Goal: Task Accomplishment & Management: Use online tool/utility

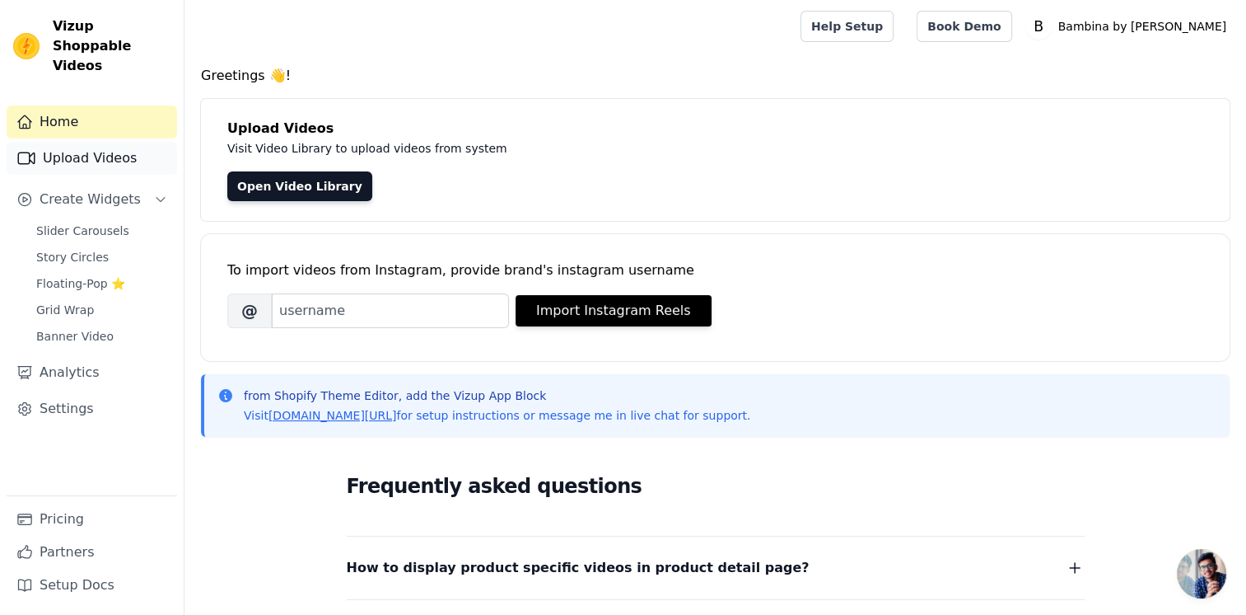
click at [74, 142] on link "Upload Videos" at bounding box center [92, 158] width 171 height 33
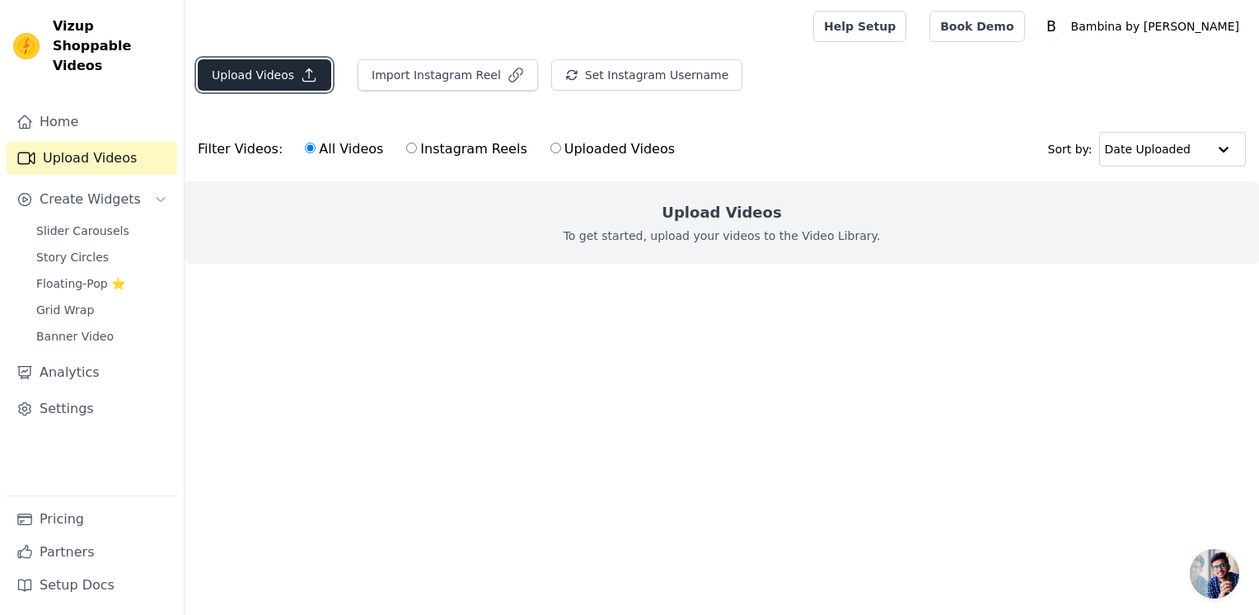
click at [219, 77] on button "Upload Videos" at bounding box center [264, 74] width 133 height 31
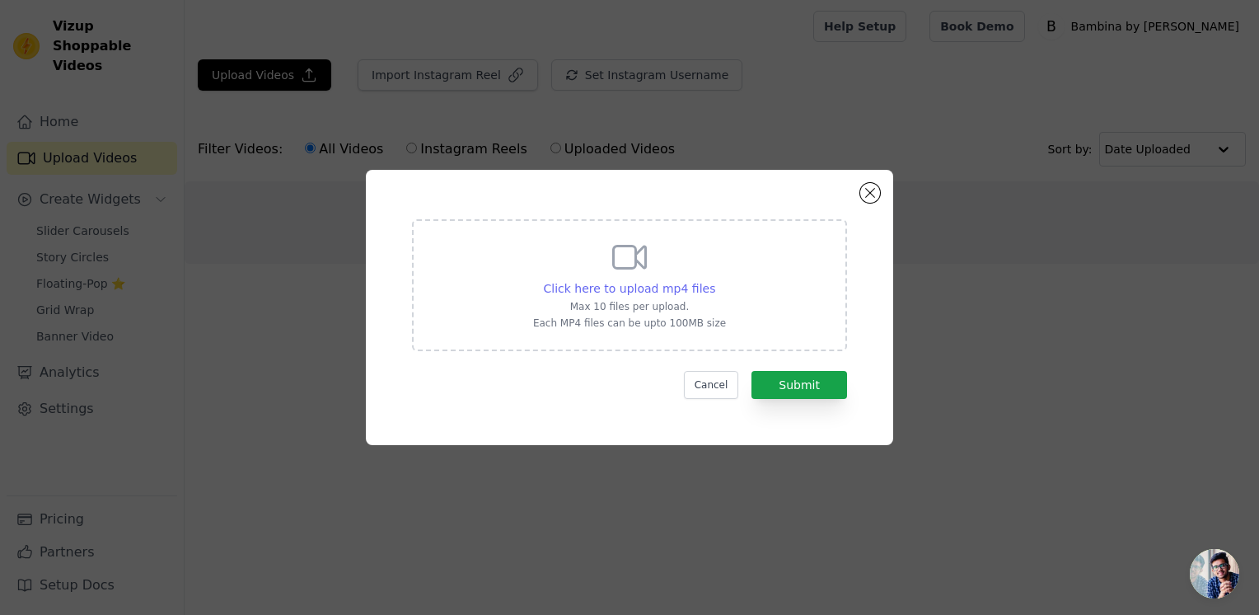
click at [620, 288] on span "Click here to upload mp4 files" at bounding box center [630, 288] width 172 height 13
click at [714, 280] on input "Click here to upload mp4 files Max 10 files per upload. Each MP4 files can be u…" at bounding box center [714, 279] width 1 height 1
type input "C:\fakepath\WhatsApp Video 2025-09-15 at 5.44.57 PM.mp4"
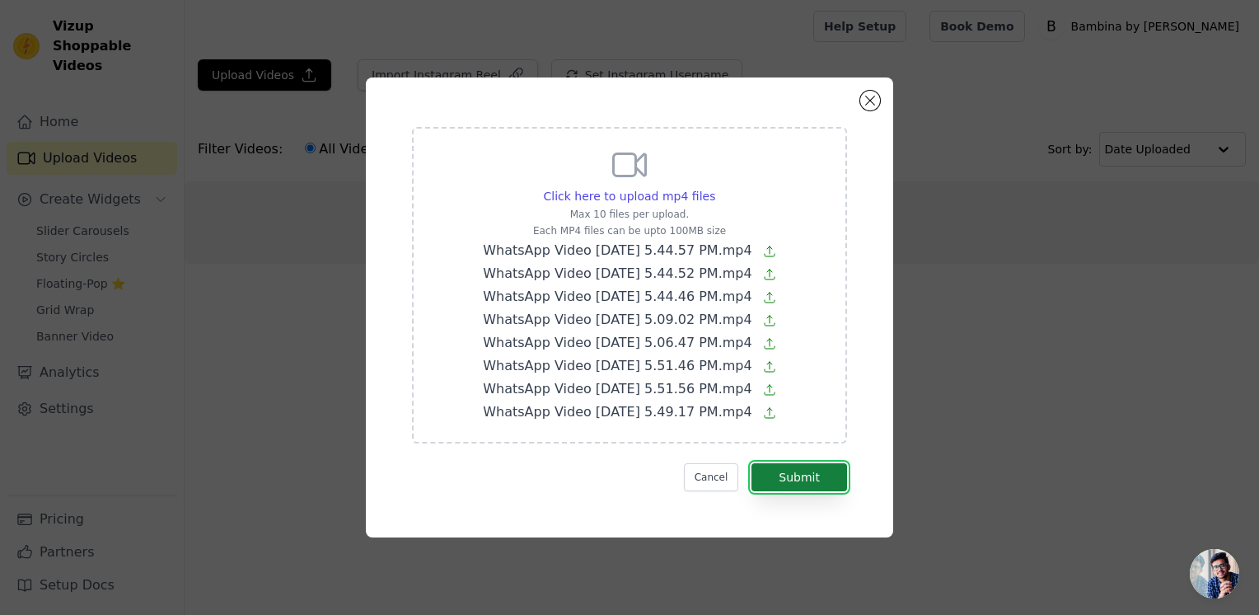
click at [774, 472] on button "Submit" at bounding box center [799, 477] width 96 height 28
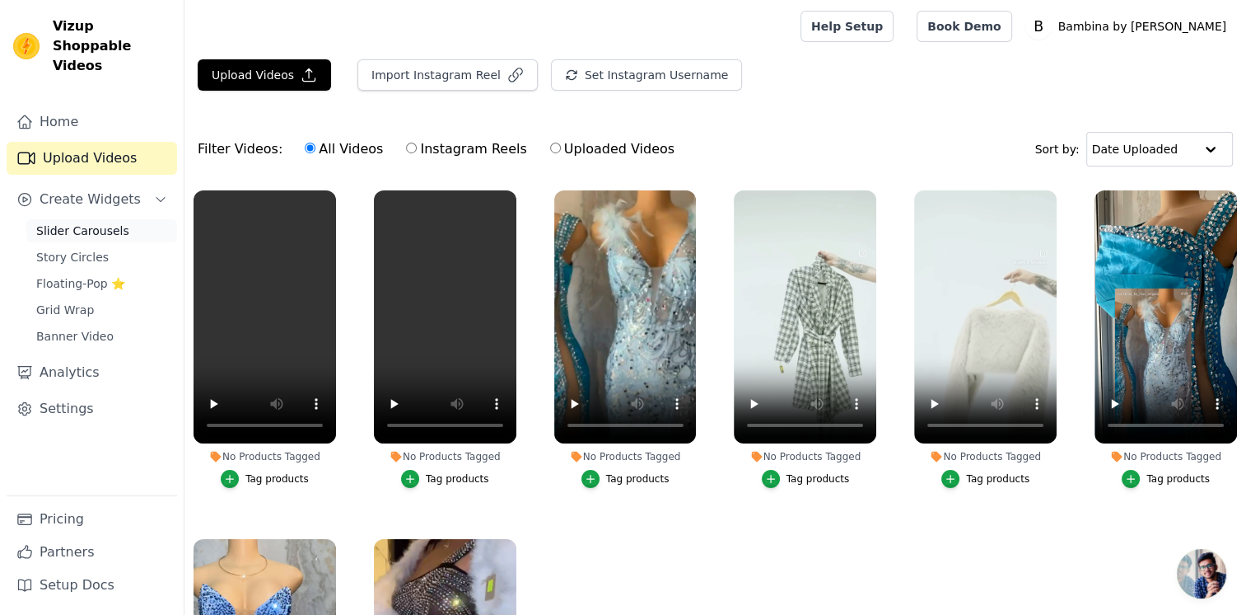
click at [57, 222] on span "Slider Carousels" at bounding box center [82, 230] width 93 height 16
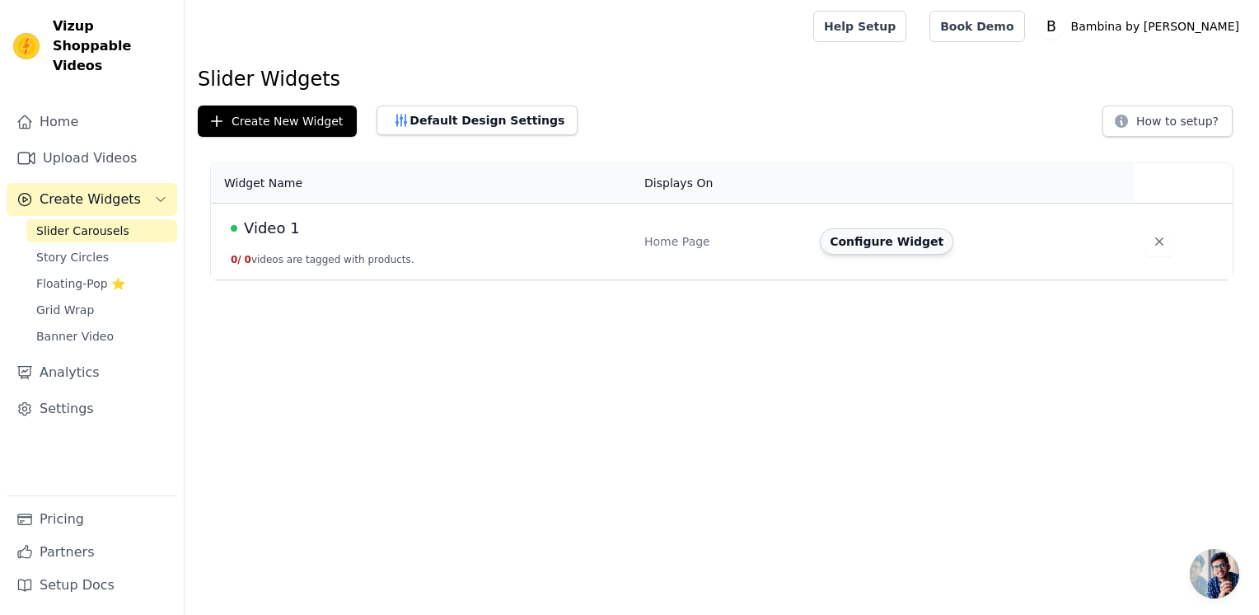
click at [883, 246] on button "Configure Widget" at bounding box center [886, 241] width 133 height 26
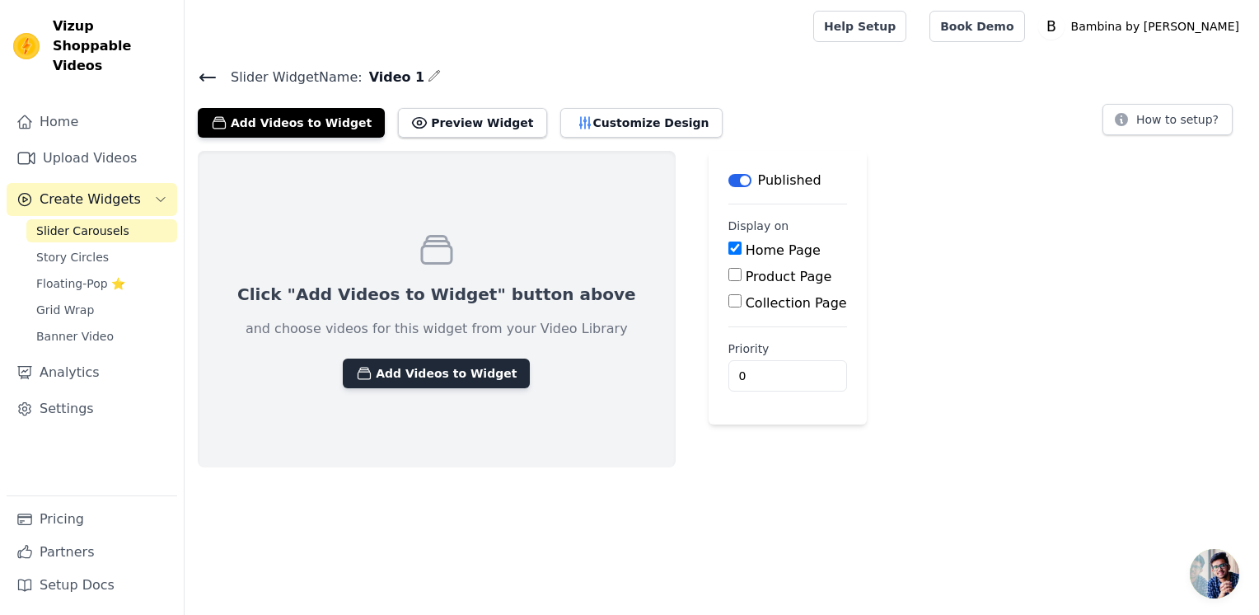
click at [422, 362] on button "Add Videos to Widget" at bounding box center [436, 373] width 187 height 30
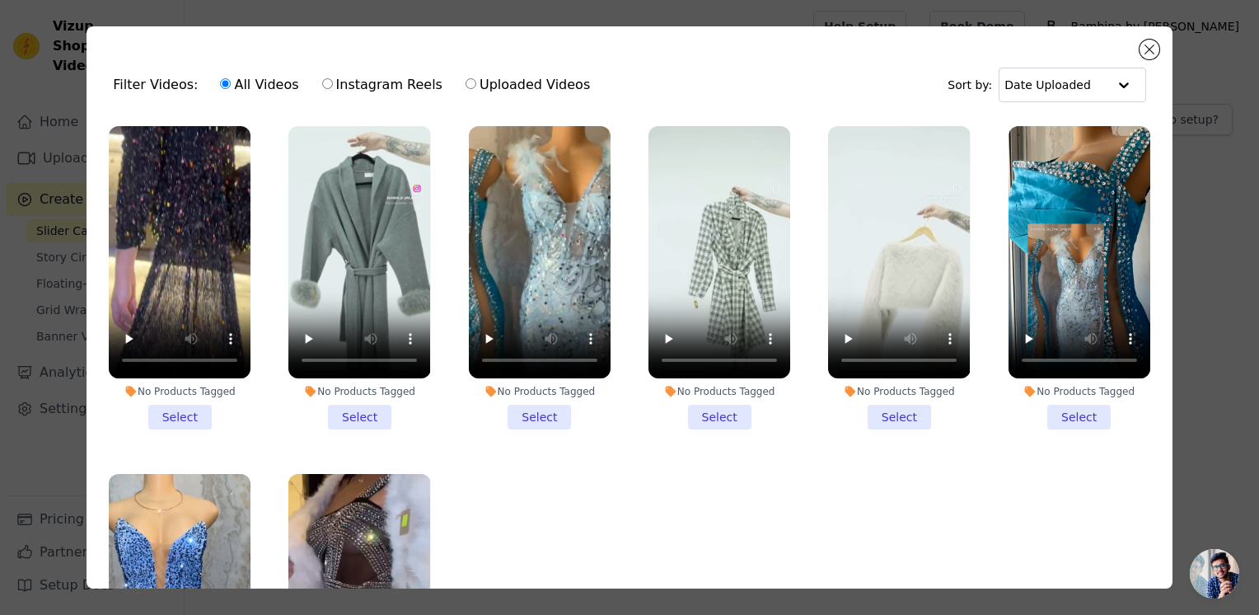
click at [176, 414] on li "No Products Tagged Select" at bounding box center [180, 277] width 142 height 303
click at [0, 0] on input "No Products Tagged Select" at bounding box center [0, 0] width 0 height 0
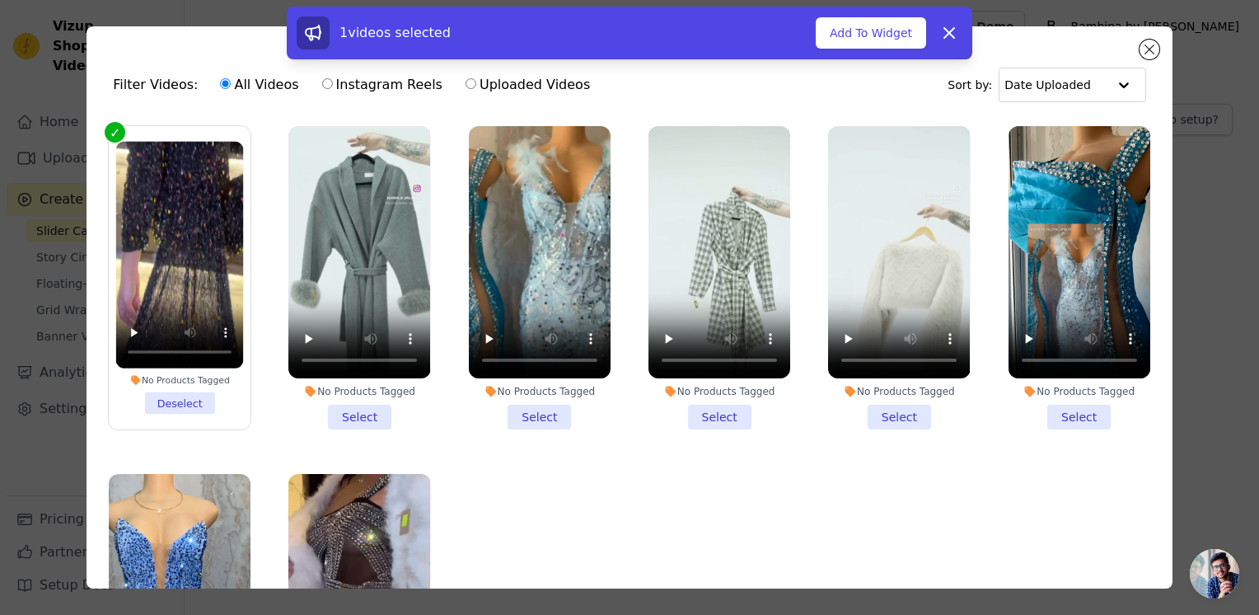
click at [359, 409] on li "No Products Tagged Select" at bounding box center [359, 277] width 142 height 303
click at [0, 0] on input "No Products Tagged Select" at bounding box center [0, 0] width 0 height 0
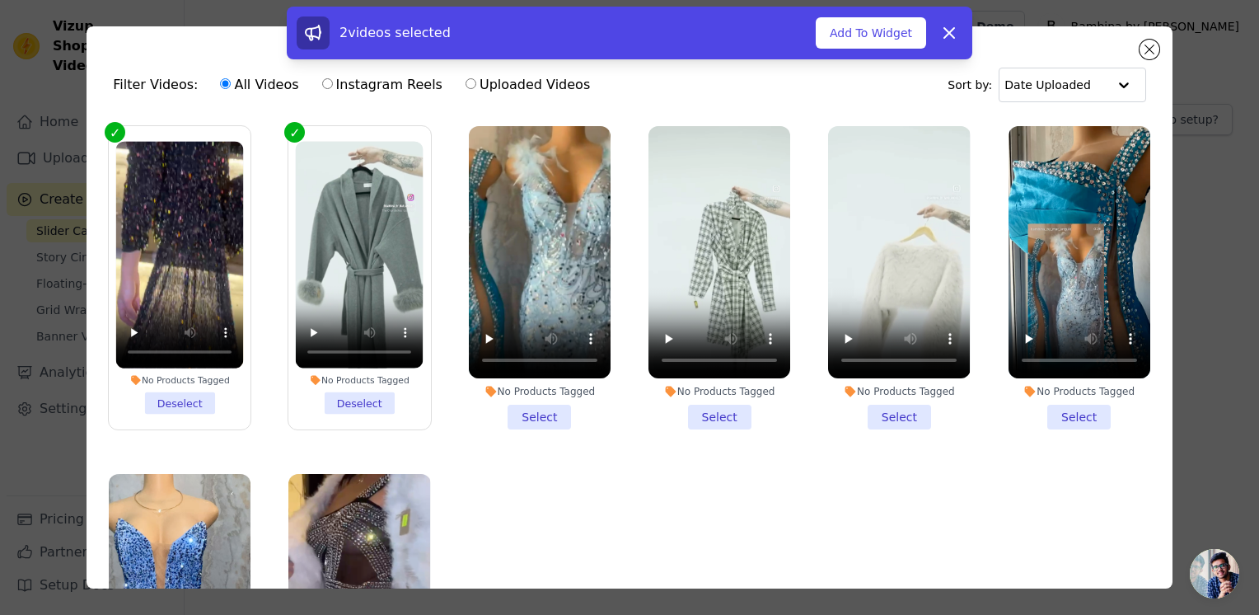
click at [531, 405] on li "No Products Tagged Select" at bounding box center [540, 277] width 142 height 303
click at [0, 0] on input "No Products Tagged Select" at bounding box center [0, 0] width 0 height 0
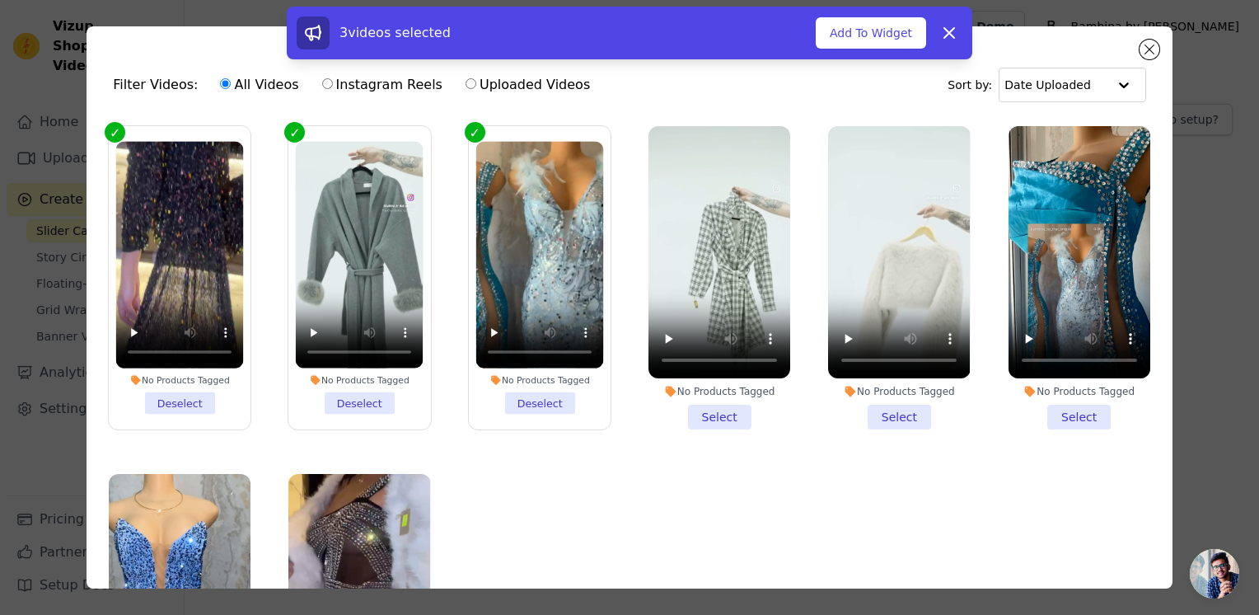
click at [715, 405] on li "No Products Tagged Select" at bounding box center [719, 277] width 142 height 303
click at [0, 0] on input "No Products Tagged Select" at bounding box center [0, 0] width 0 height 0
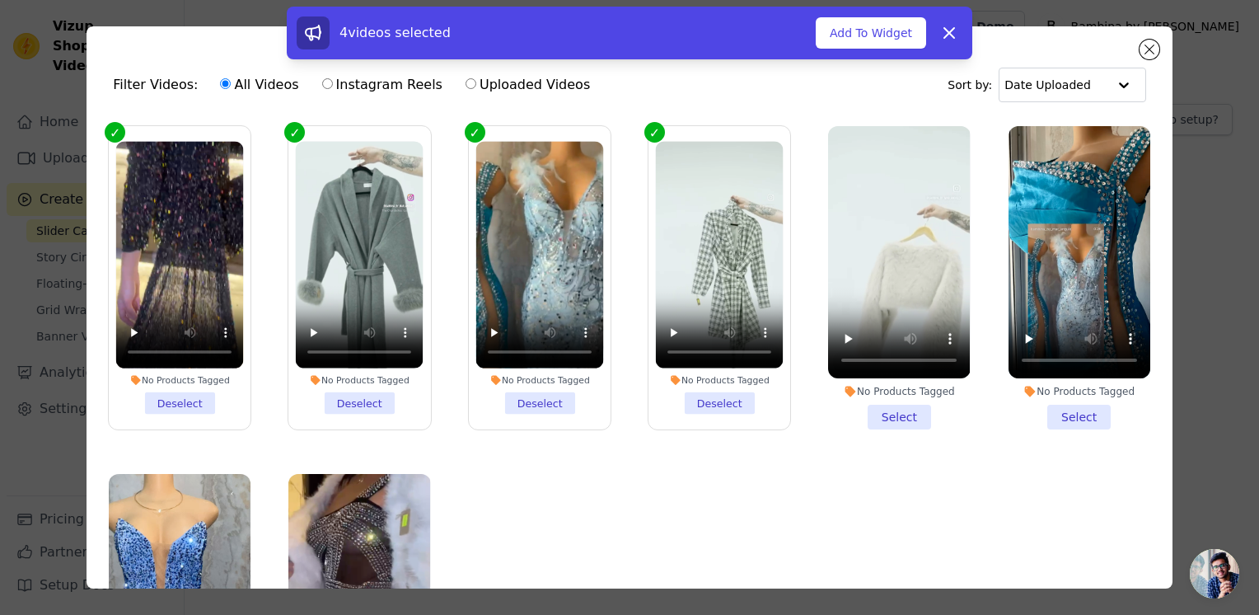
click at [859, 409] on li "No Products Tagged Select" at bounding box center [899, 277] width 142 height 303
click at [0, 0] on input "No Products Tagged Select" at bounding box center [0, 0] width 0 height 0
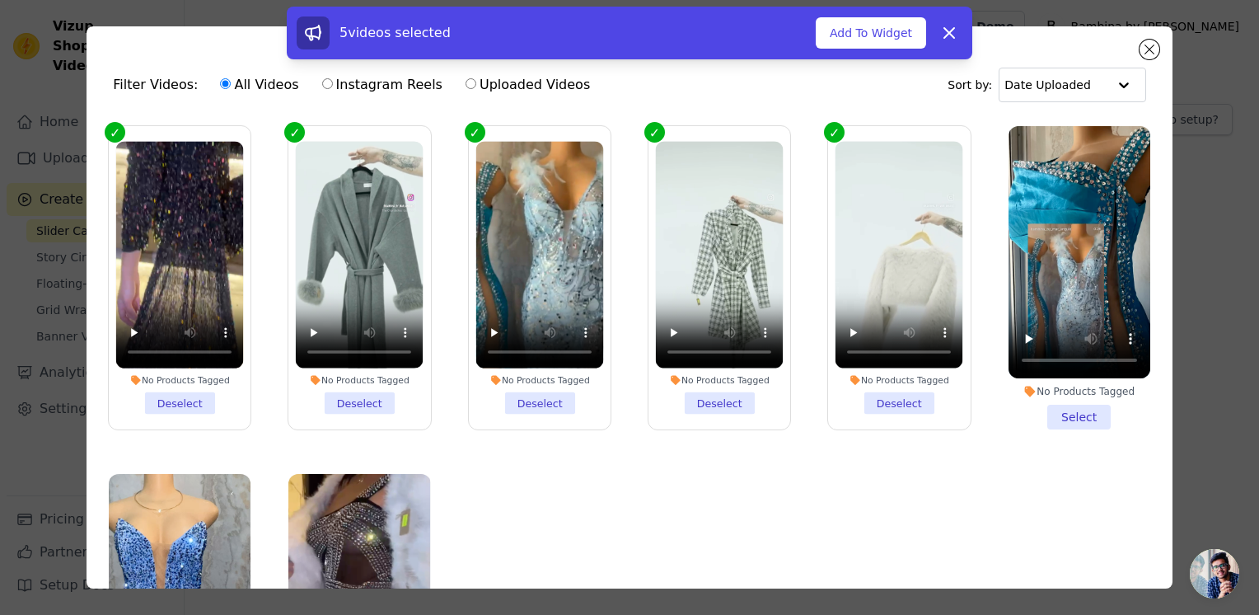
click at [1066, 415] on li "No Products Tagged Select" at bounding box center [1079, 277] width 142 height 303
click at [0, 0] on input "No Products Tagged Select" at bounding box center [0, 0] width 0 height 0
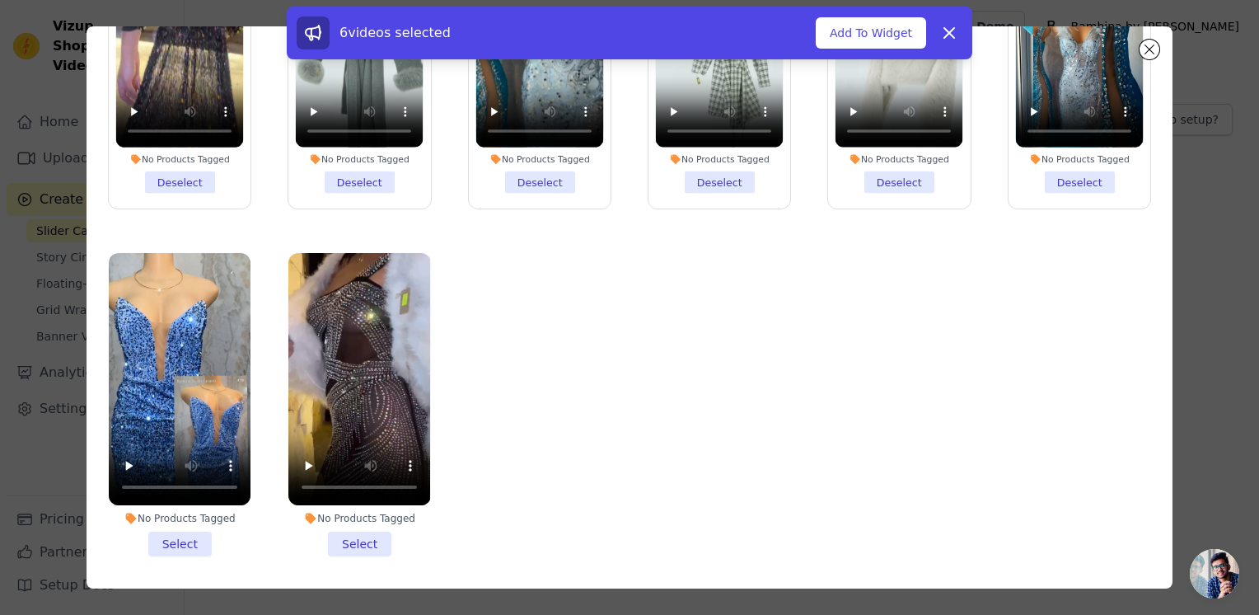
scroll to position [95, 0]
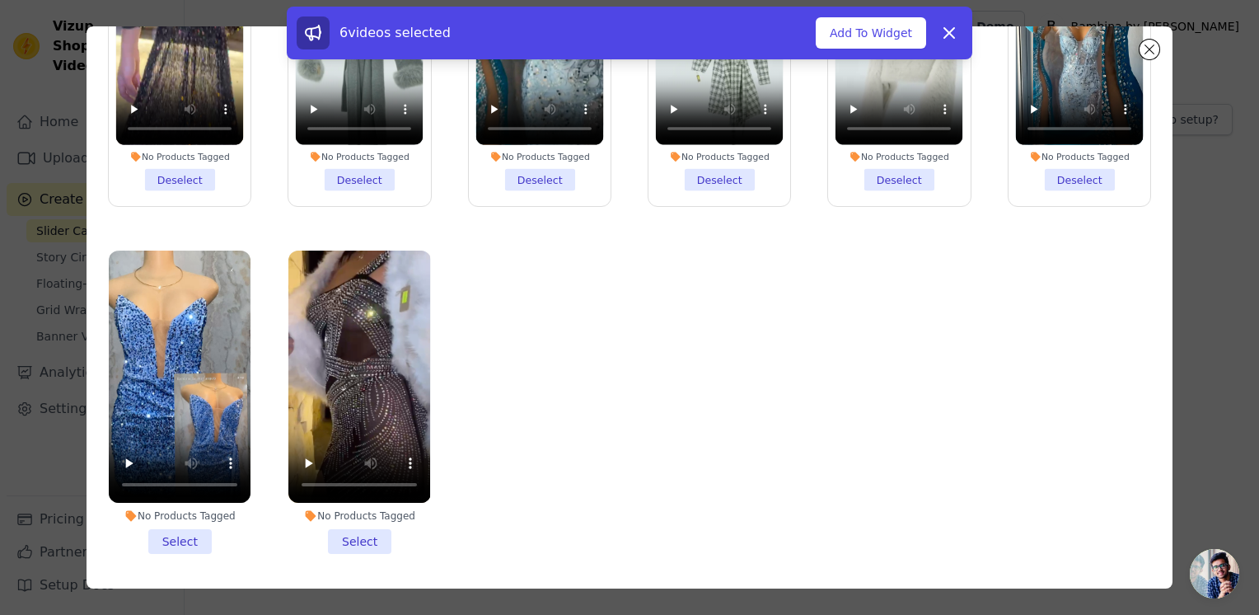
click at [181, 529] on li "No Products Tagged Select" at bounding box center [180, 401] width 142 height 303
click at [0, 0] on input "No Products Tagged Select" at bounding box center [0, 0] width 0 height 0
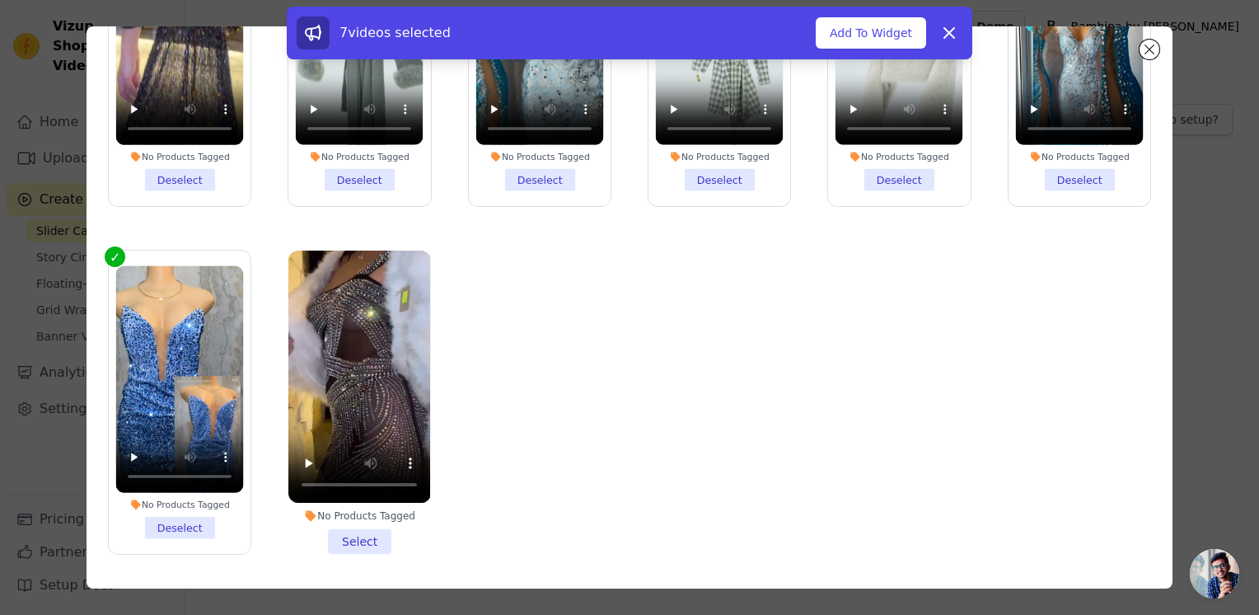
click at [364, 529] on li "No Products Tagged Select" at bounding box center [359, 401] width 142 height 303
click at [0, 0] on input "No Products Tagged Select" at bounding box center [0, 0] width 0 height 0
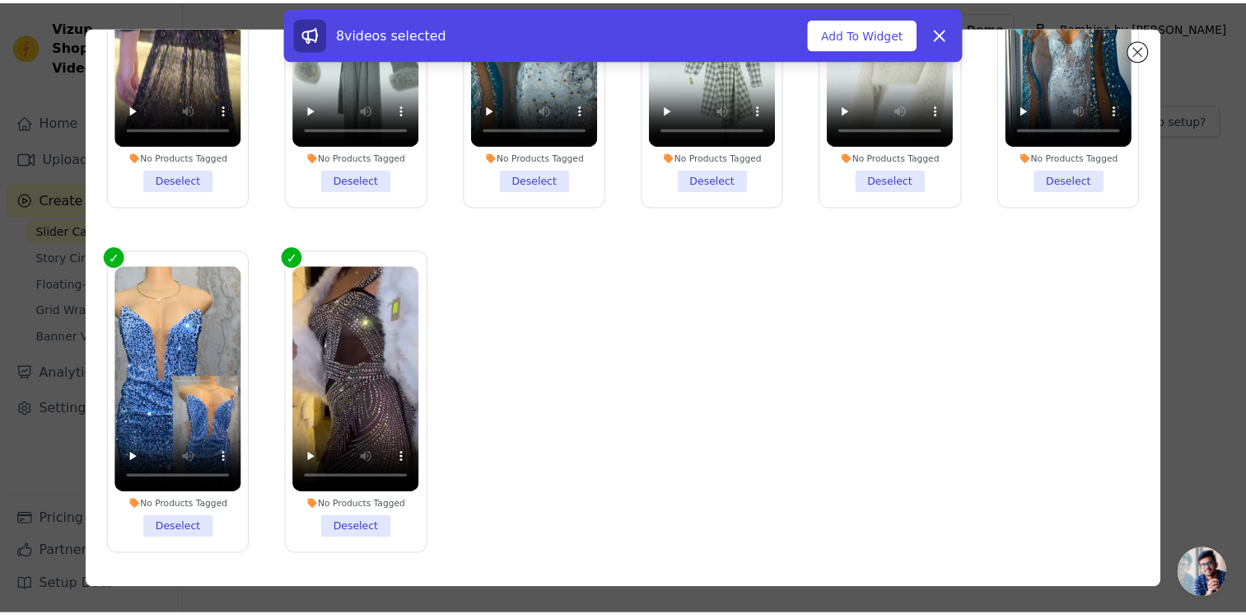
scroll to position [0, 0]
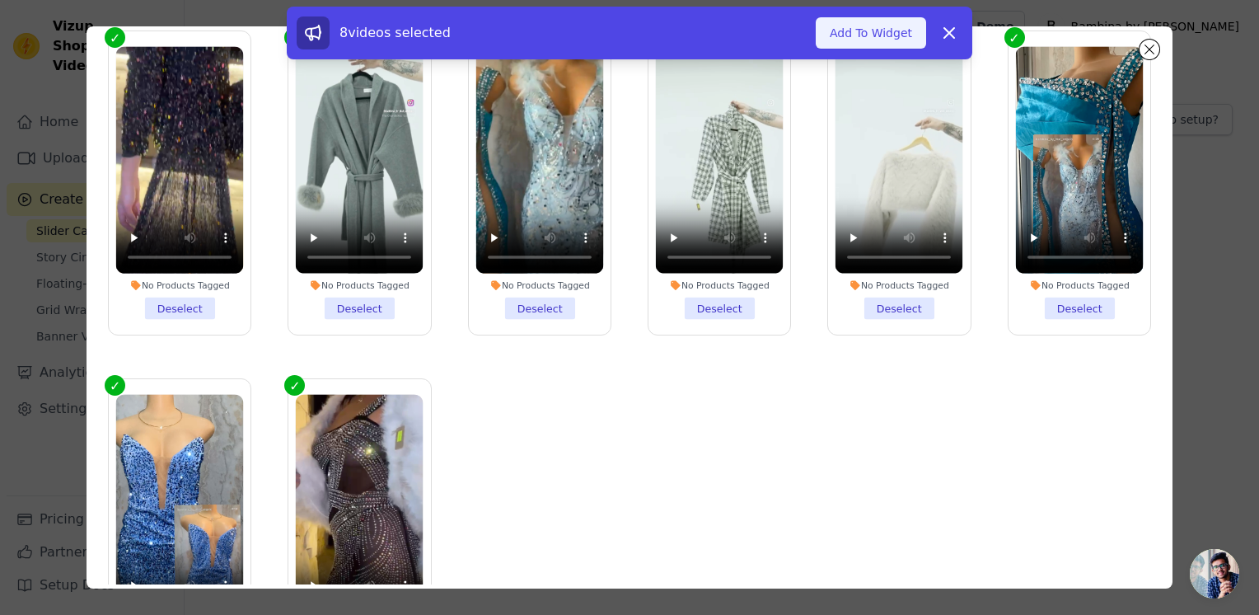
click at [858, 36] on button "Add To Widget" at bounding box center [871, 32] width 110 height 31
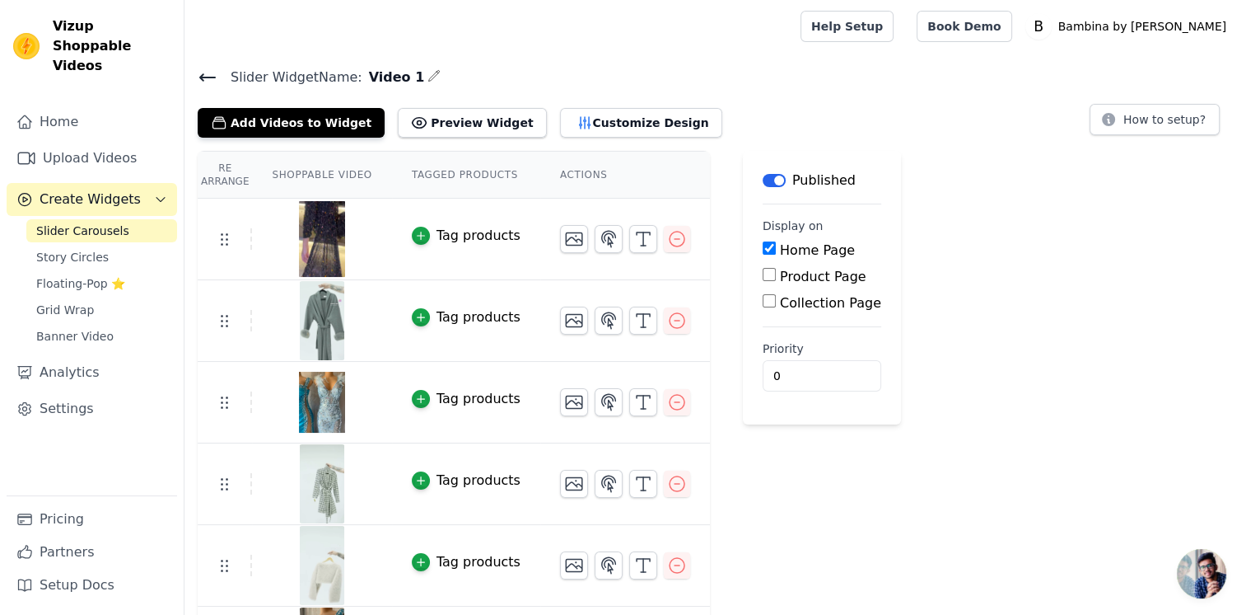
click at [437, 401] on div "Tag products" at bounding box center [479, 399] width 84 height 20
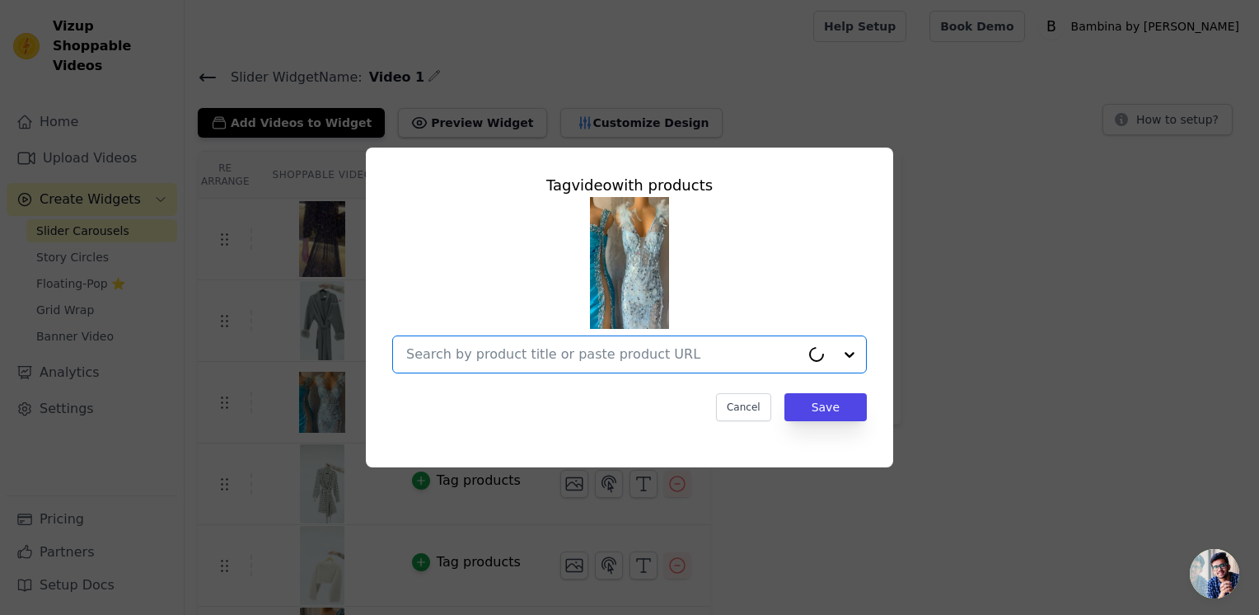
click at [515, 354] on input "text" at bounding box center [603, 354] width 394 height 20
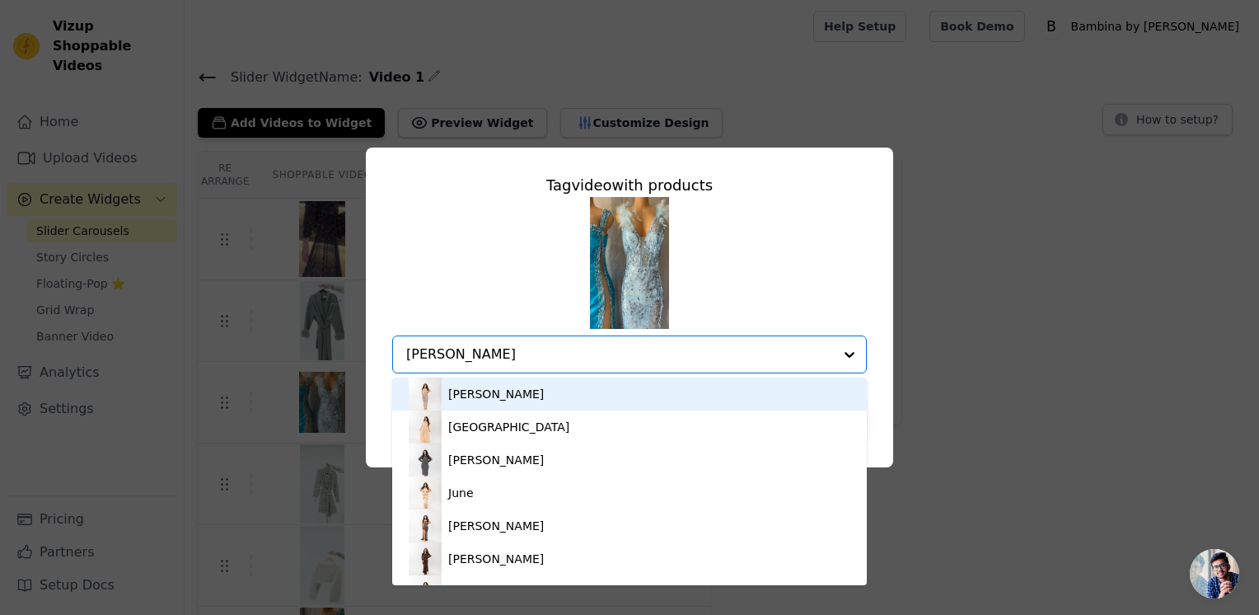
type input "mariann"
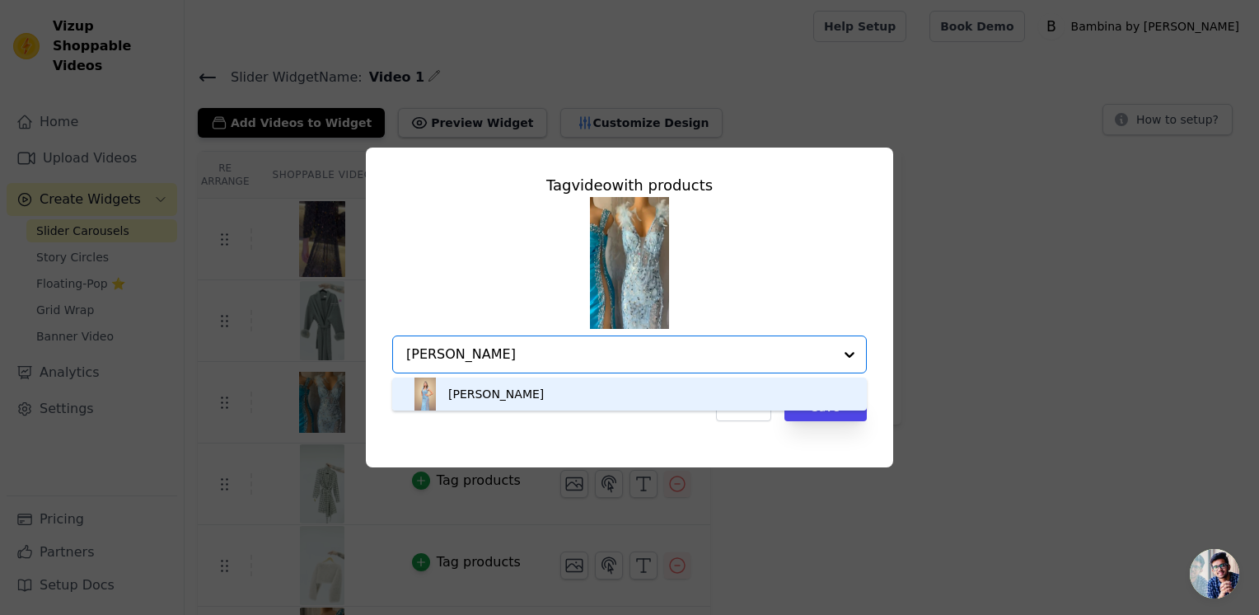
click at [501, 400] on div "[PERSON_NAME]" at bounding box center [630, 393] width 442 height 33
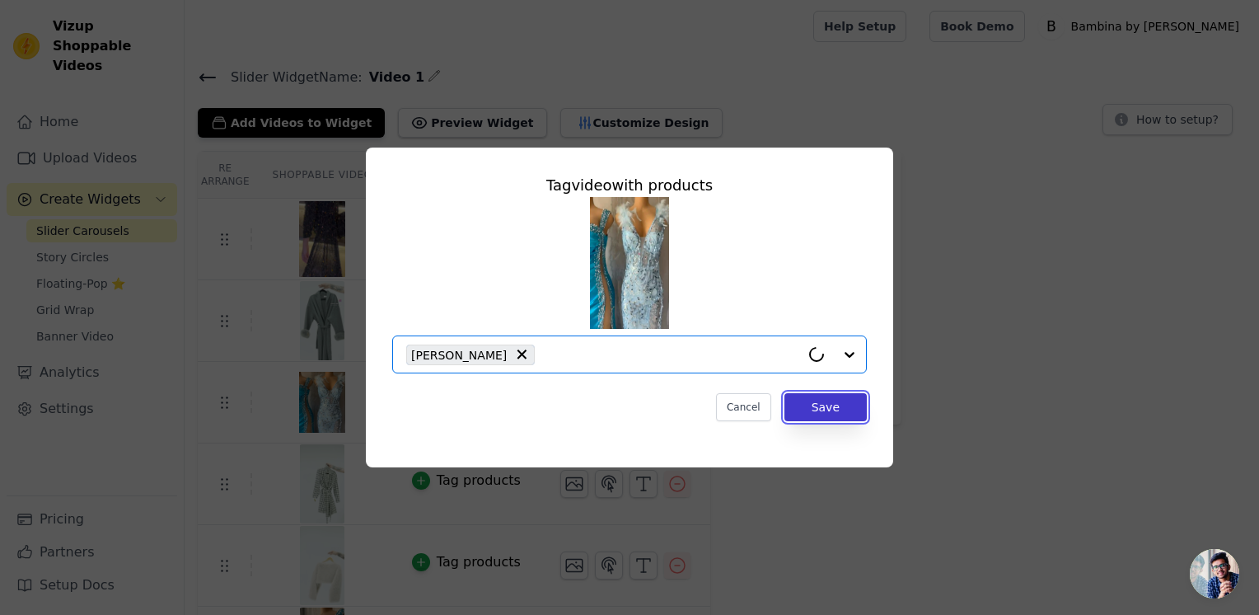
click at [824, 409] on button "Save" at bounding box center [825, 407] width 82 height 28
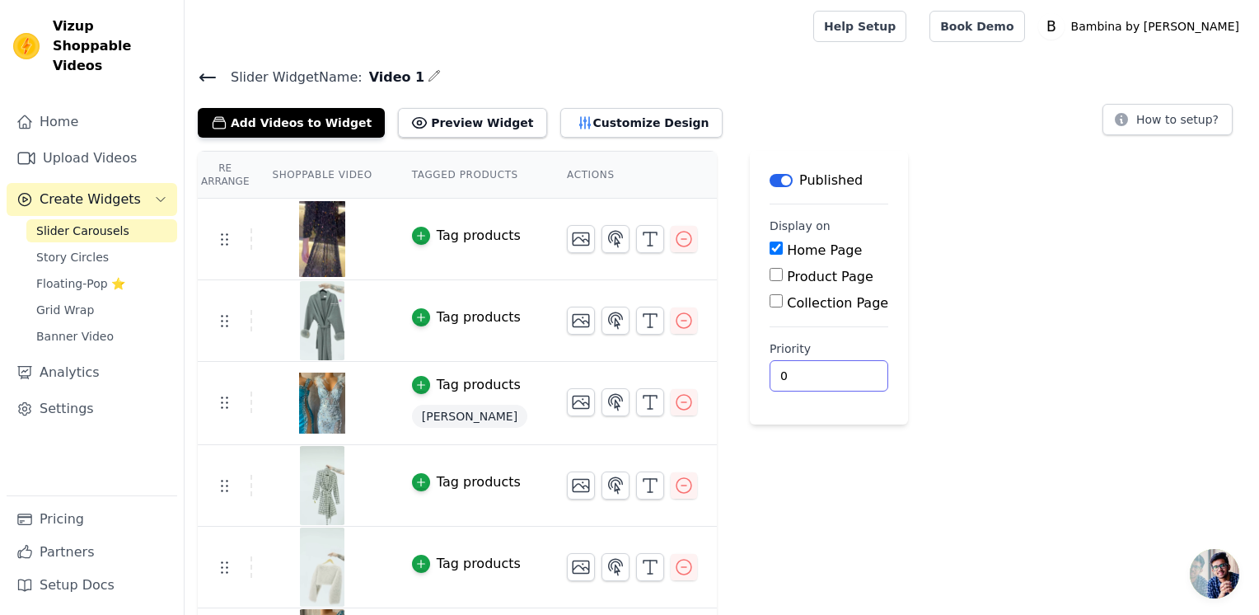
click at [1035, 382] on div "Re Arrange Shoppable Video Tagged Products Actions Tag products Tag products Ta…" at bounding box center [722, 502] width 1074 height 702
click at [987, 210] on div "Re Arrange Shoppable Video Tagged Products Actions Tag products Tag products Ta…" at bounding box center [722, 502] width 1074 height 702
drag, startPoint x: 1258, startPoint y: 344, endPoint x: 1251, endPoint y: 220, distance: 124.6
click at [1251, 220] on div "Re Arrange Shoppable Video Tagged Products Actions Tag products Tag products Ta…" at bounding box center [722, 502] width 1074 height 702
click at [1148, 408] on div "Re Arrange Shoppable Video Tagged Products Actions Tag products Tag products Ta…" at bounding box center [722, 502] width 1074 height 702
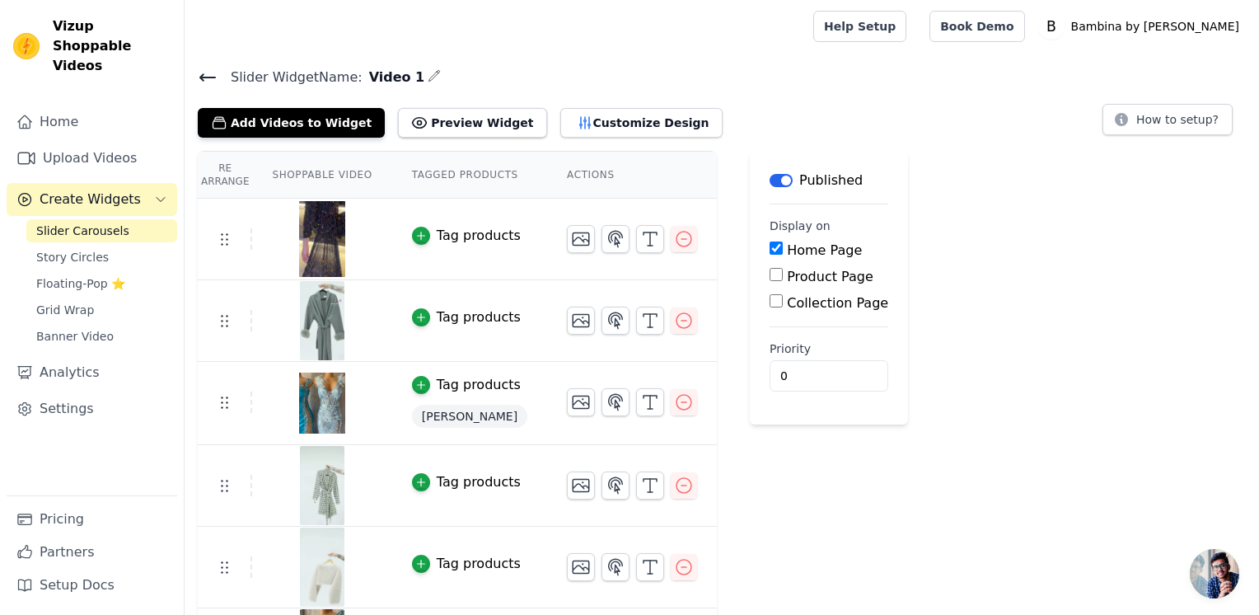
click at [91, 196] on div "Home Upload Videos Create Widgets Slider Carousels Story Circles Floating-Pop ⭐…" at bounding box center [92, 300] width 171 height 390
click at [81, 222] on span "Slider Carousels" at bounding box center [82, 230] width 93 height 16
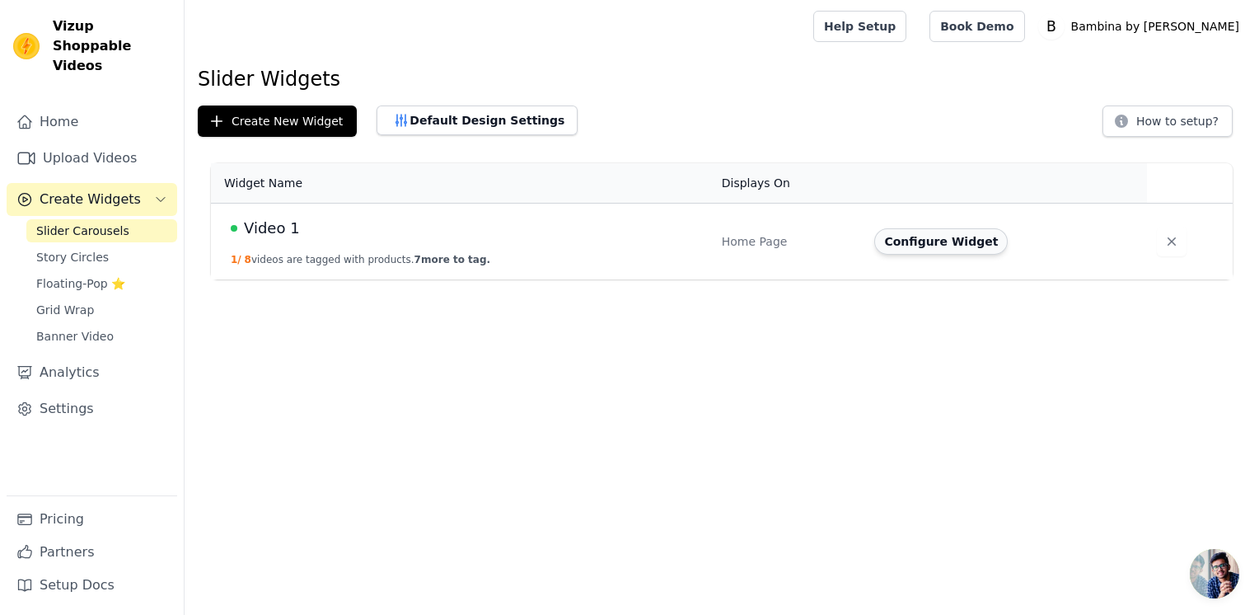
click at [929, 250] on button "Configure Widget" at bounding box center [940, 241] width 133 height 26
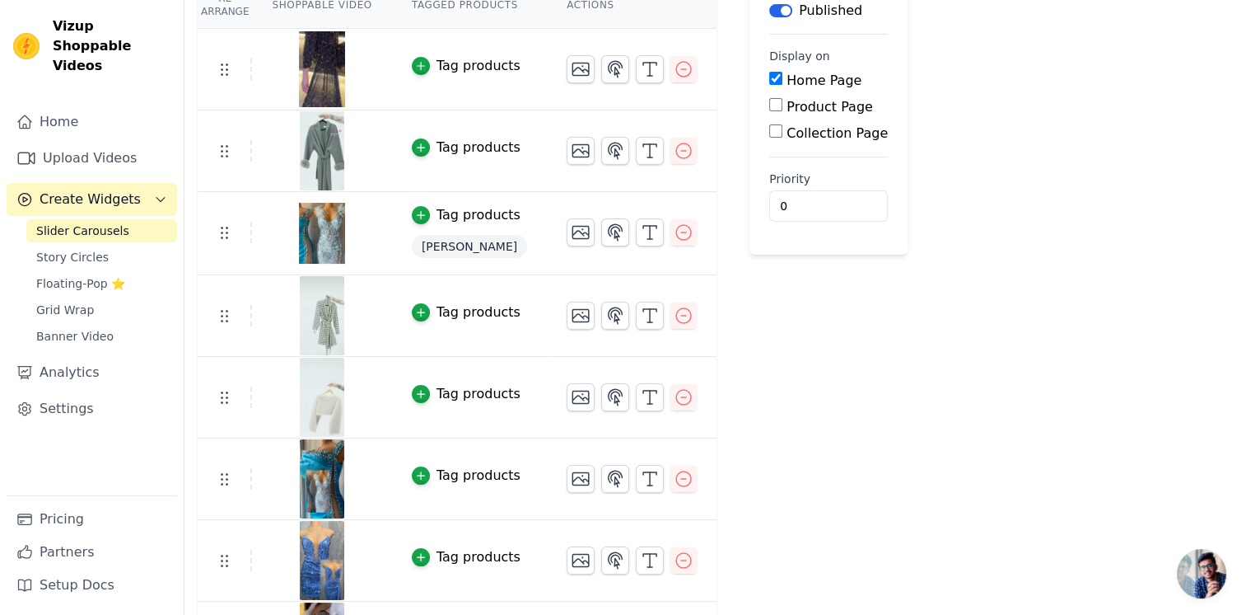
scroll to position [235, 0]
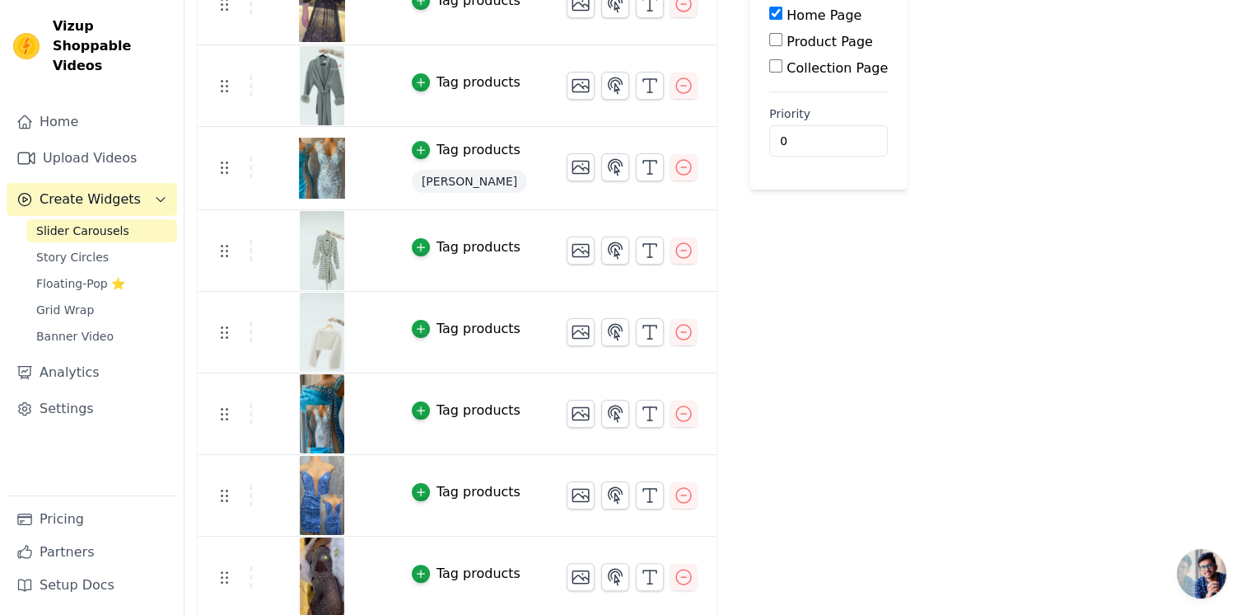
click at [440, 571] on div "Tag products" at bounding box center [479, 574] width 84 height 20
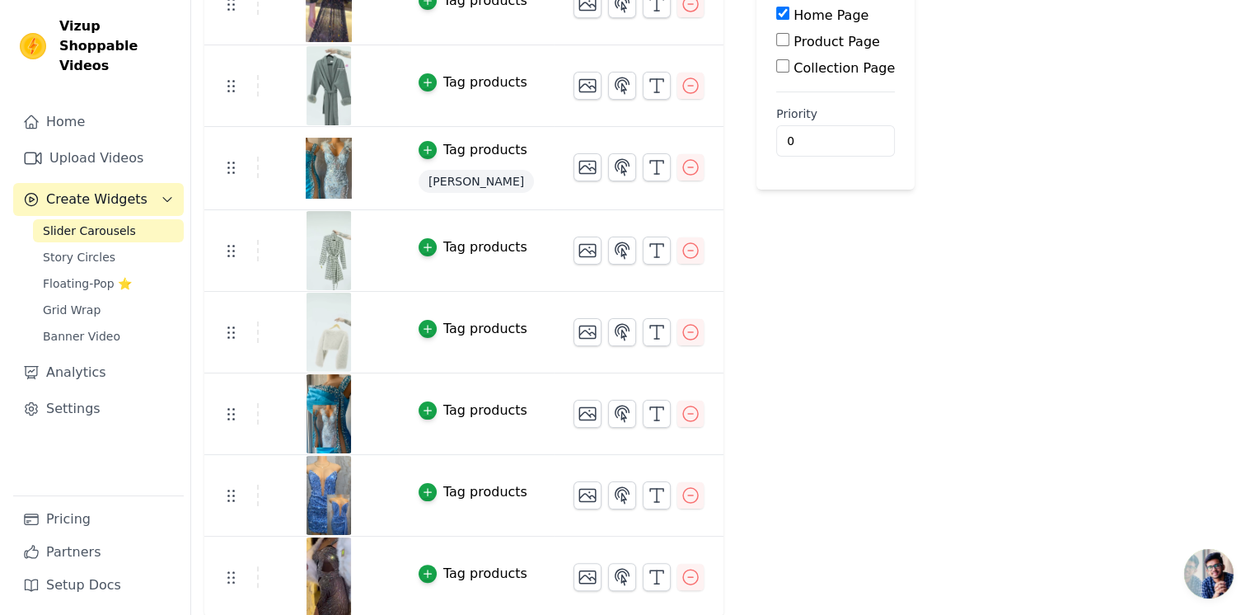
scroll to position [0, 0]
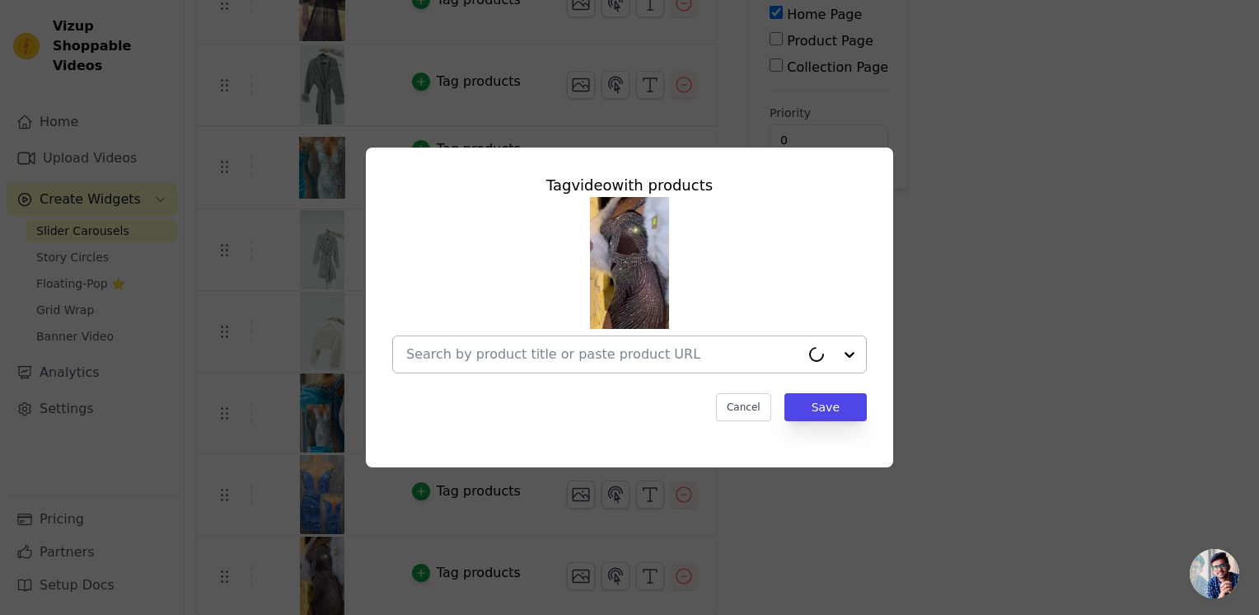
click at [551, 360] on input "text" at bounding box center [603, 354] width 394 height 20
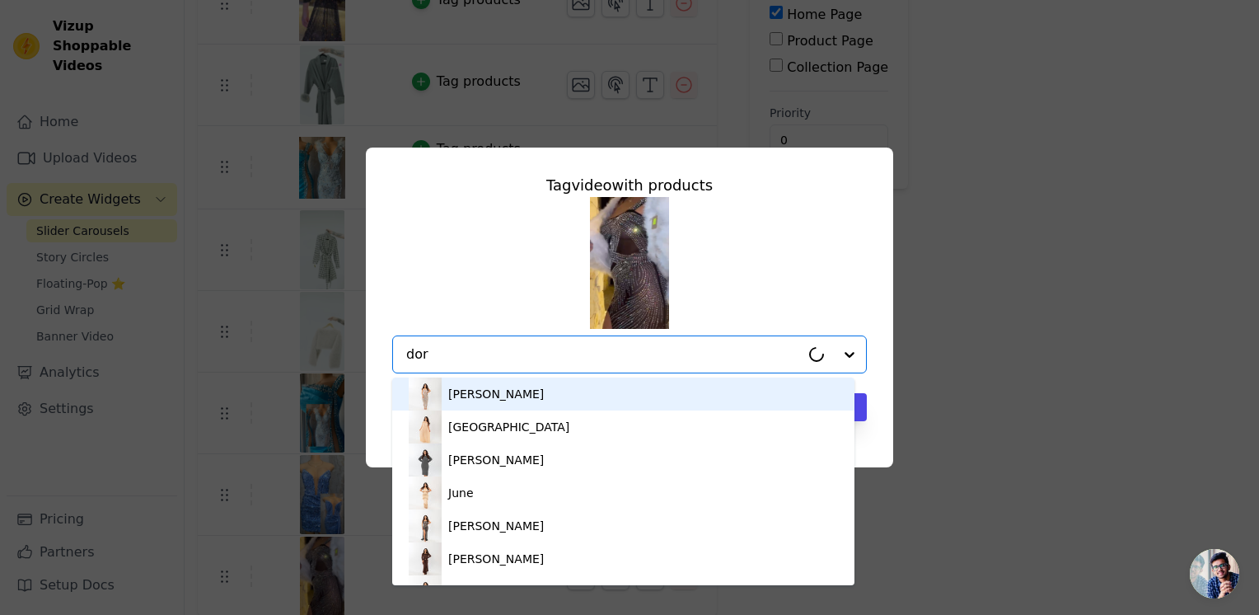
type input "doro"
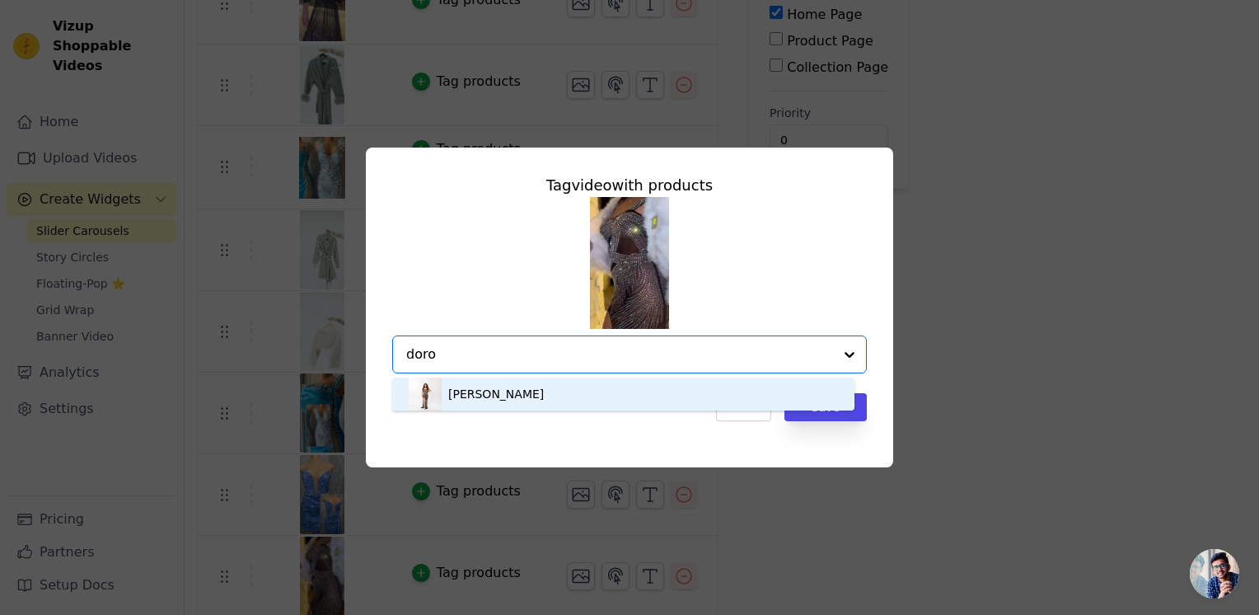
click at [488, 391] on div "[PERSON_NAME]" at bounding box center [496, 394] width 96 height 16
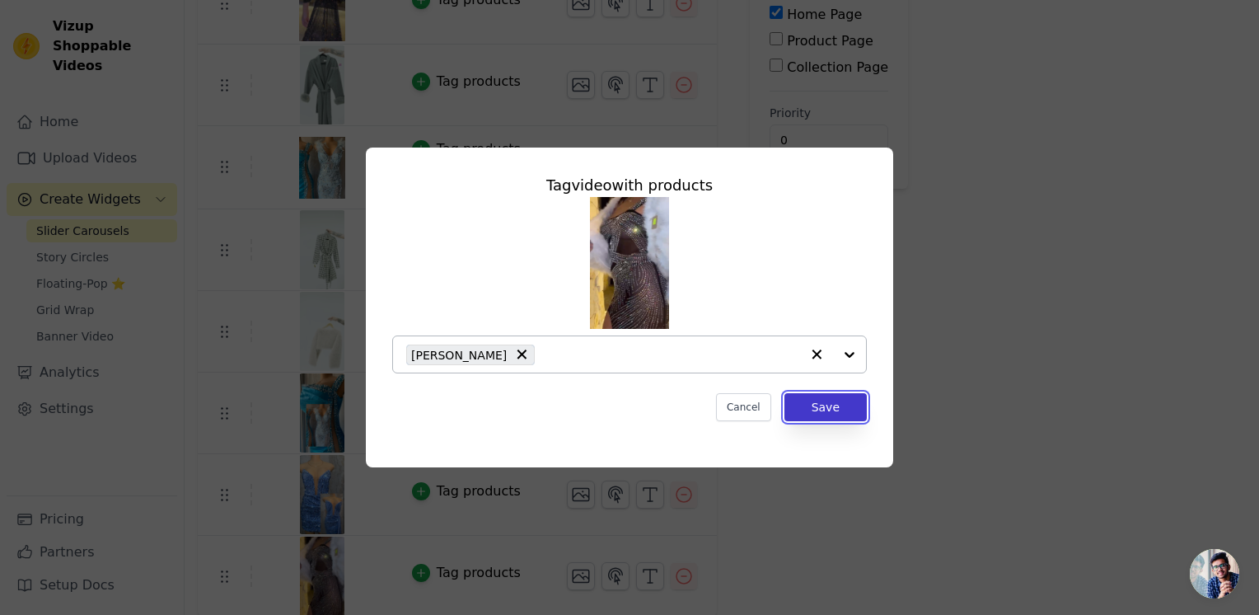
click at [816, 420] on button "Save" at bounding box center [825, 407] width 82 height 28
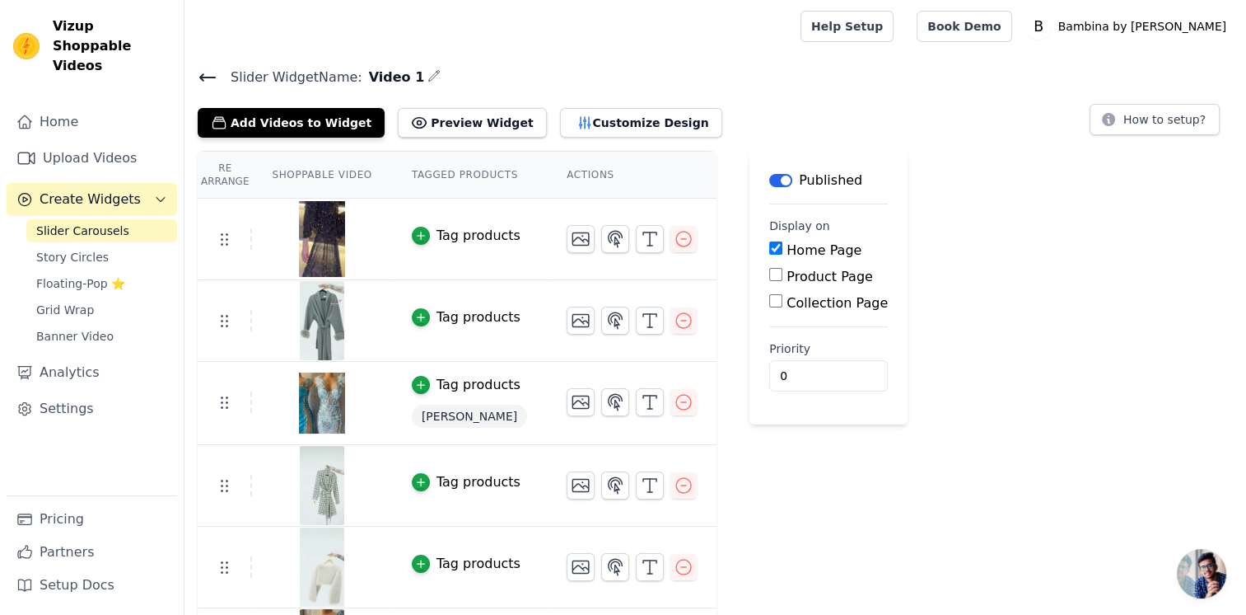
click at [74, 189] on span "Create Widgets" at bounding box center [90, 199] width 101 height 20
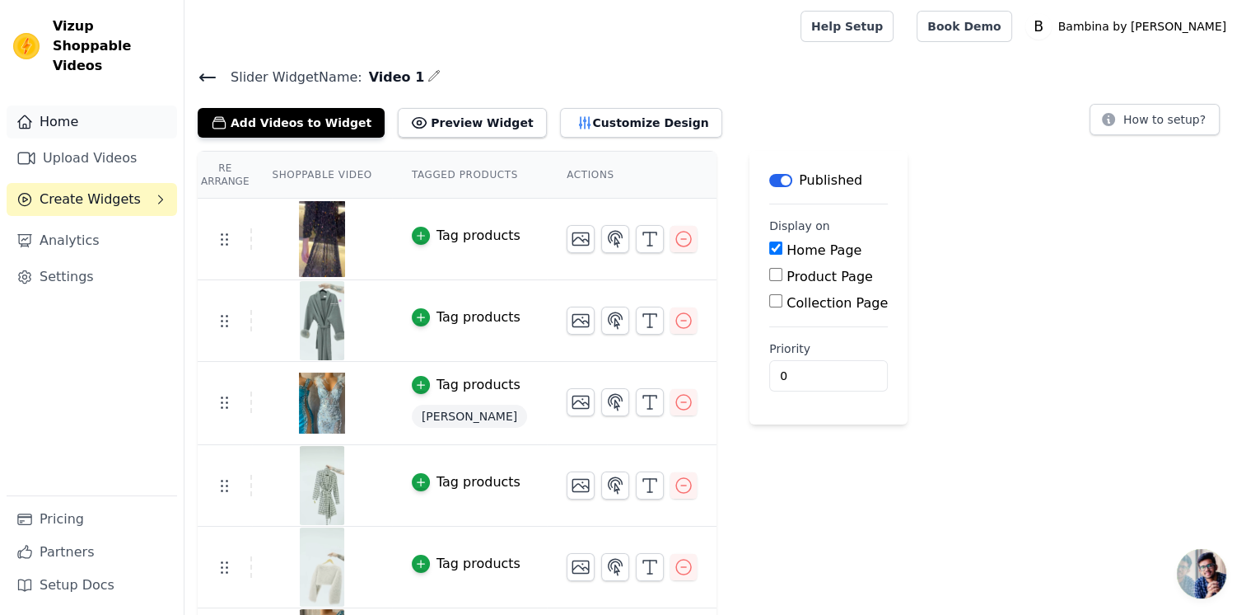
click at [44, 105] on link "Home" at bounding box center [92, 121] width 171 height 33
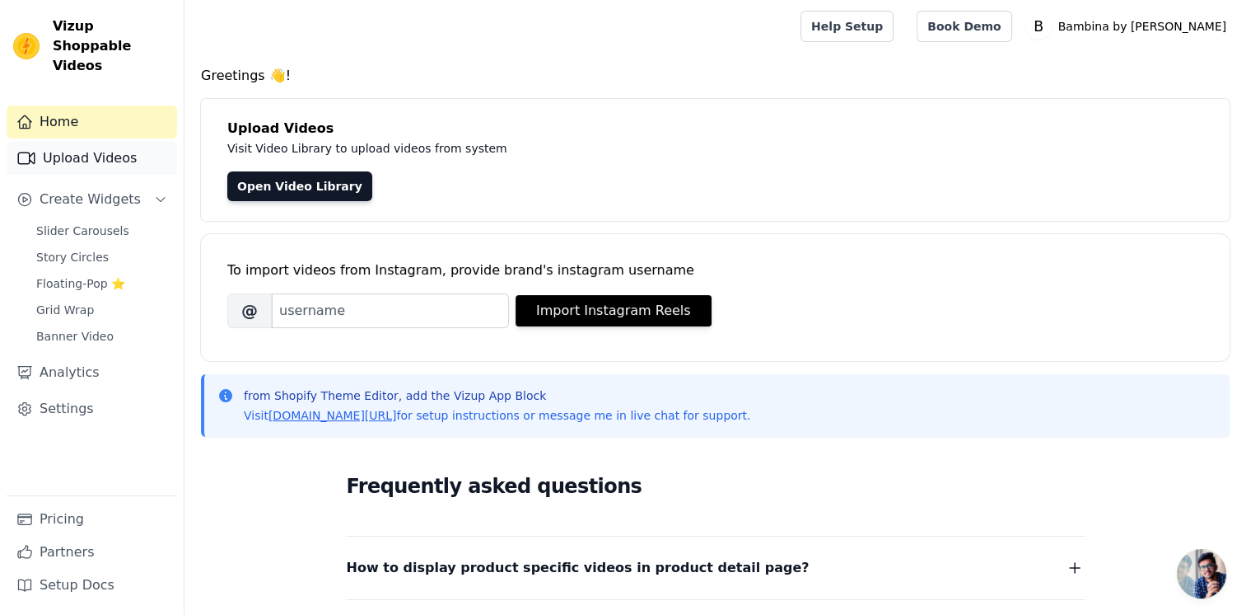
click at [105, 144] on link "Upload Videos" at bounding box center [92, 158] width 171 height 33
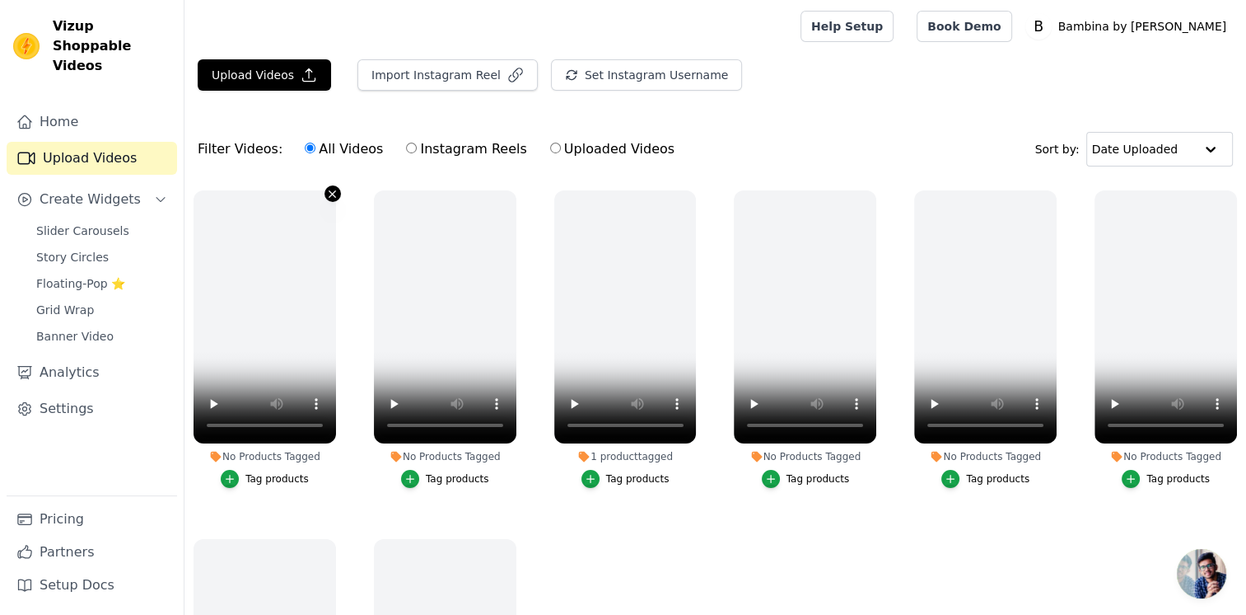
click at [327, 189] on icon "button" at bounding box center [332, 194] width 12 height 12
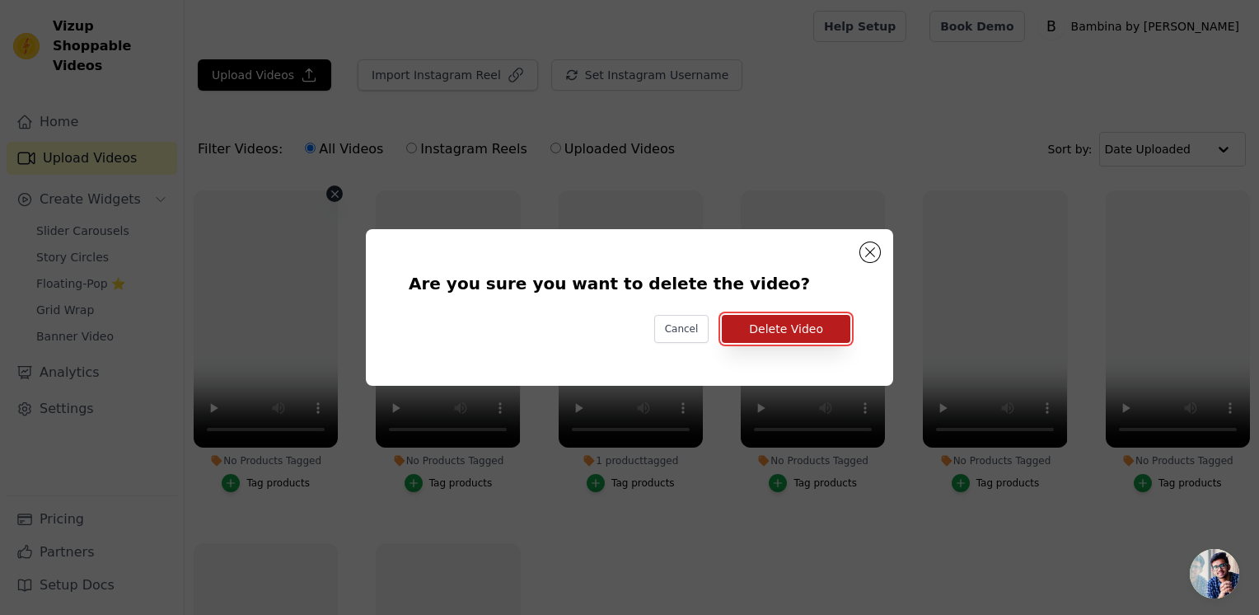
click at [812, 323] on button "Delete Video" at bounding box center [786, 329] width 129 height 28
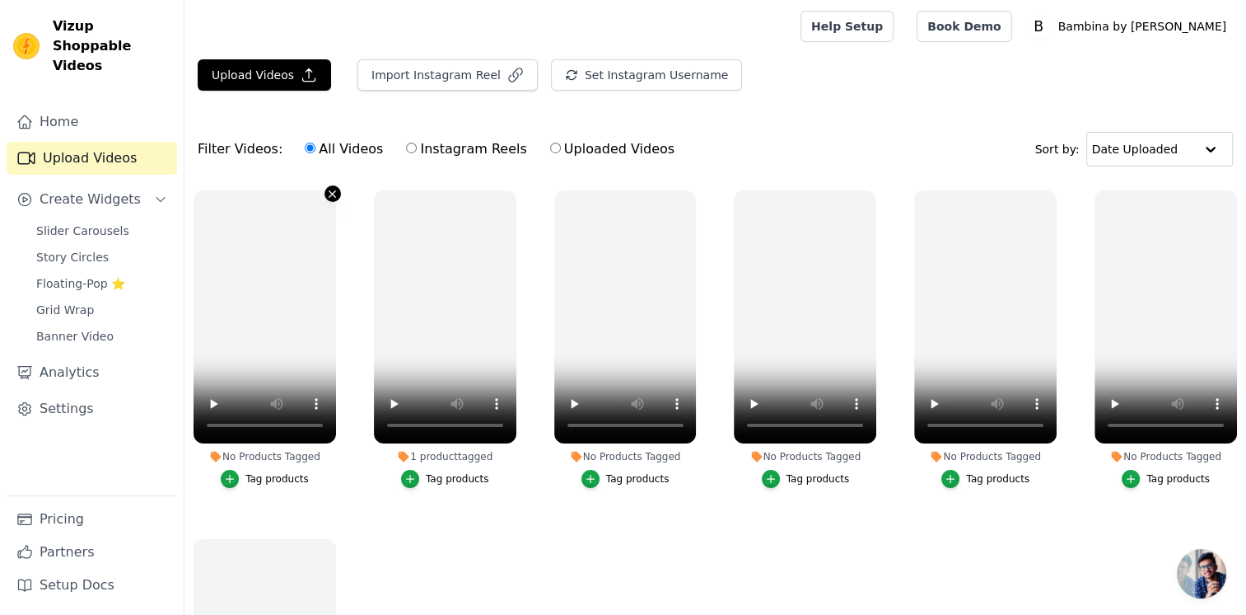
click at [333, 196] on icon "button" at bounding box center [332, 194] width 12 height 12
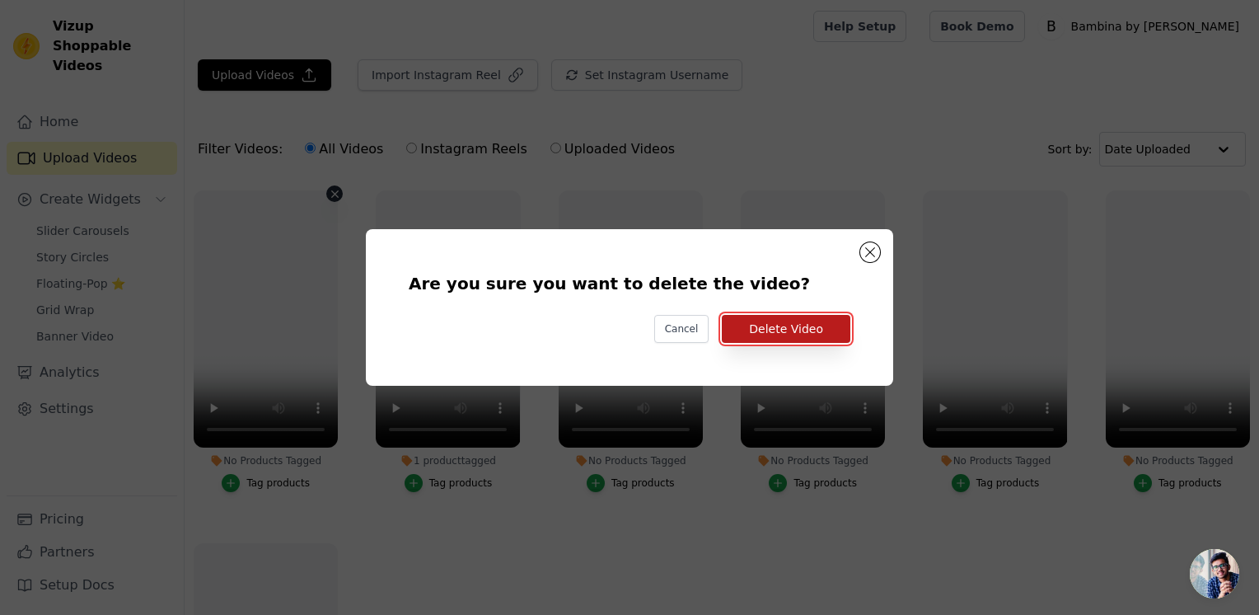
click at [781, 321] on button "Delete Video" at bounding box center [786, 329] width 129 height 28
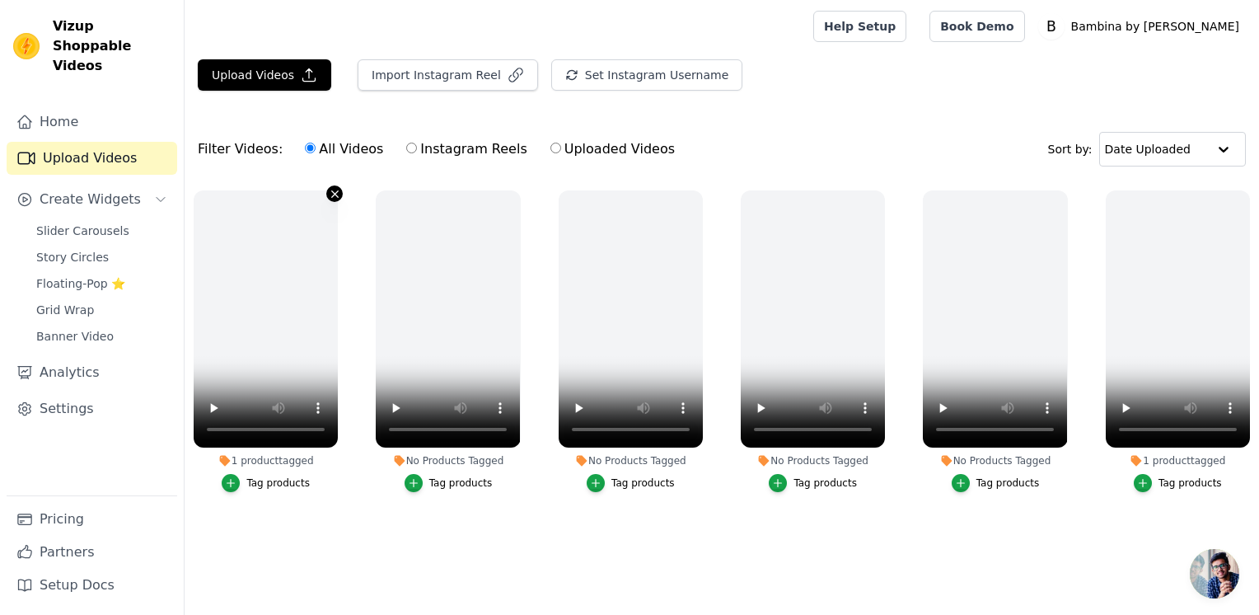
click at [331, 193] on icon "button" at bounding box center [335, 194] width 12 height 12
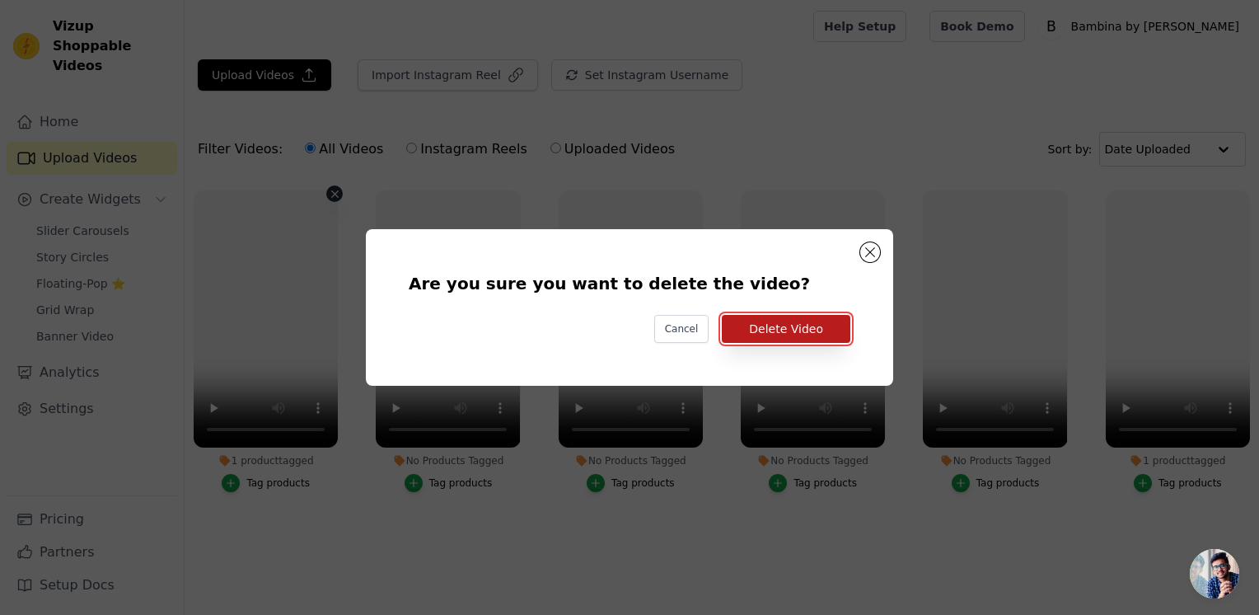
click at [776, 320] on button "Delete Video" at bounding box center [786, 329] width 129 height 28
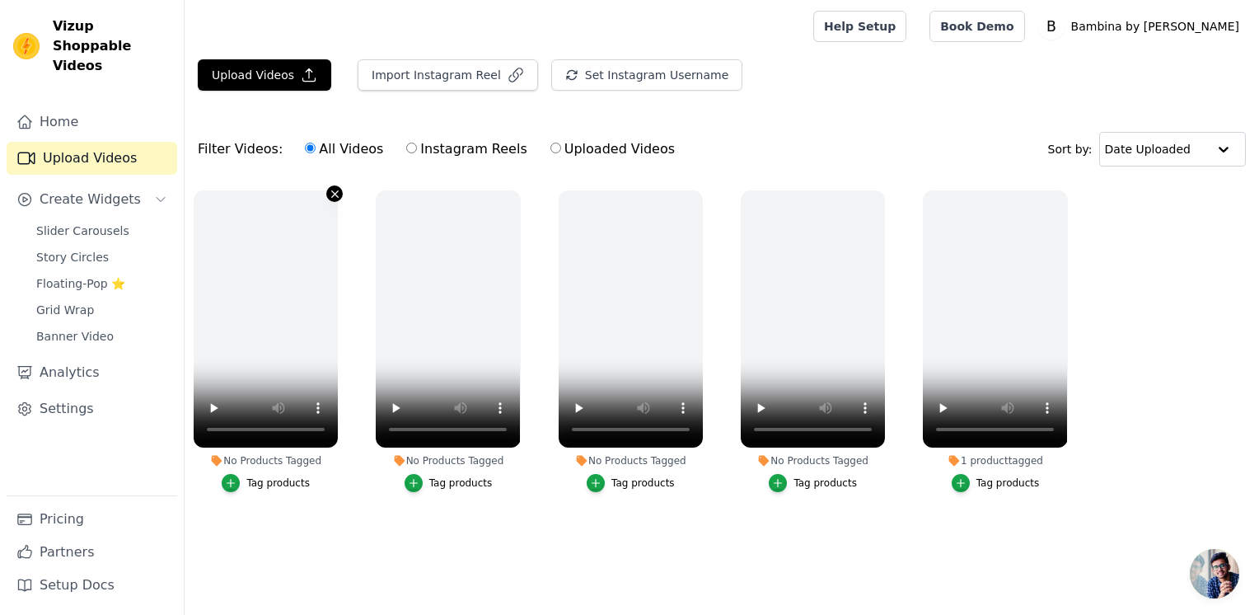
click at [334, 194] on icon "button" at bounding box center [335, 193] width 7 height 7
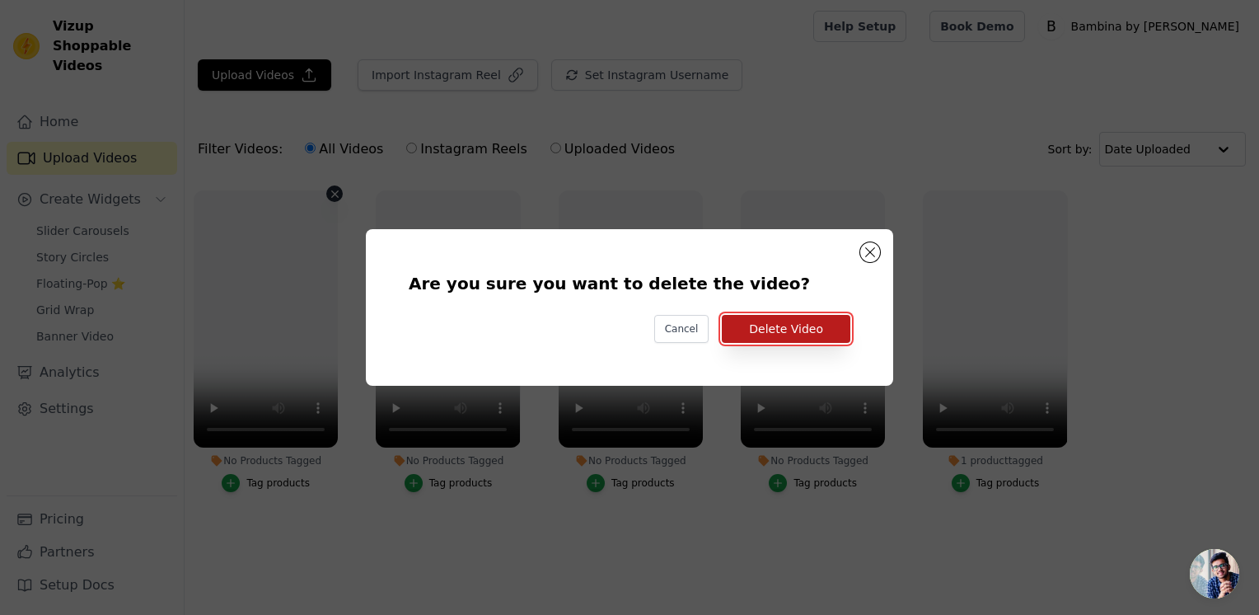
click at [748, 324] on button "Delete Video" at bounding box center [786, 329] width 129 height 28
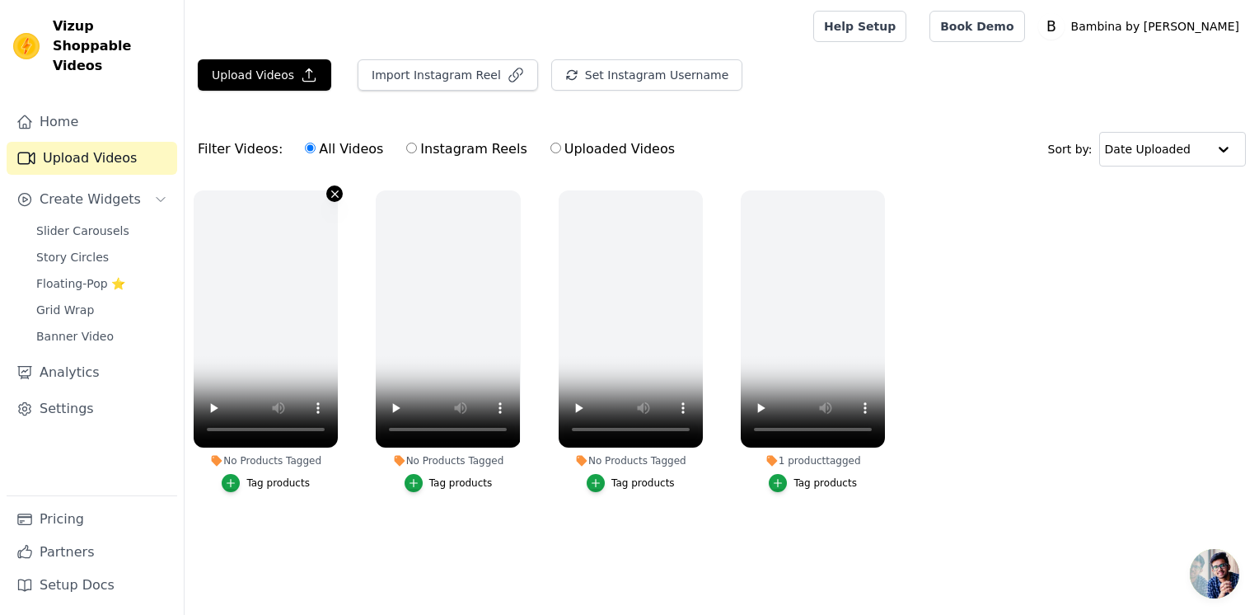
click at [339, 197] on icon "button" at bounding box center [335, 194] width 12 height 12
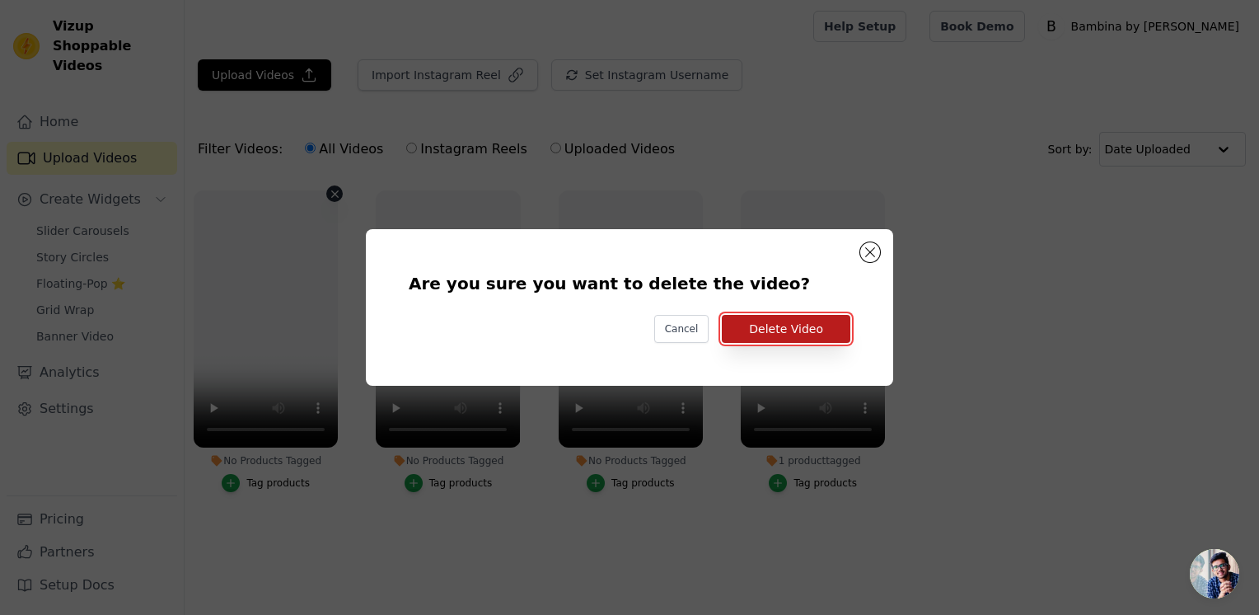
click at [766, 325] on button "Delete Video" at bounding box center [786, 329] width 129 height 28
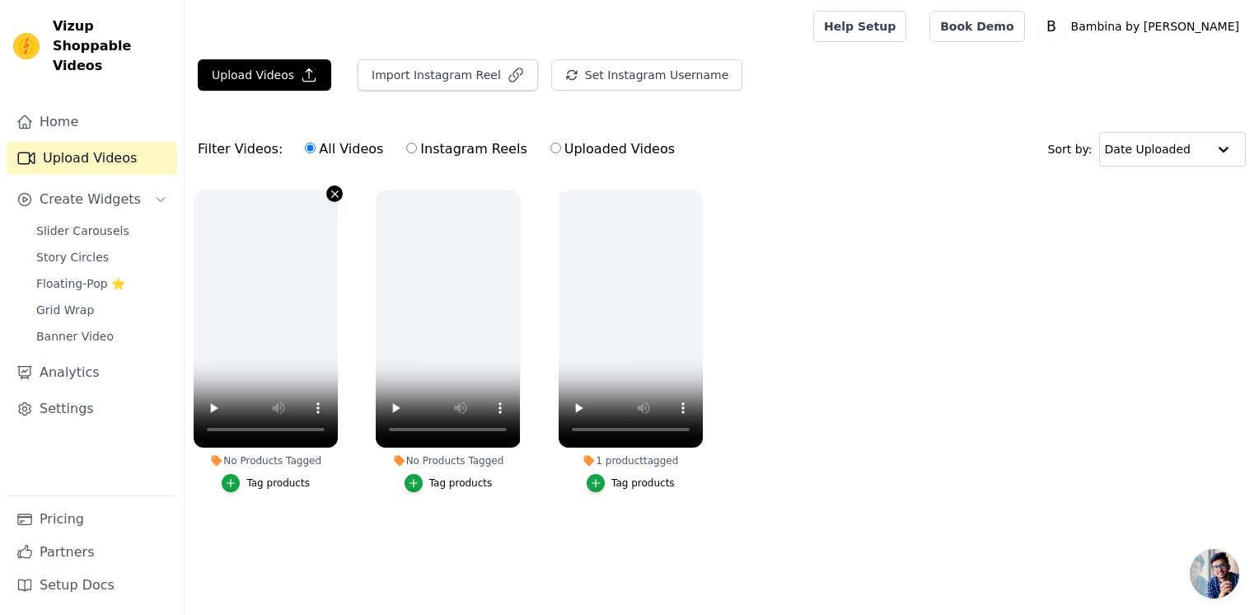
click at [330, 193] on icon "button" at bounding box center [335, 194] width 12 height 12
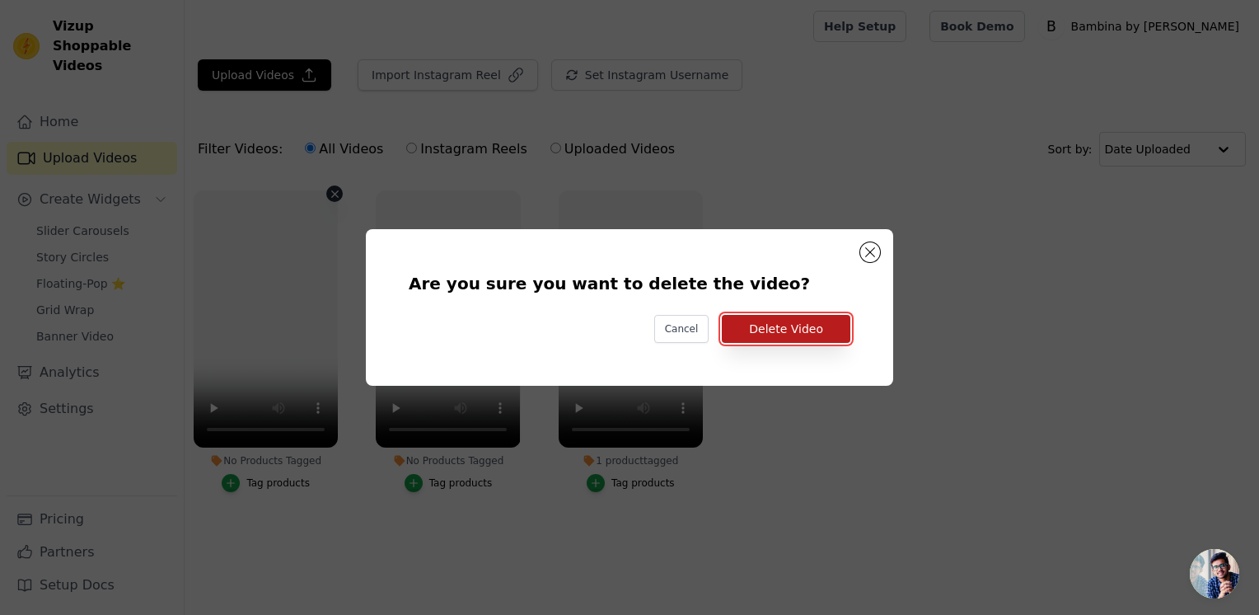
click at [772, 330] on button "Delete Video" at bounding box center [786, 329] width 129 height 28
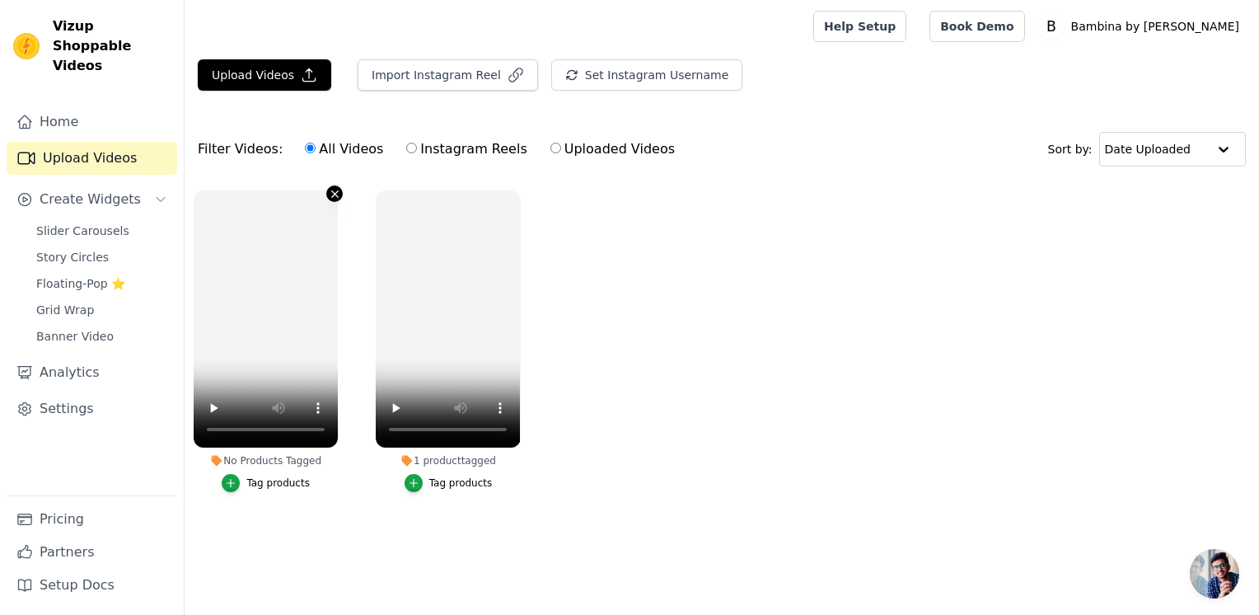
click at [327, 194] on button "No Products Tagged Tag products" at bounding box center [334, 193] width 16 height 16
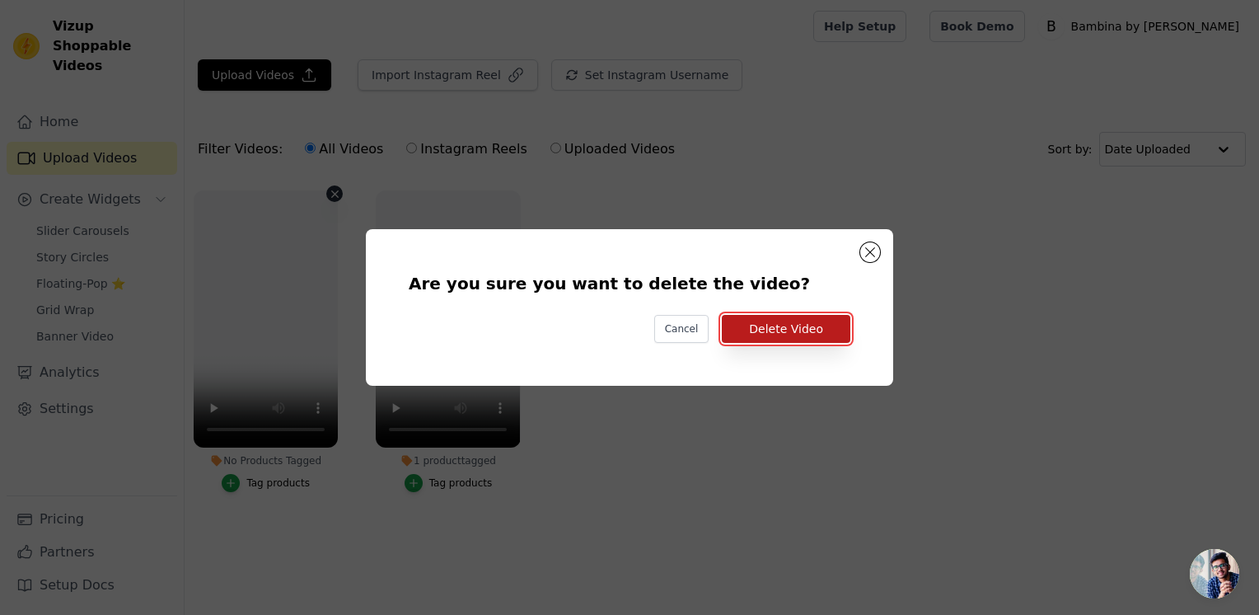
click at [761, 327] on button "Delete Video" at bounding box center [786, 329] width 129 height 28
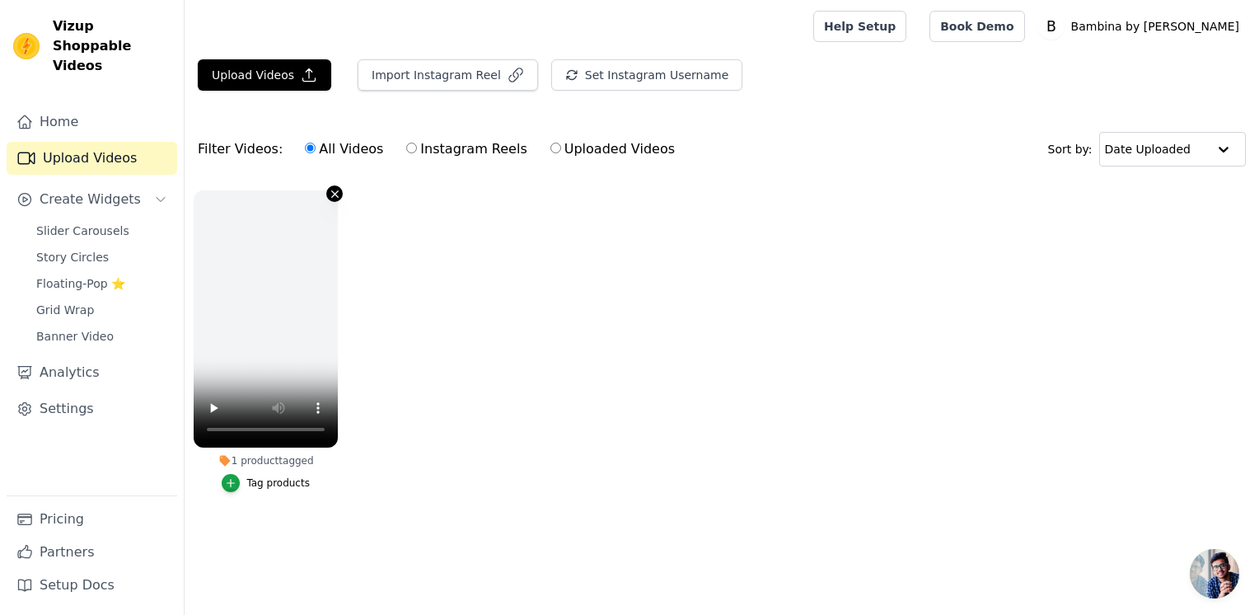
click at [330, 198] on icon "button" at bounding box center [335, 194] width 12 height 12
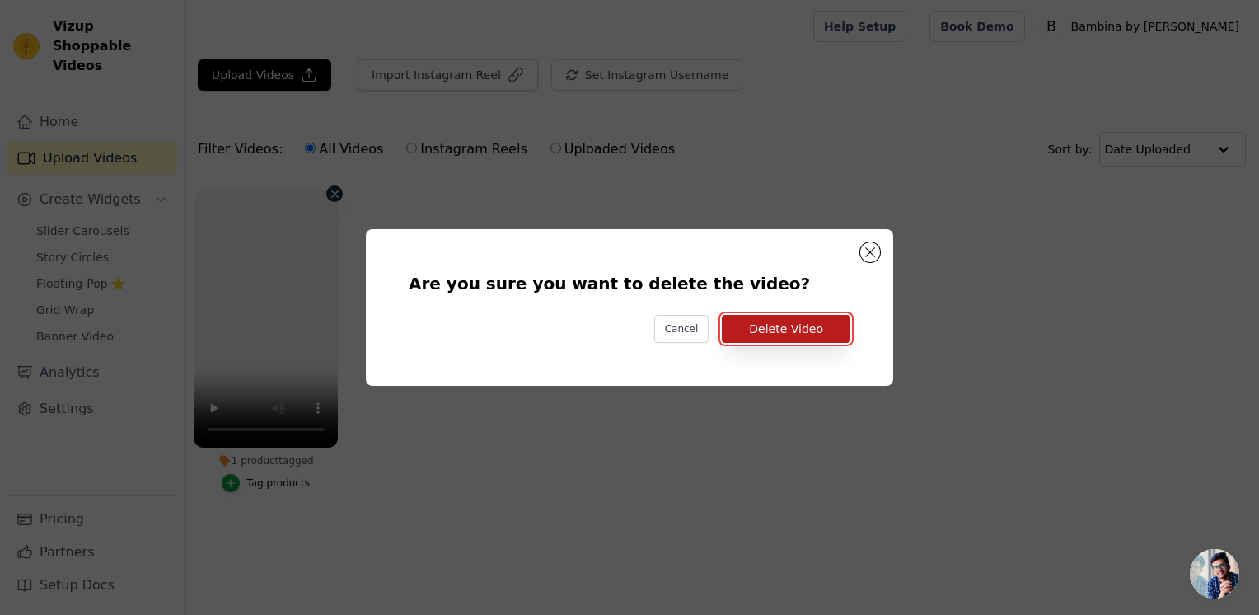
click at [791, 329] on button "Delete Video" at bounding box center [786, 329] width 129 height 28
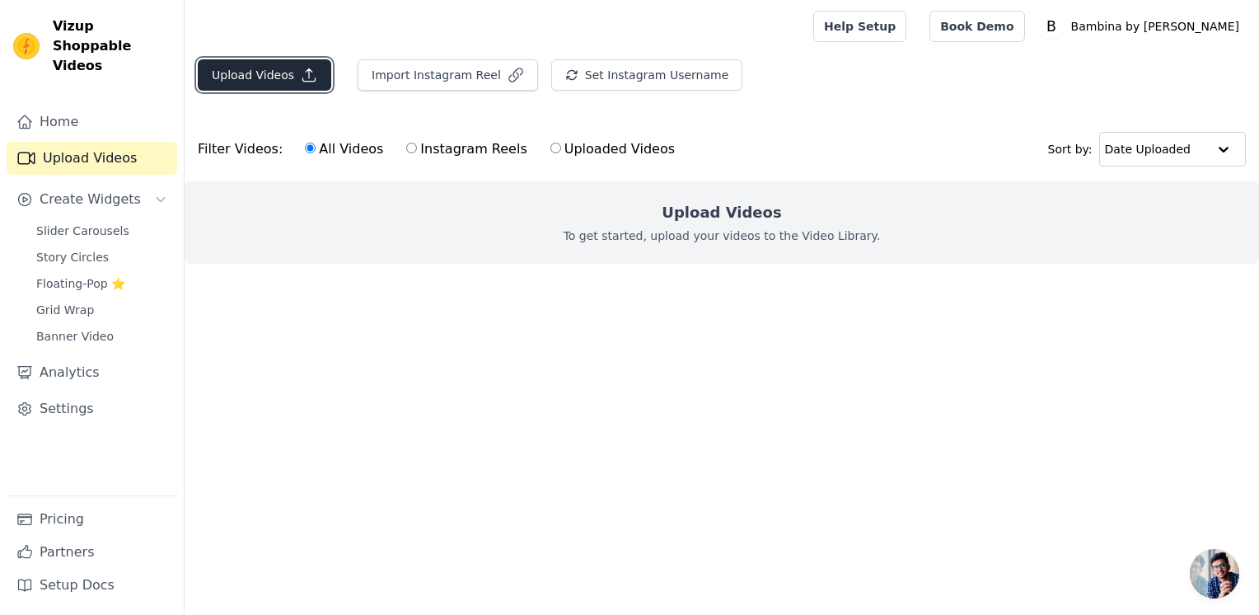
click at [287, 78] on button "Upload Videos" at bounding box center [264, 74] width 133 height 31
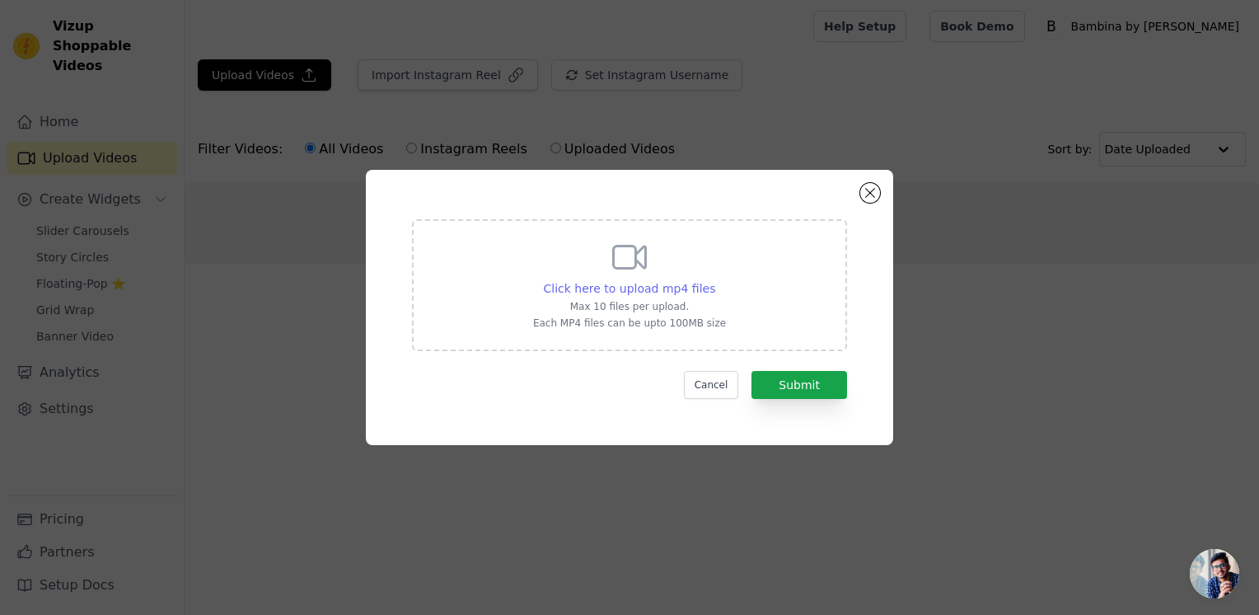
click at [642, 289] on span "Click here to upload mp4 files" at bounding box center [630, 288] width 172 height 13
click at [714, 280] on input "Click here to upload mp4 files Max 10 files per upload. Each MP4 files can be u…" at bounding box center [714, 279] width 1 height 1
type input "C:\fakepath\WhatsApp Video 2025-09-15 at 6.44.39 PM.mp4"
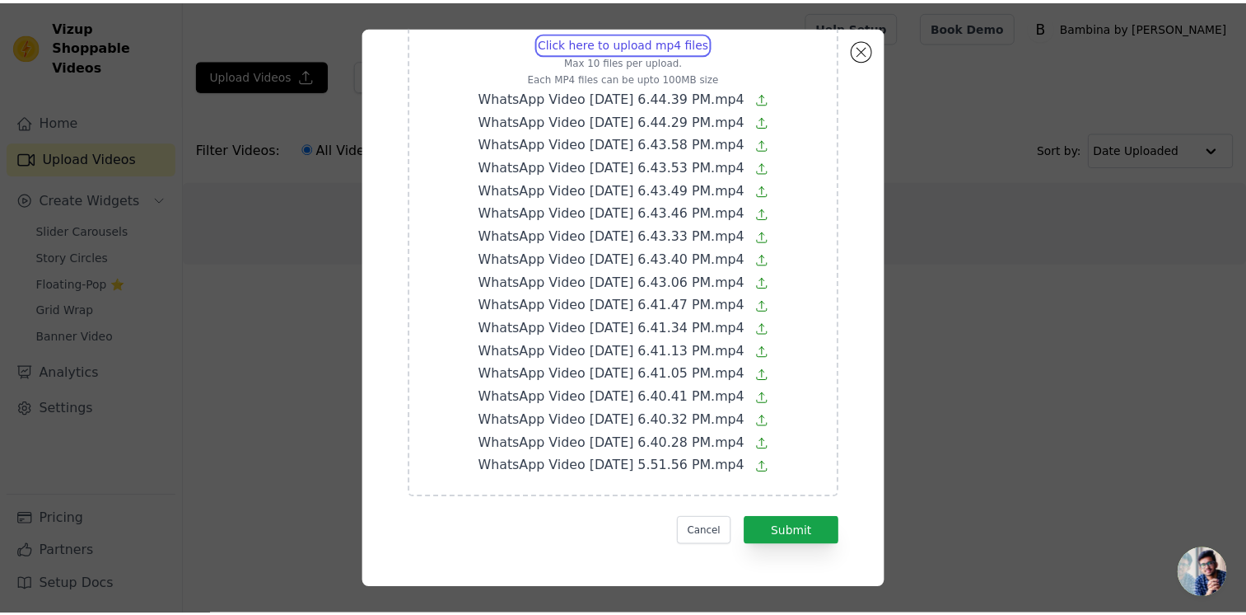
scroll to position [104, 0]
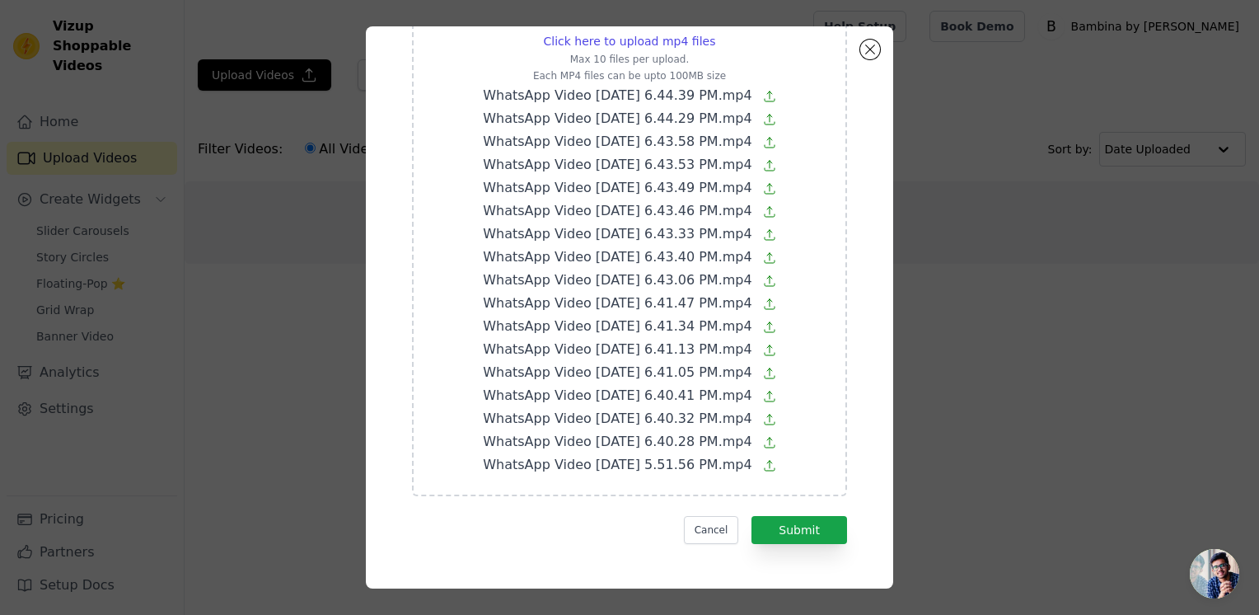
click at [806, 511] on form "Click here to upload mp4 files Max 10 files per upload. Each MP4 files can be u…" at bounding box center [629, 258] width 435 height 572
click at [764, 526] on button "Submit" at bounding box center [799, 530] width 96 height 28
click at [867, 59] on div "Click here to upload mp4 files Max 10 files per upload. Each MP4 files can be u…" at bounding box center [629, 307] width 527 height 562
click at [861, 48] on button "Close modal" at bounding box center [870, 50] width 20 height 20
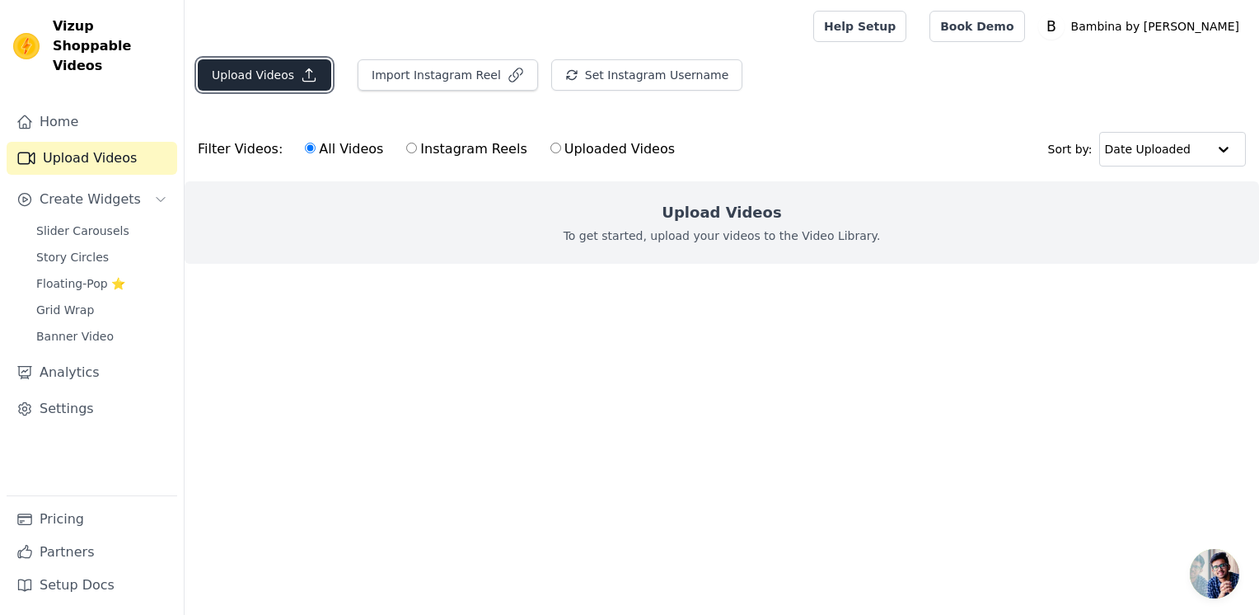
click at [265, 79] on button "Upload Videos" at bounding box center [264, 74] width 133 height 31
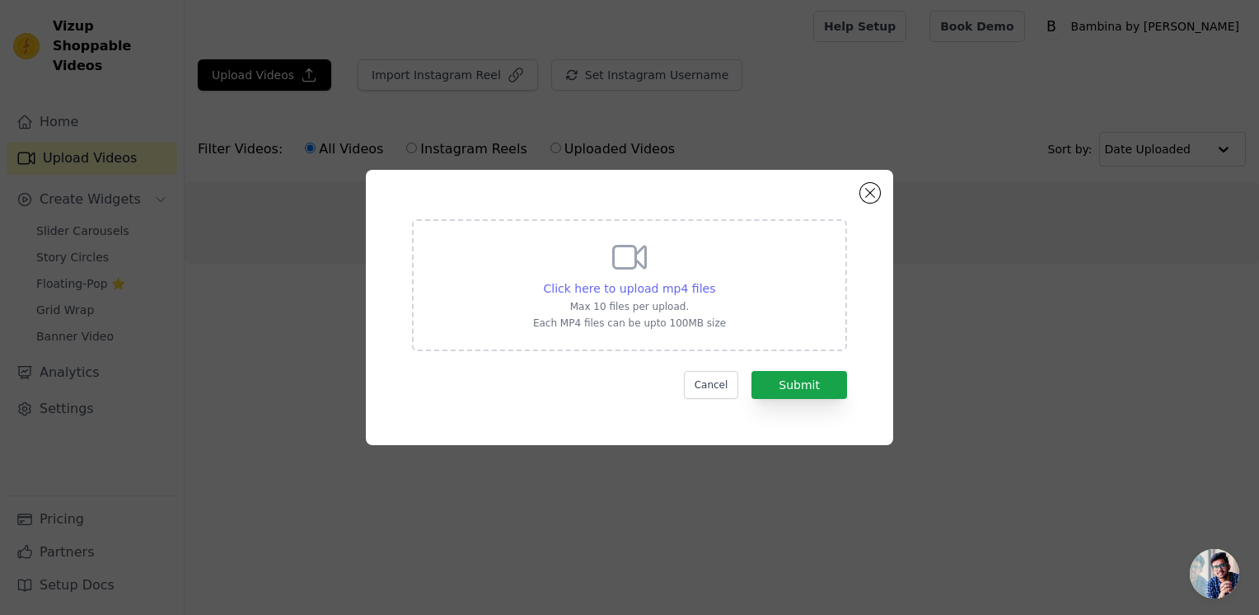
click at [626, 288] on span "Click here to upload mp4 files" at bounding box center [630, 288] width 172 height 13
click at [714, 280] on input "Click here to upload mp4 files Max 10 files per upload. Each MP4 files can be u…" at bounding box center [714, 279] width 1 height 1
type input "C:\fakepath\WhatsApp Video 2025-09-15 at 6.44.39 PM.mp4"
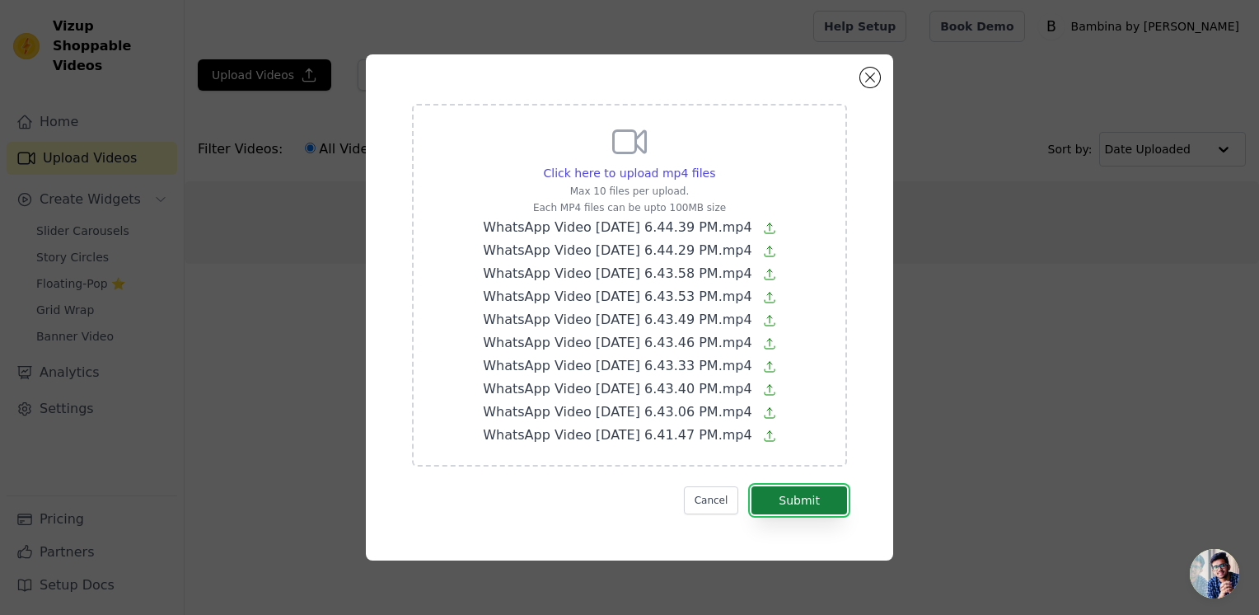
click at [793, 507] on button "Submit" at bounding box center [799, 500] width 96 height 28
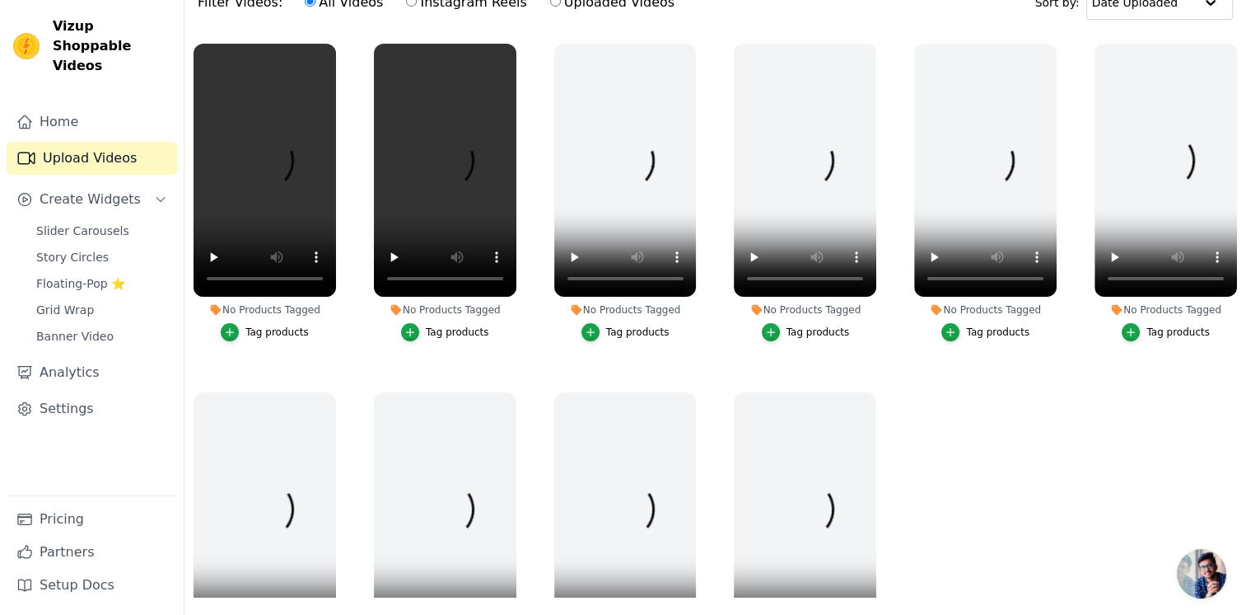
scroll to position [167, 0]
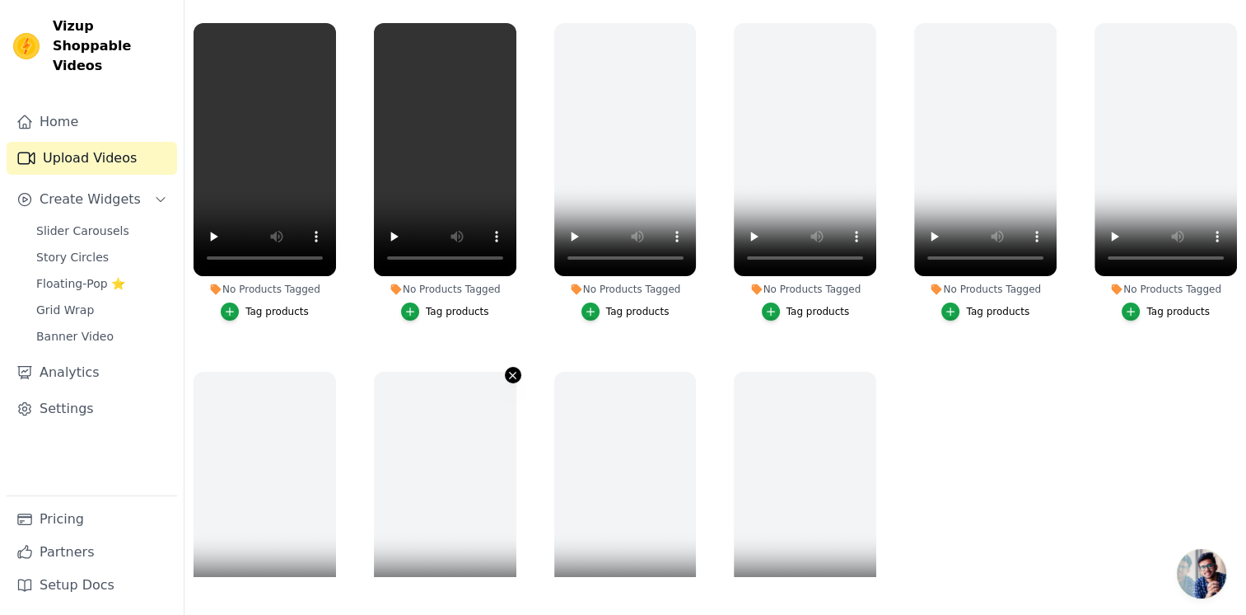
click at [510, 370] on icon "button" at bounding box center [513, 375] width 12 height 12
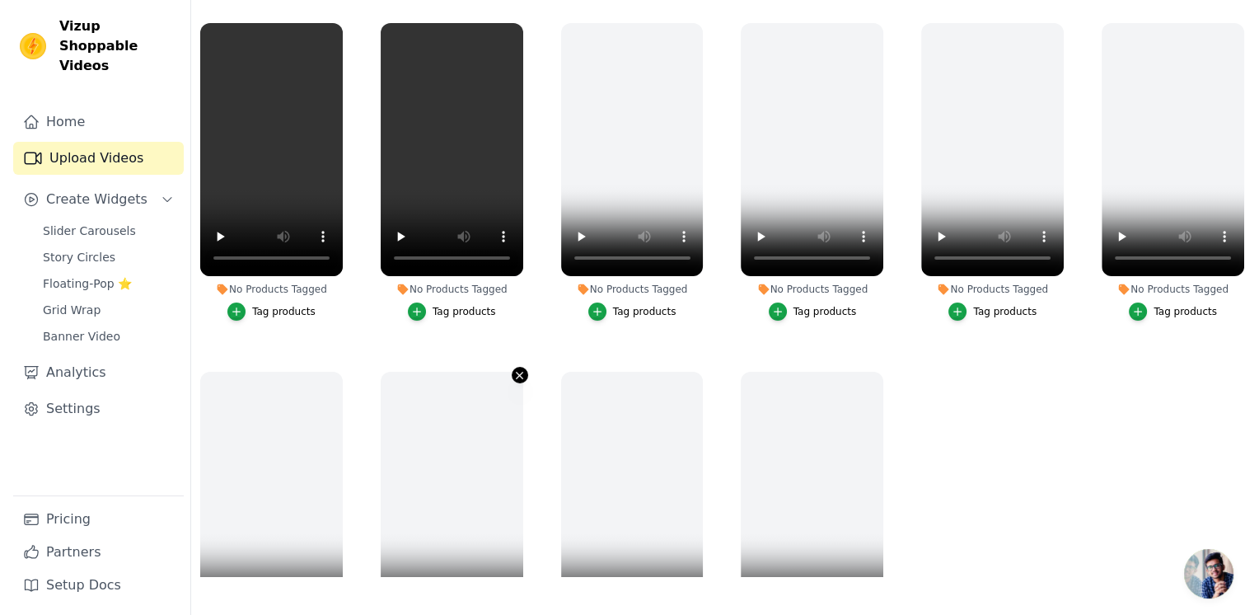
scroll to position [0, 0]
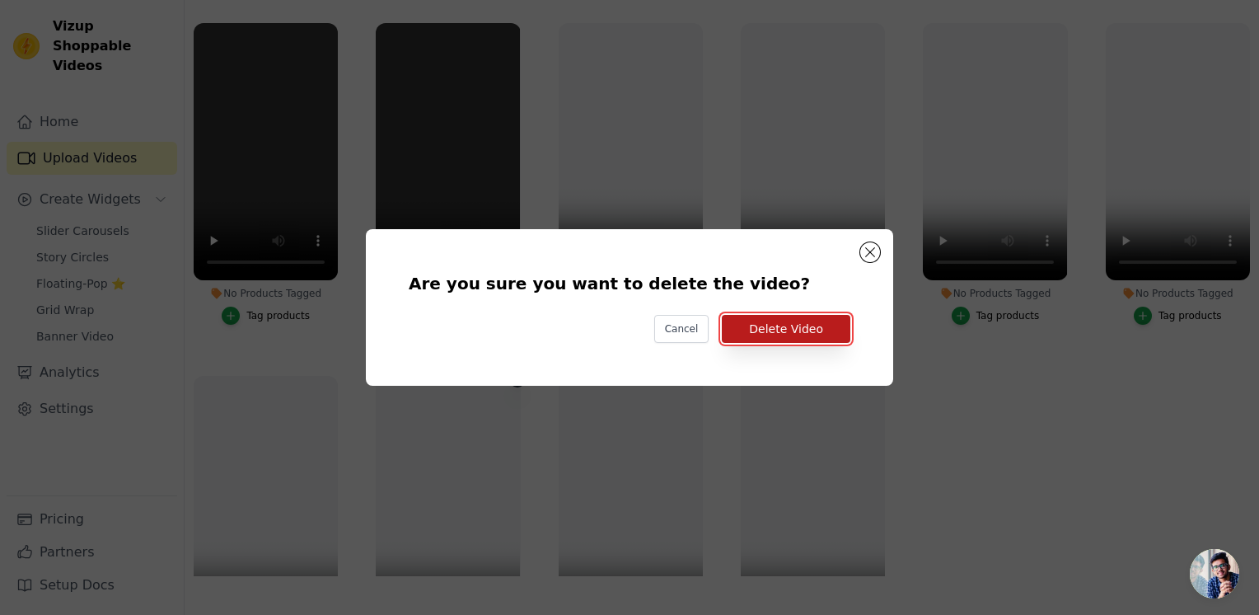
click at [755, 329] on button "Delete Video" at bounding box center [786, 329] width 129 height 28
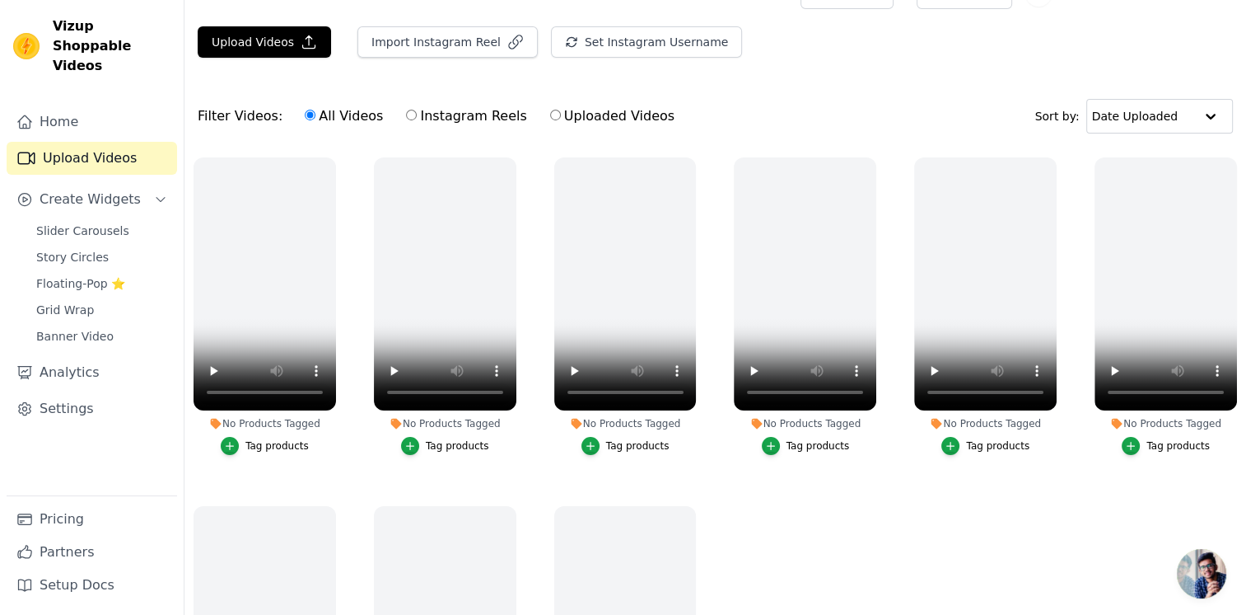
scroll to position [28, 0]
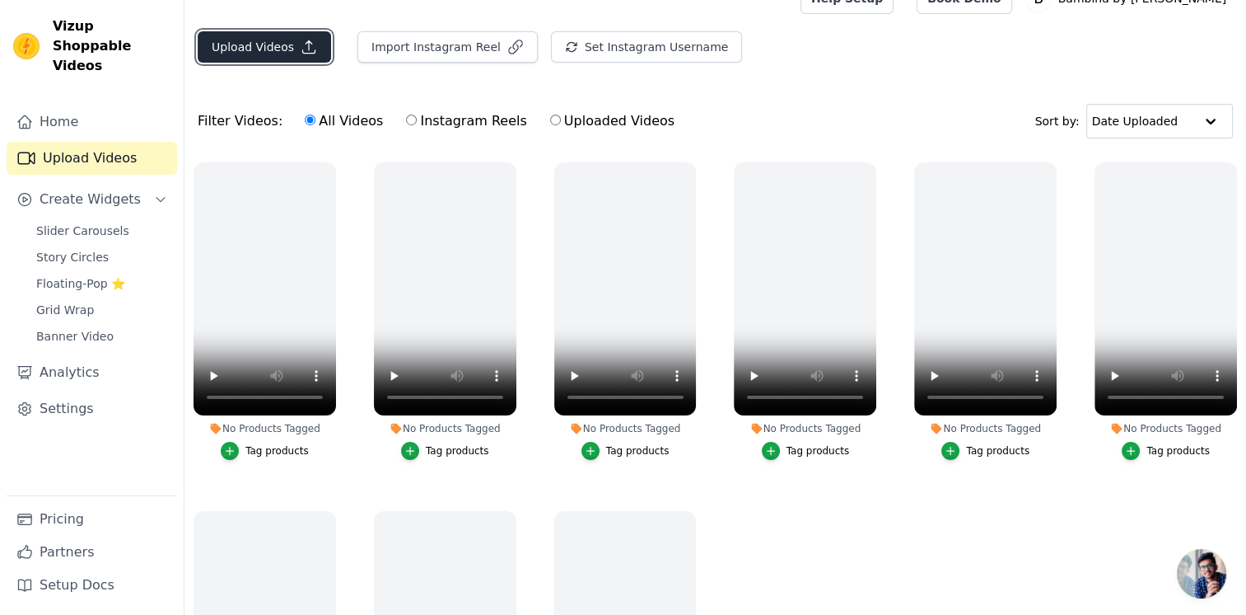
click at [250, 42] on button "Upload Videos" at bounding box center [264, 46] width 133 height 31
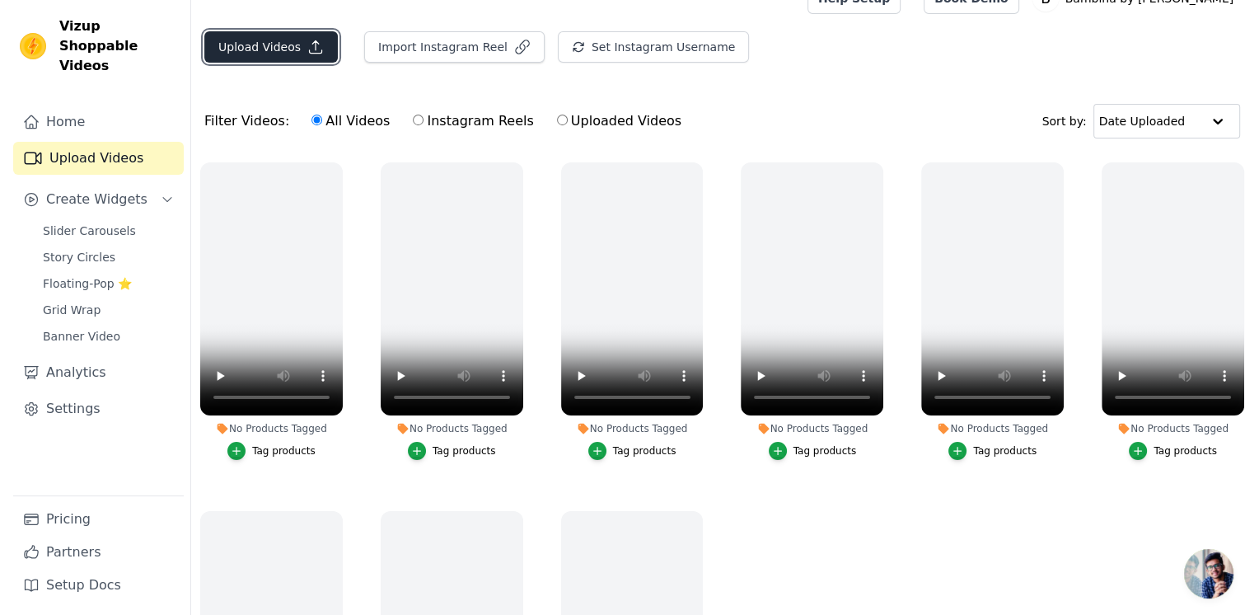
scroll to position [0, 0]
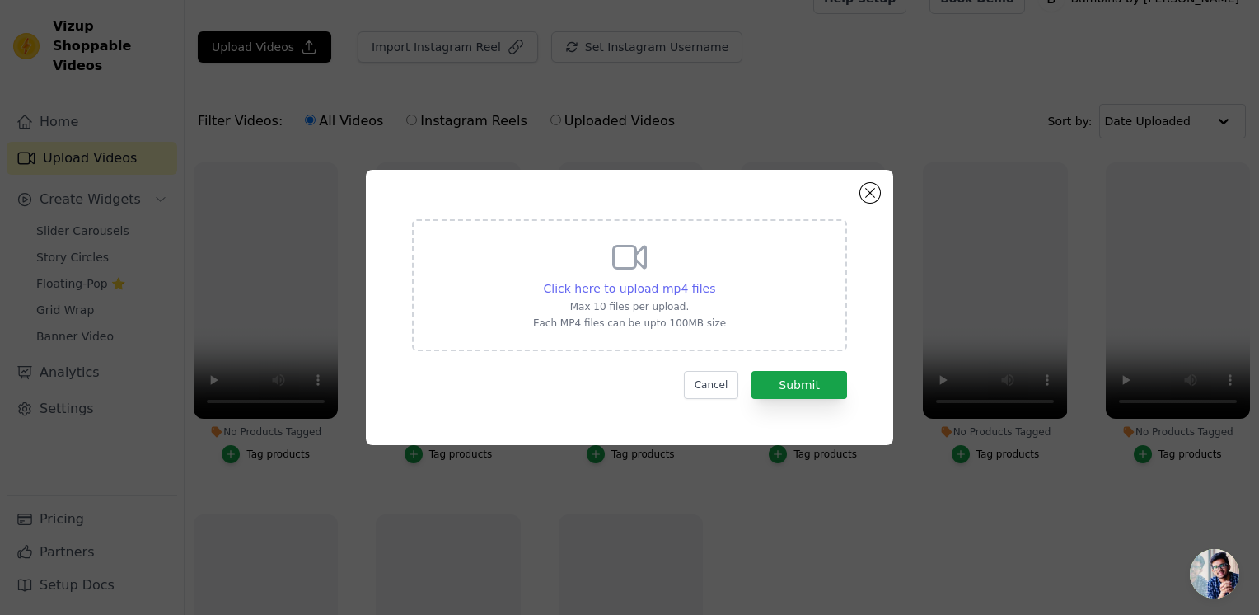
click at [668, 288] on span "Click here to upload mp4 files" at bounding box center [630, 288] width 172 height 13
click at [714, 280] on input "Click here to upload mp4 files Max 10 files per upload. Each MP4 files can be u…" at bounding box center [714, 279] width 1 height 1
click at [712, 381] on button "Cancel" at bounding box center [711, 385] width 55 height 28
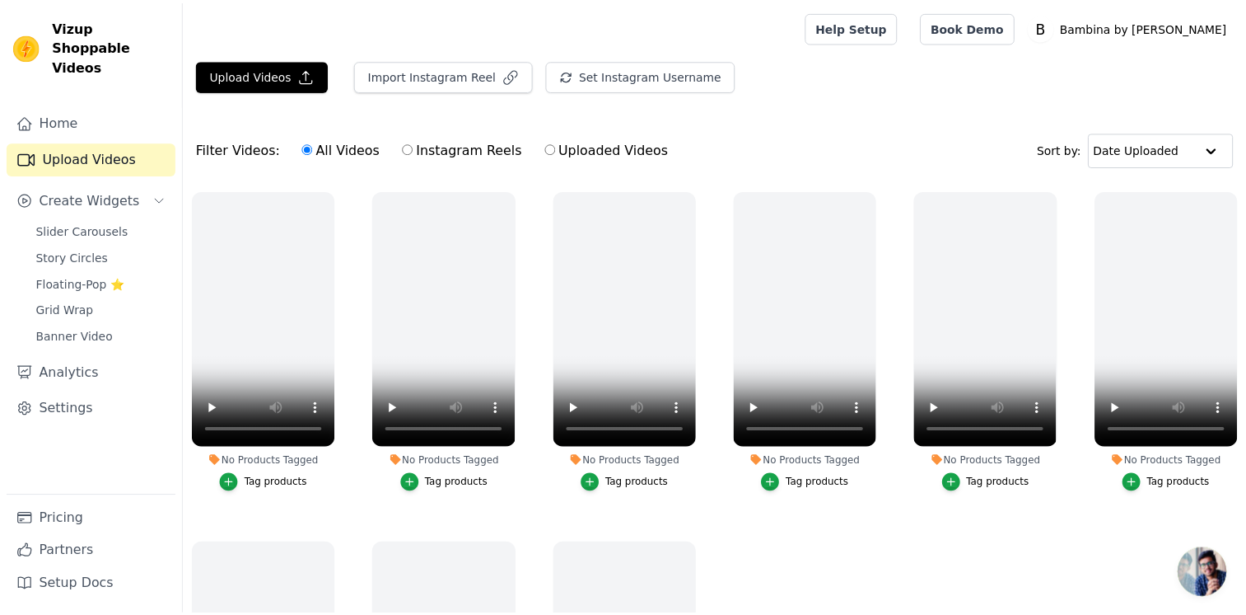
scroll to position [28, 0]
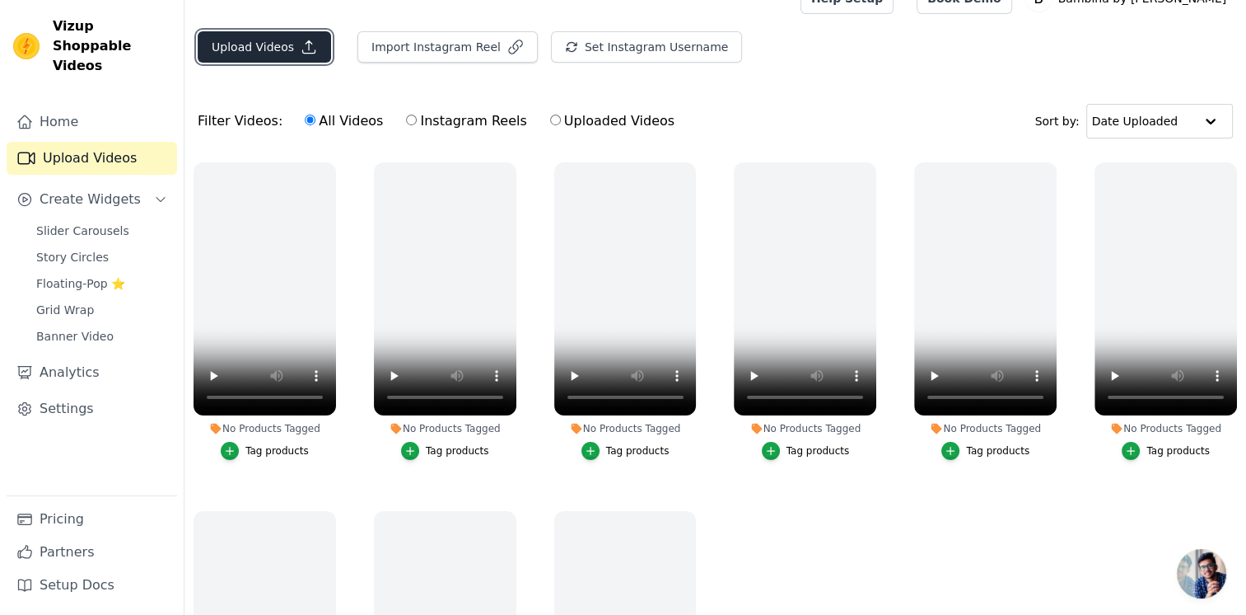
click at [231, 44] on button "Upload Videos" at bounding box center [264, 46] width 133 height 31
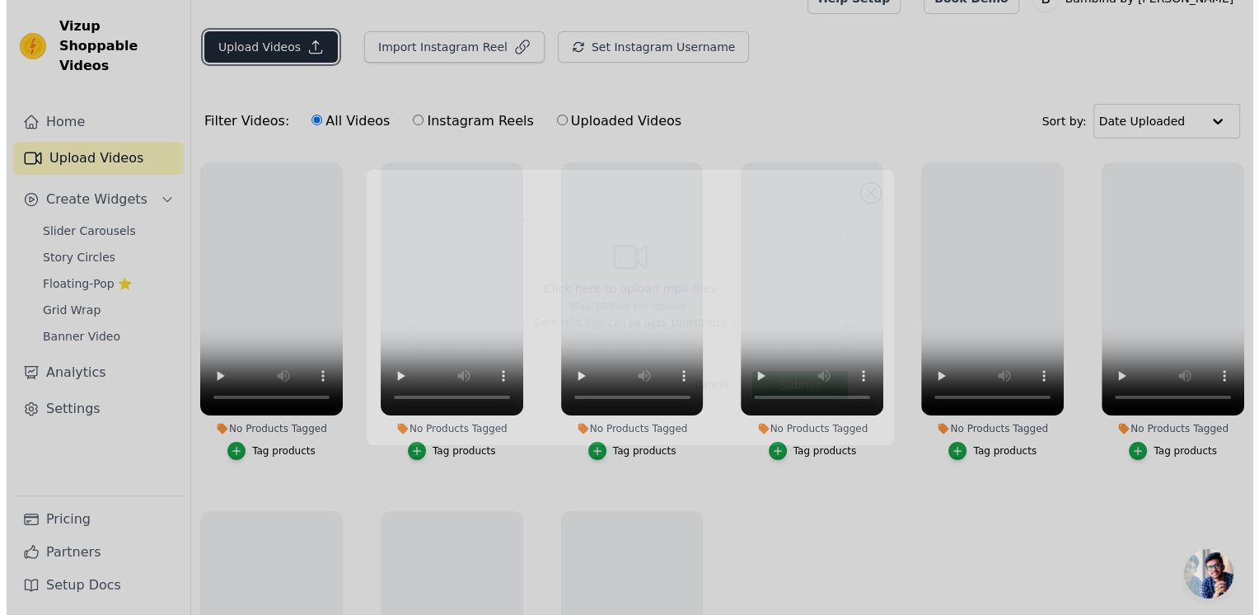
scroll to position [0, 0]
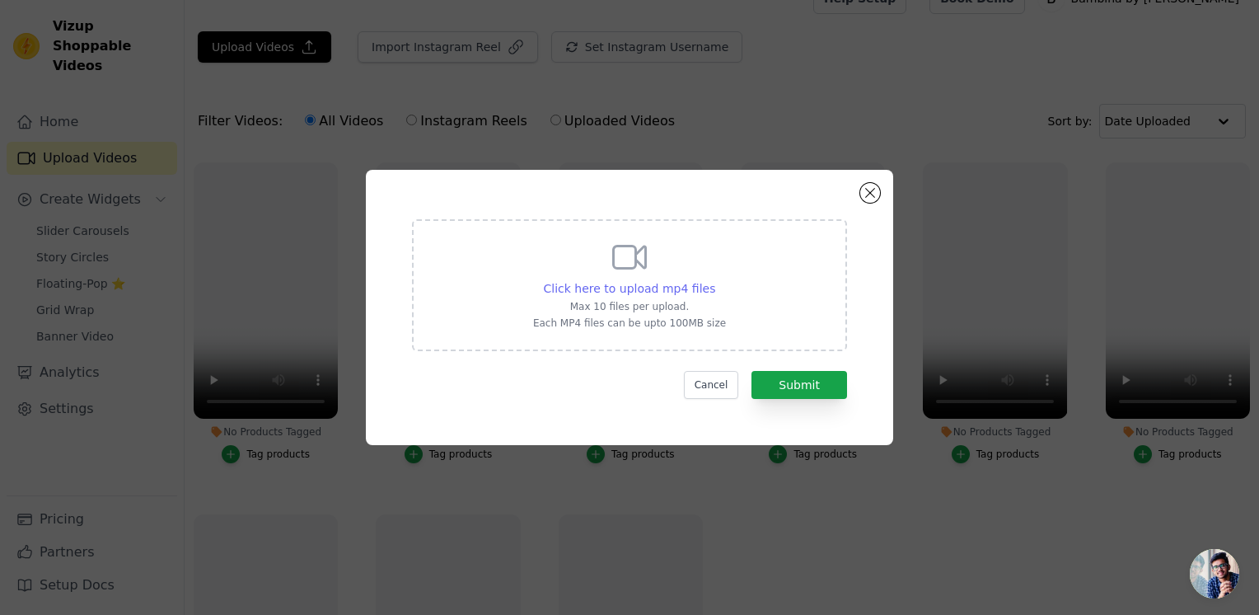
click at [586, 288] on span "Click here to upload mp4 files" at bounding box center [630, 288] width 172 height 13
click at [714, 280] on input "Click here to upload mp4 files Max 10 files per upload. Each MP4 files can be u…" at bounding box center [714, 279] width 1 height 1
type input "C:\fakepath\WhatsApp Video 2025-09-15 at 5.51.56 PM (1).mp4"
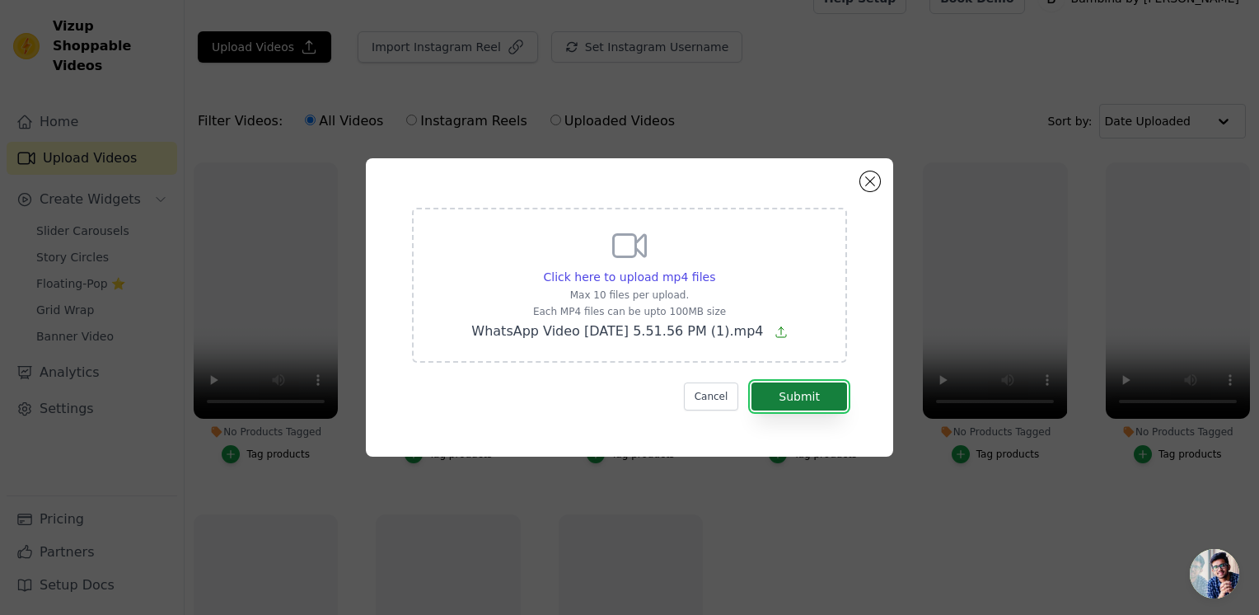
click at [769, 399] on button "Submit" at bounding box center [799, 396] width 96 height 28
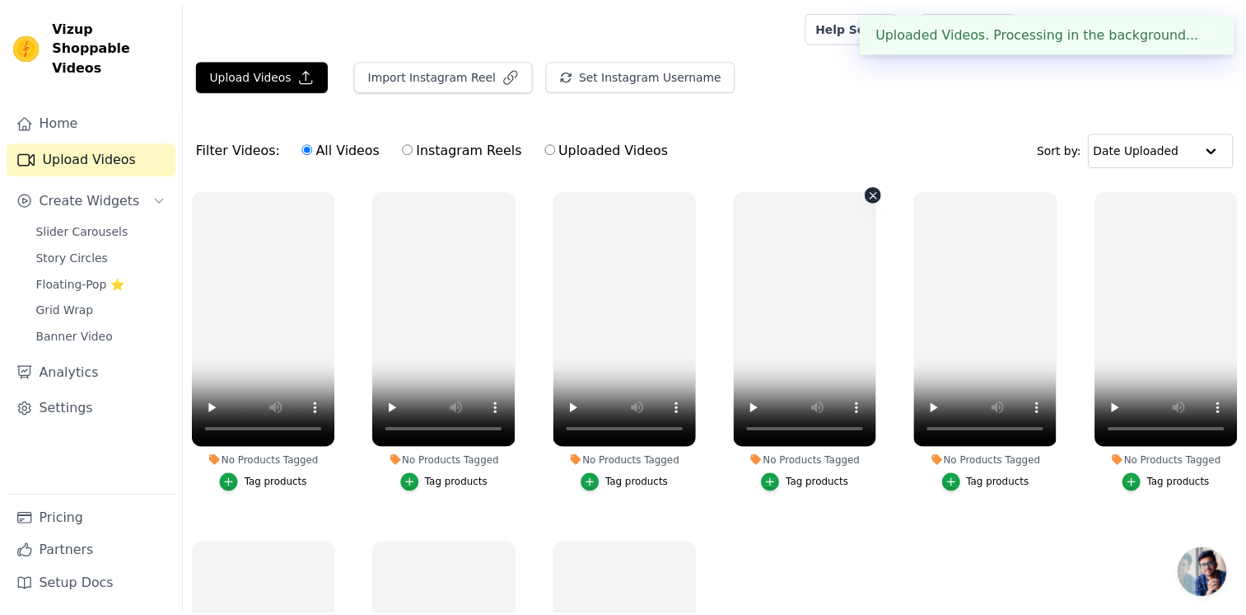
scroll to position [28, 0]
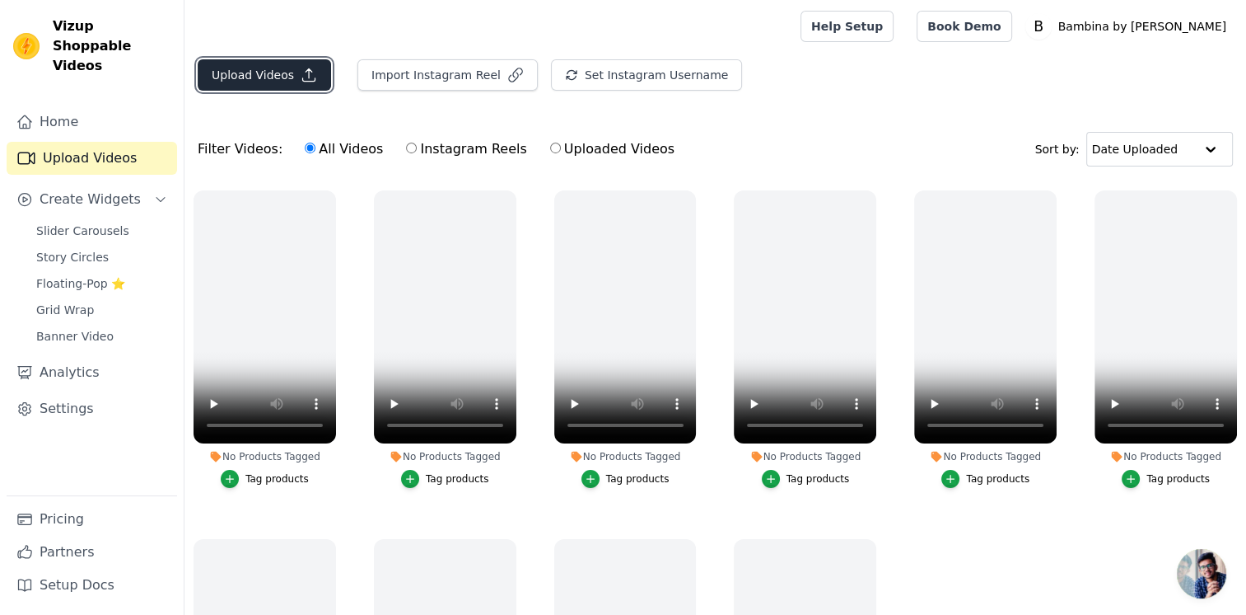
click at [248, 72] on button "Upload Videos" at bounding box center [264, 74] width 133 height 31
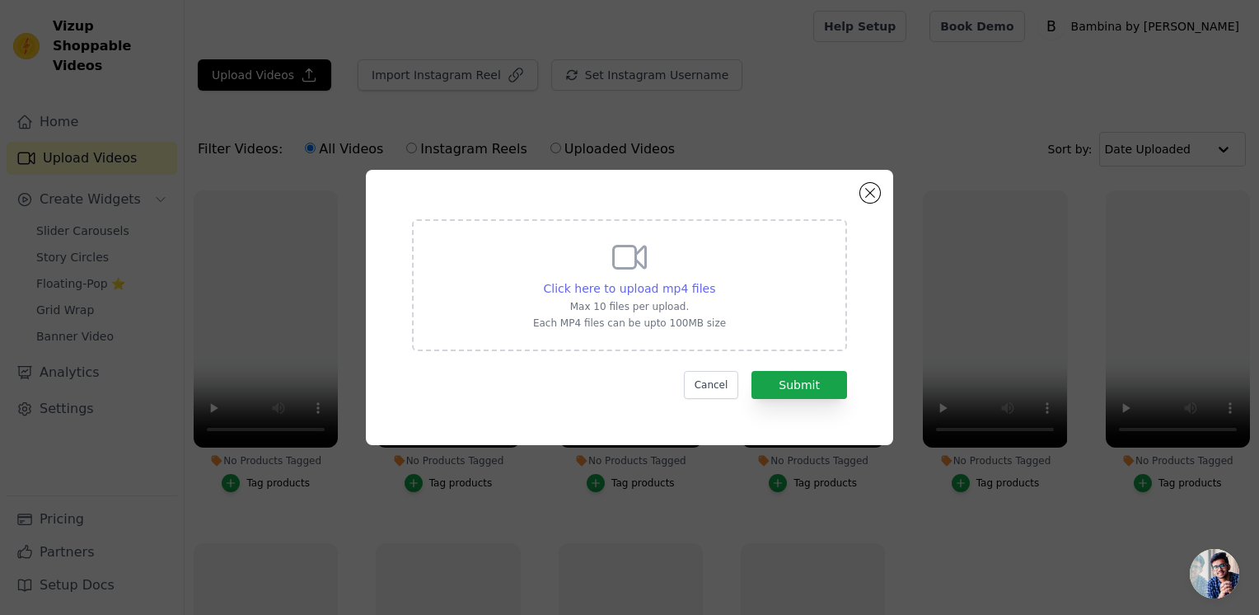
click at [628, 288] on span "Click here to upload mp4 files" at bounding box center [630, 288] width 172 height 13
click at [714, 280] on input "Click here to upload mp4 files Max 10 files per upload. Each MP4 files can be u…" at bounding box center [714, 279] width 1 height 1
type input "C:\fakepath\WhatsApp Video 2025-09-15 at 5.09.02 PM.mp4"
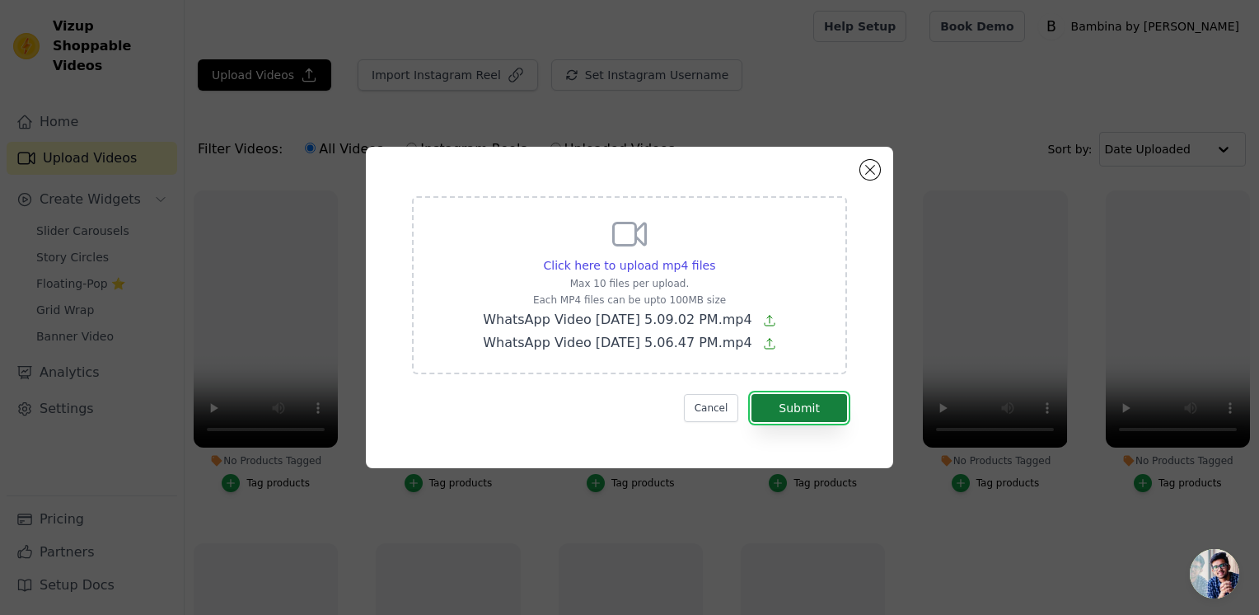
click at [802, 404] on button "Submit" at bounding box center [799, 408] width 96 height 28
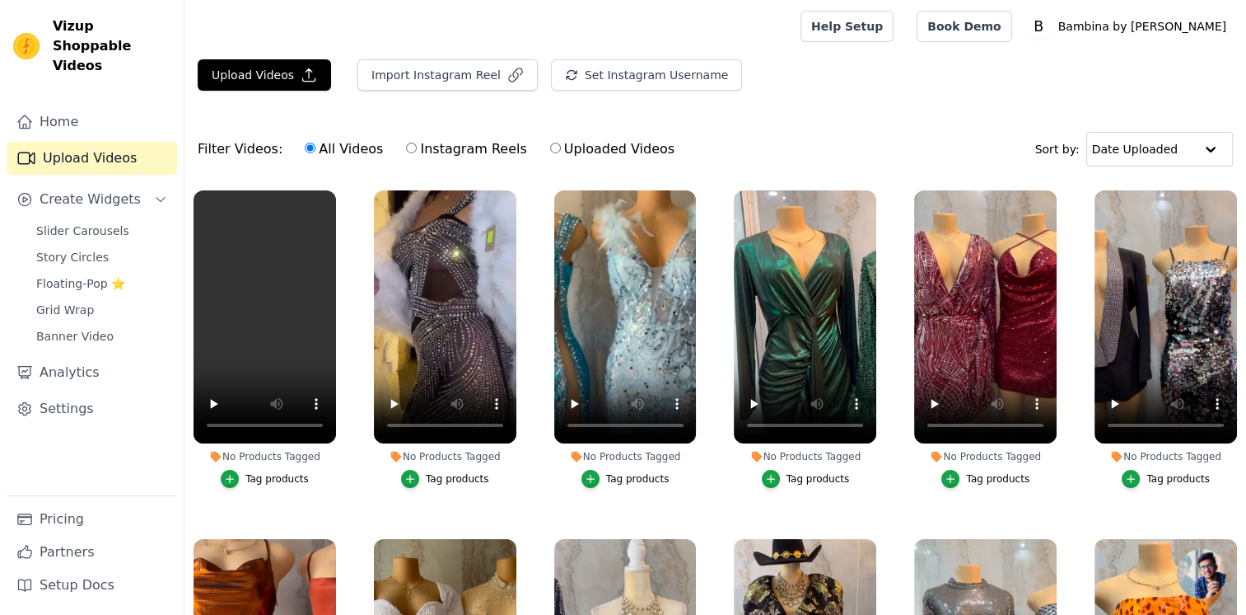
click at [596, 483] on div "button" at bounding box center [591, 479] width 18 height 18
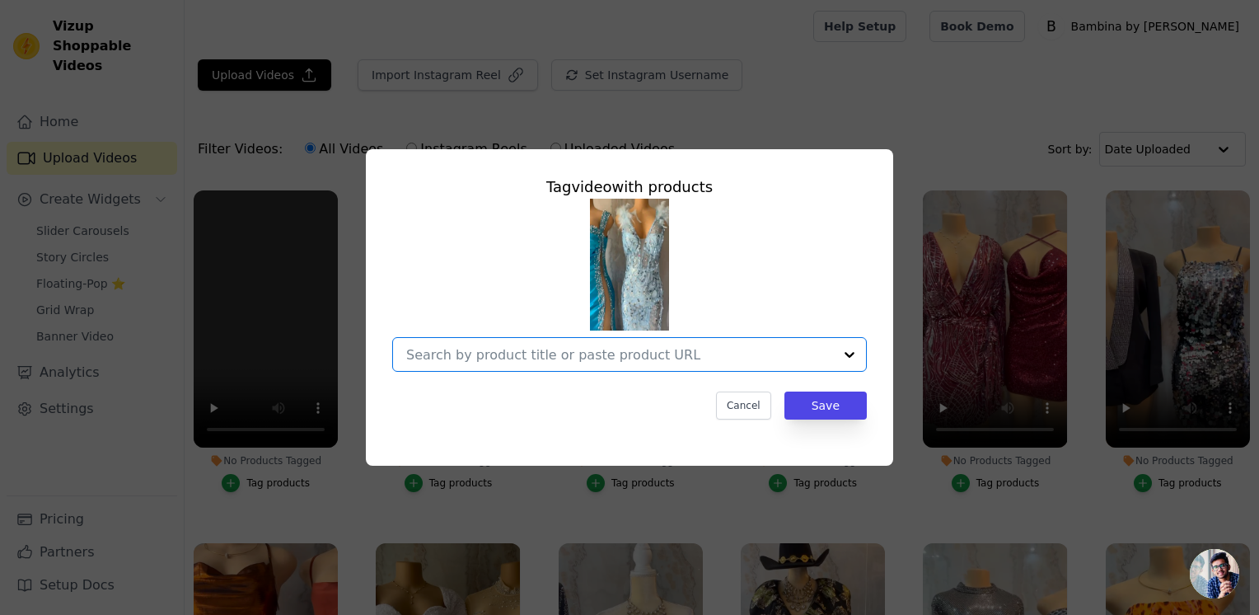
click at [455, 358] on input "No Products Tagged Tag video with products Option undefined, selected. Select i…" at bounding box center [619, 355] width 427 height 16
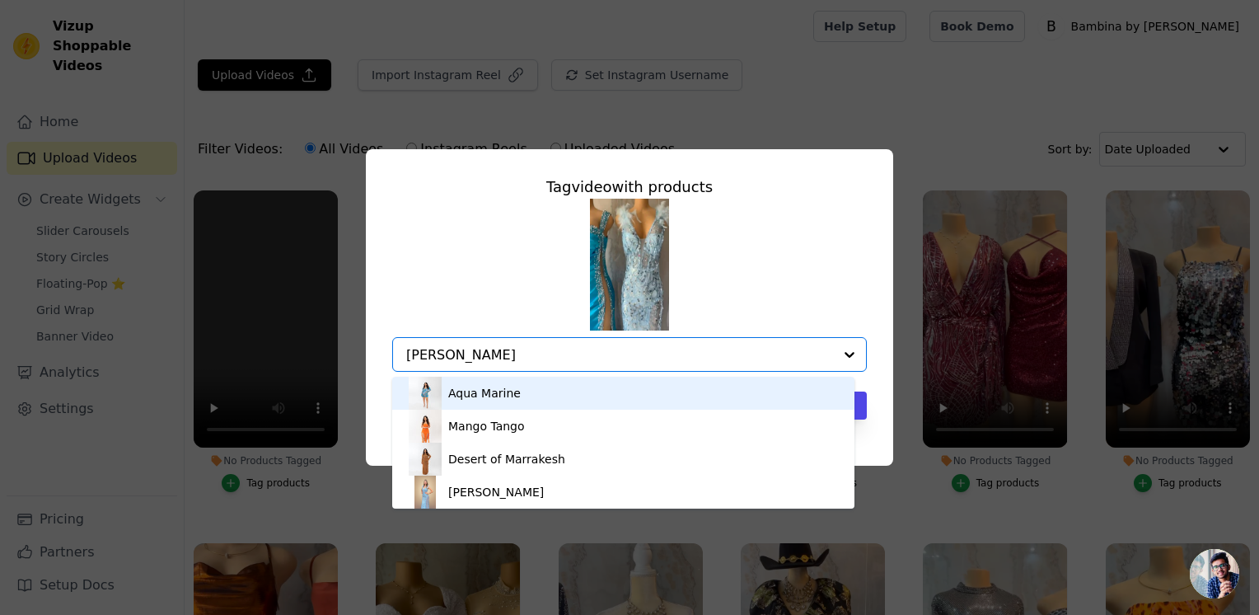
type input "[PERSON_NAME]"
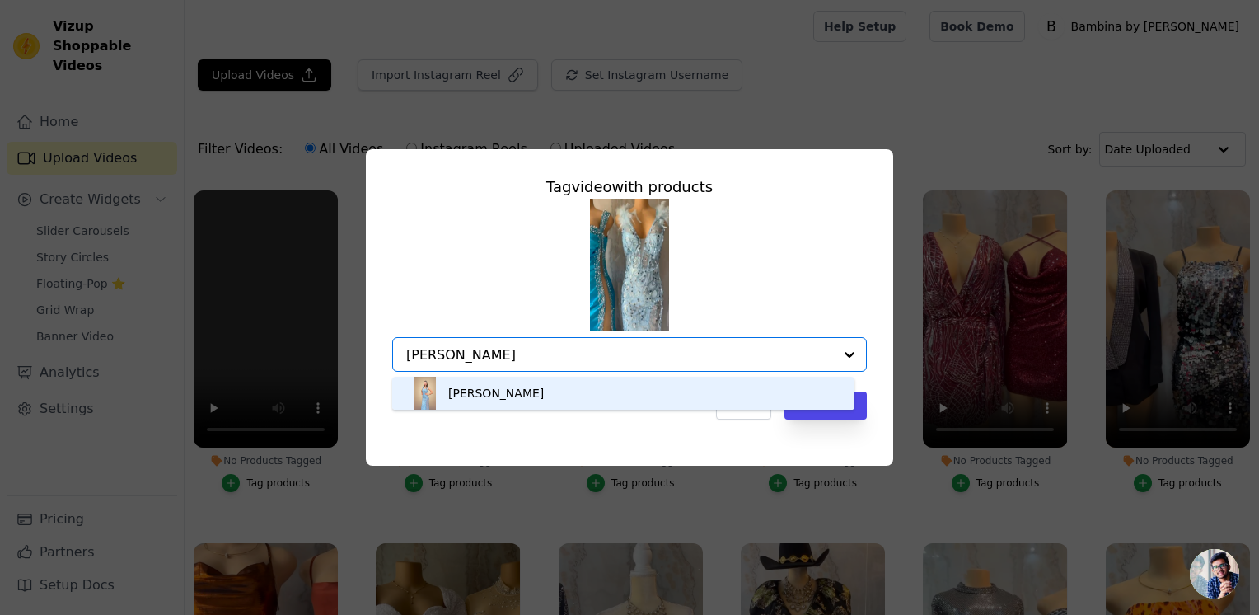
click at [450, 394] on div "[PERSON_NAME]" at bounding box center [496, 393] width 96 height 16
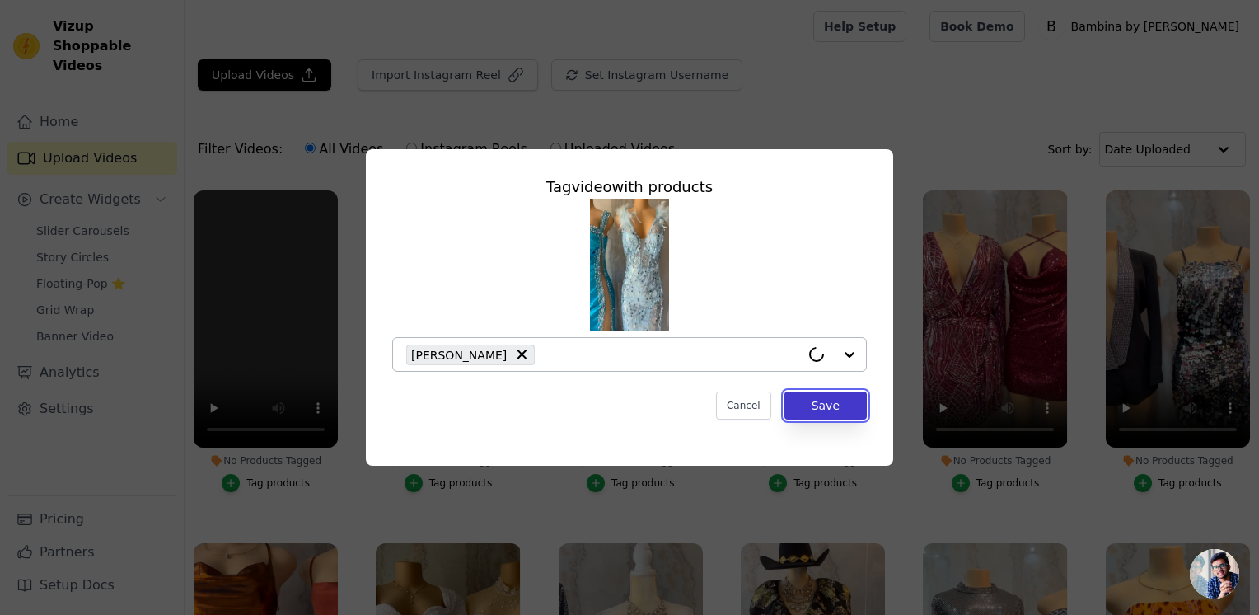
click at [812, 414] on button "Save" at bounding box center [825, 405] width 82 height 28
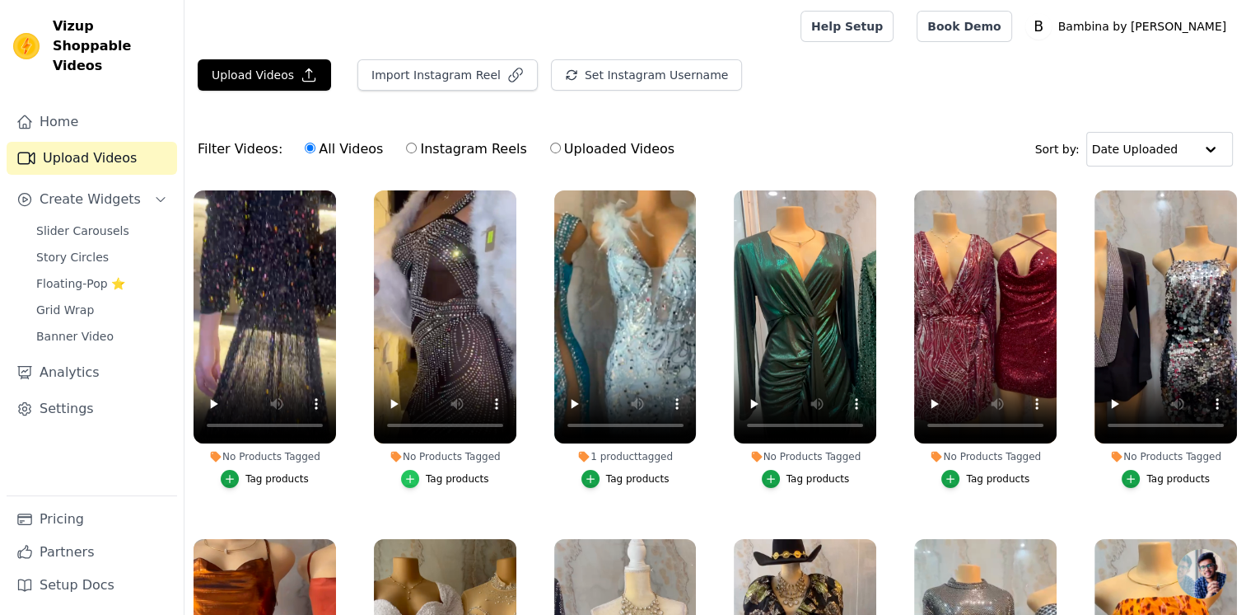
click at [414, 476] on icon "button" at bounding box center [410, 478] width 7 height 7
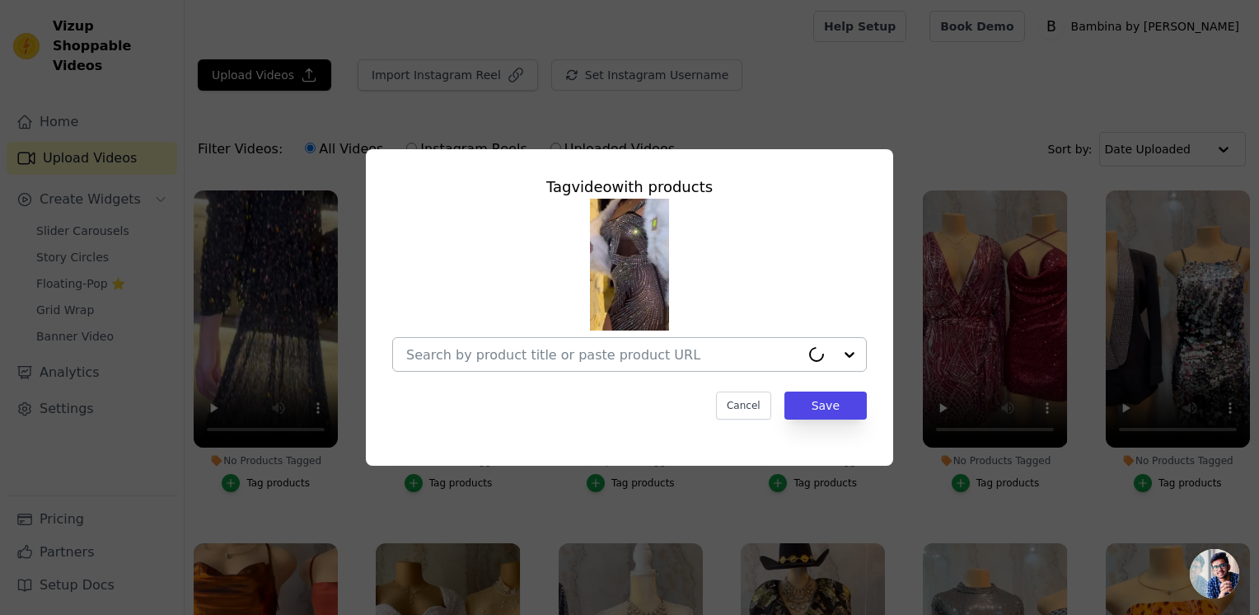
click at [589, 348] on input "No Products Tagged Tag video with products Cancel Save Tag products" at bounding box center [603, 355] width 394 height 16
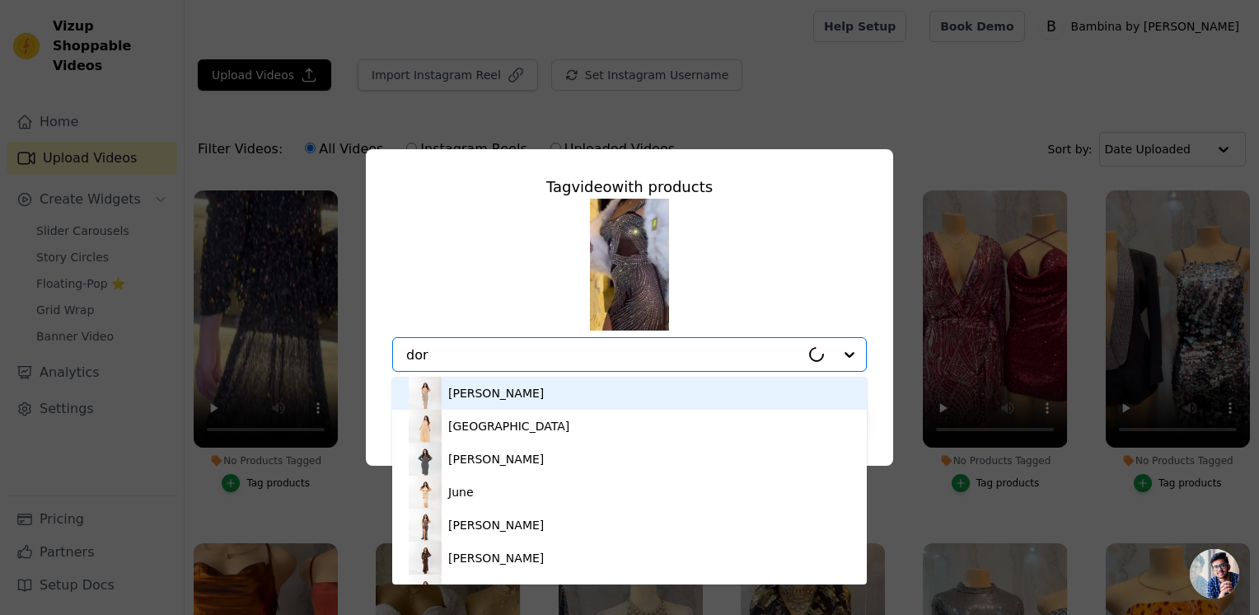
type input "doro"
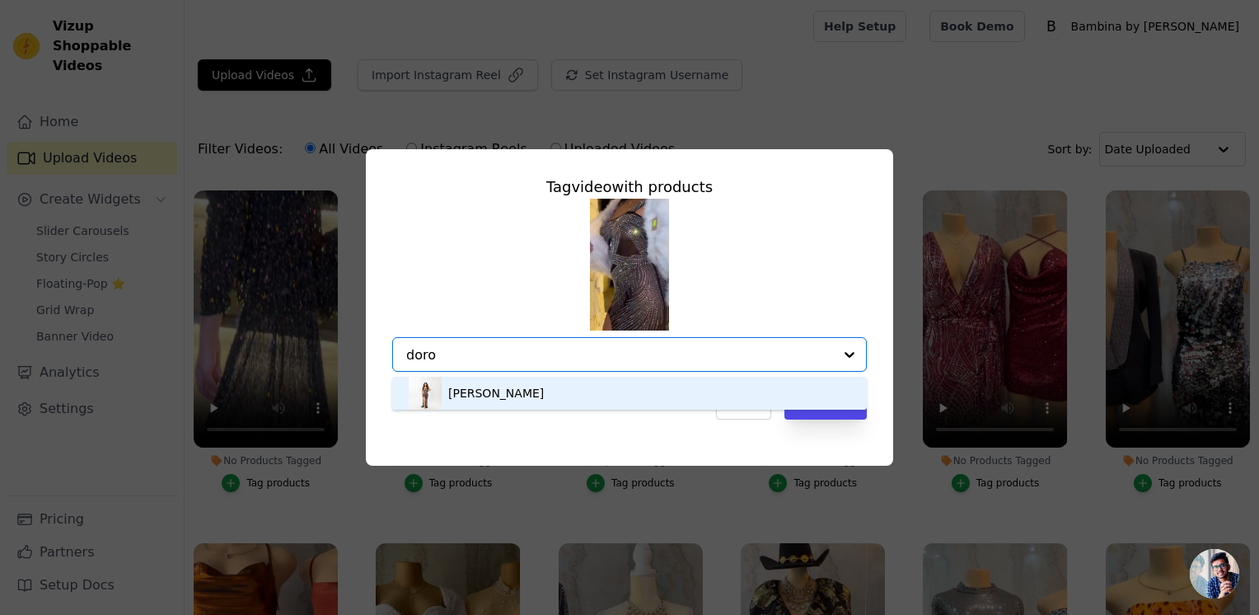
click at [467, 398] on div "[PERSON_NAME]" at bounding box center [496, 393] width 96 height 16
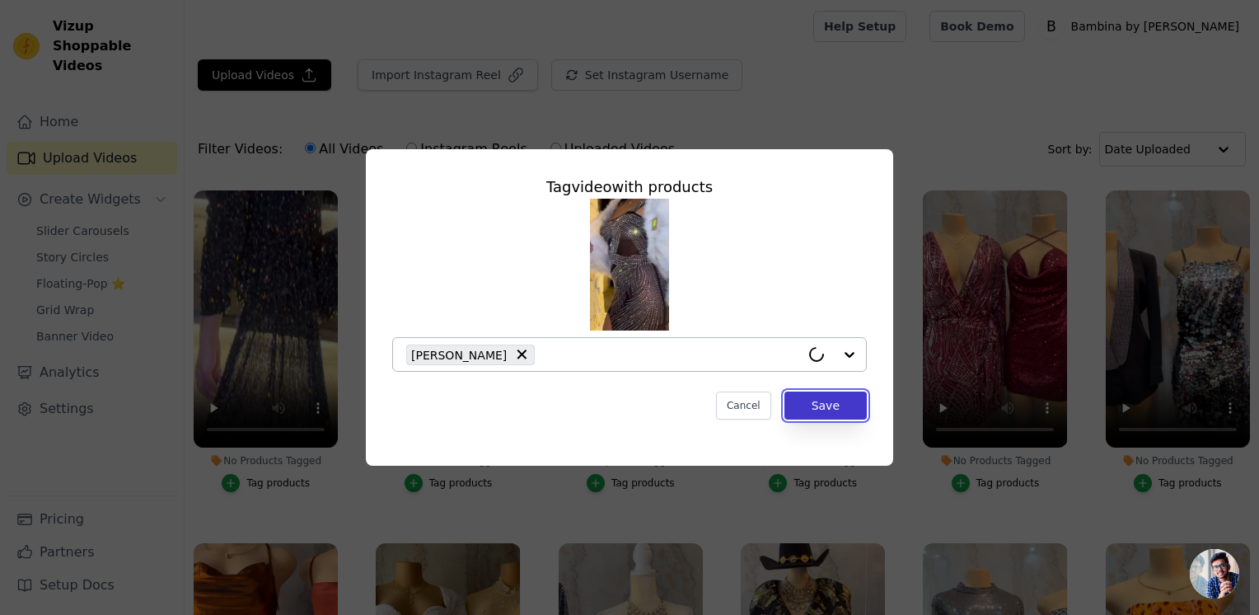
click at [842, 412] on button "Save" at bounding box center [825, 405] width 82 height 28
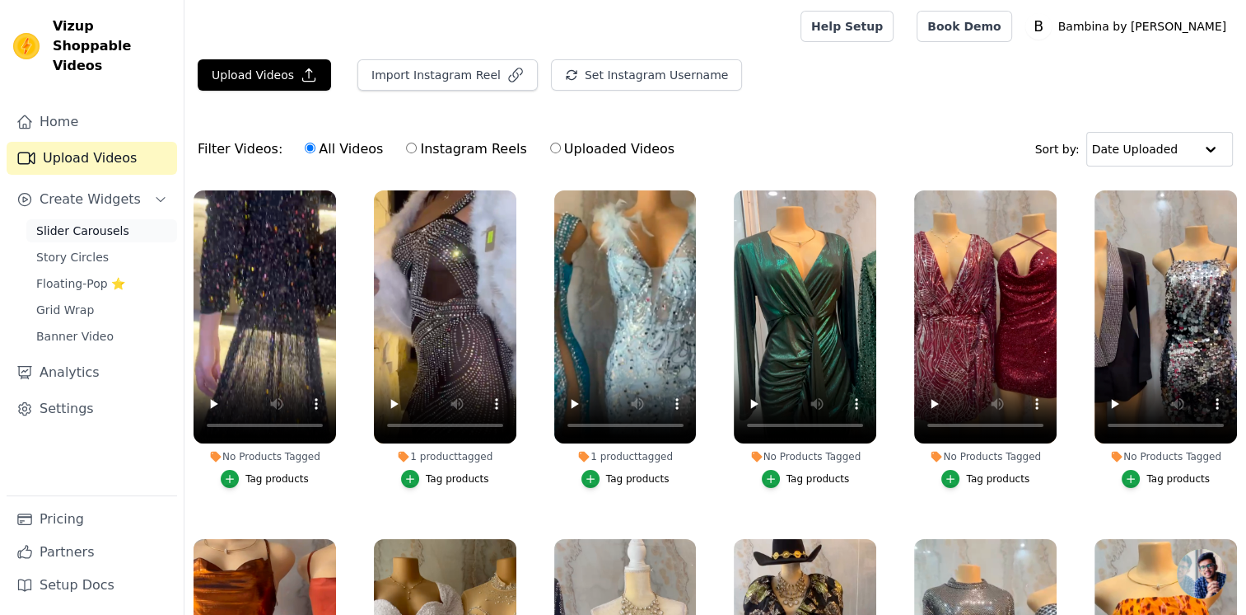
click at [80, 222] on span "Slider Carousels" at bounding box center [82, 230] width 93 height 16
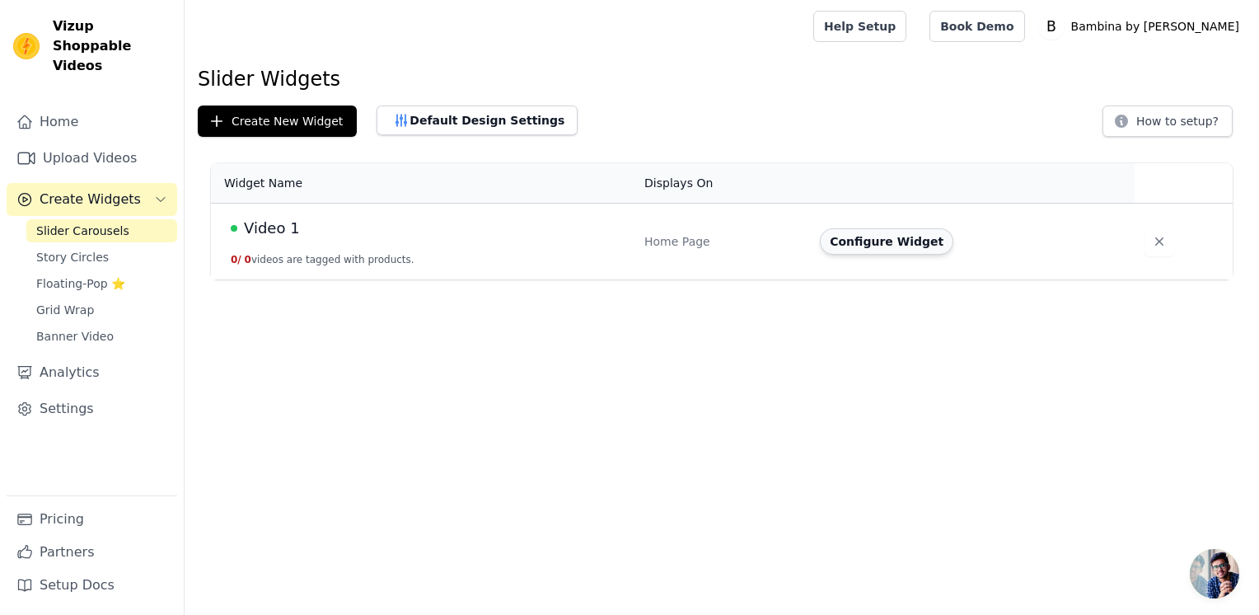
click at [886, 248] on button "Configure Widget" at bounding box center [886, 241] width 133 height 26
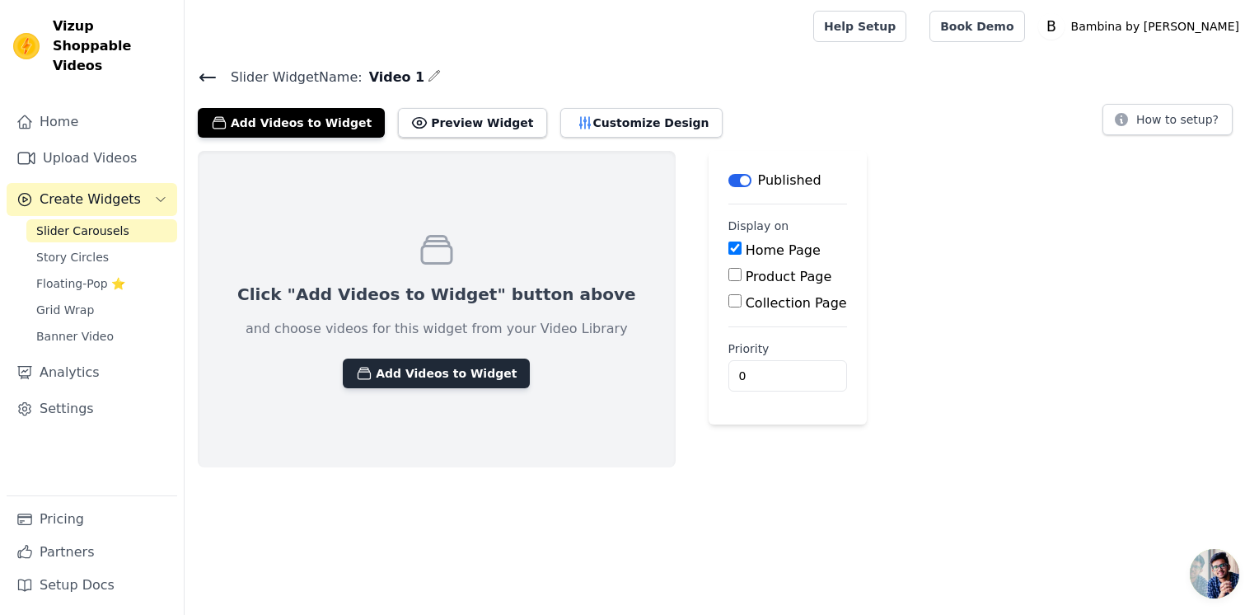
click at [384, 363] on button "Add Videos to Widget" at bounding box center [436, 373] width 187 height 30
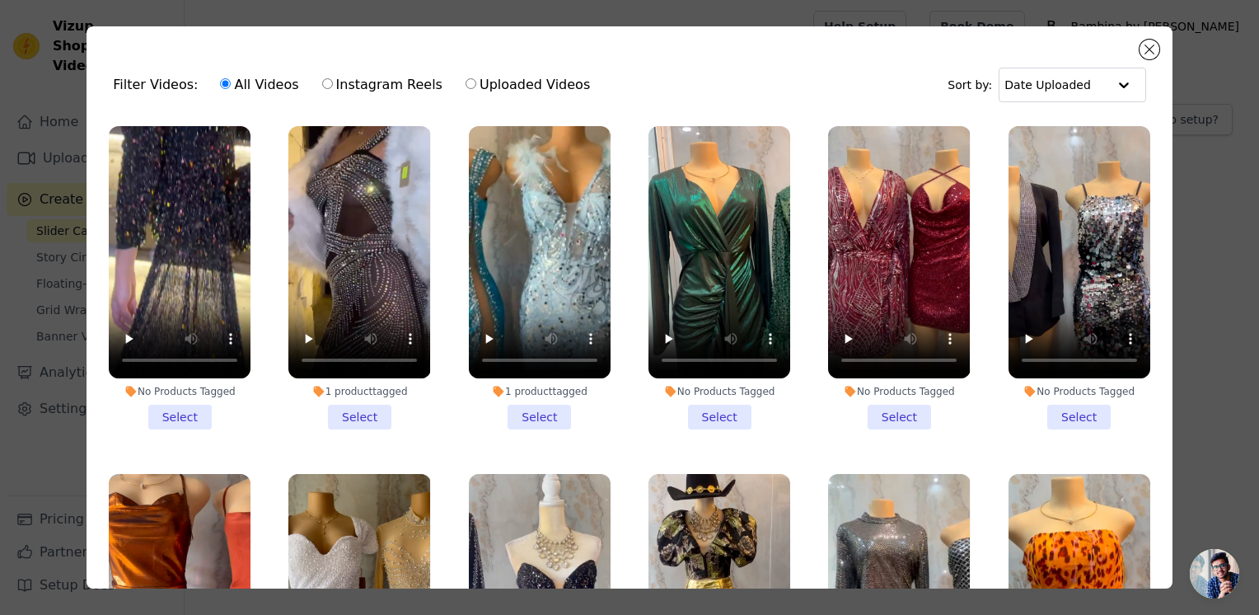
click at [189, 417] on li "No Products Tagged Select" at bounding box center [180, 277] width 142 height 303
click at [0, 0] on input "No Products Tagged Select" at bounding box center [0, 0] width 0 height 0
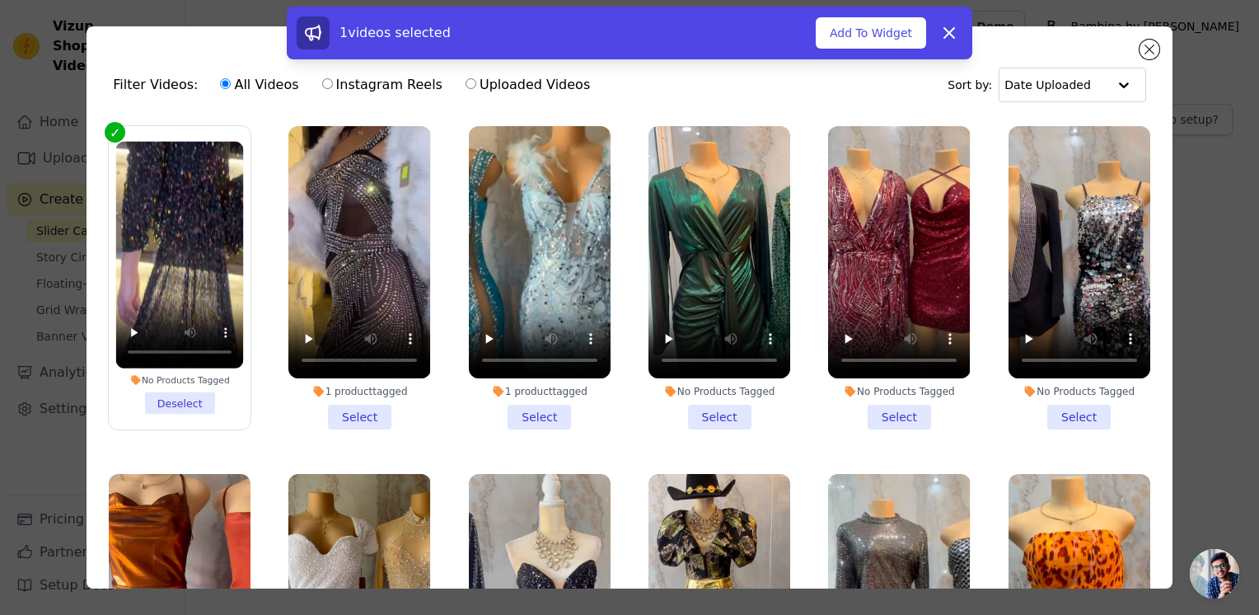
click at [397, 417] on li "1 product tagged Select" at bounding box center [359, 277] width 142 height 303
click at [0, 0] on input "1 product tagged Select" at bounding box center [0, 0] width 0 height 0
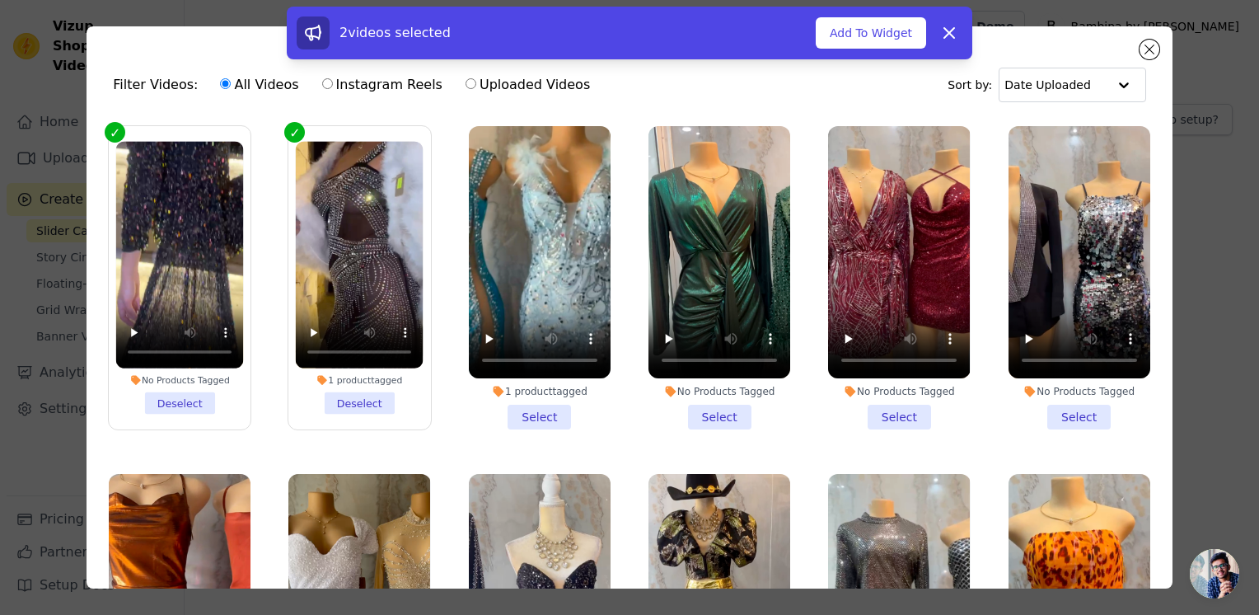
click at [540, 414] on li "1 product tagged Select" at bounding box center [540, 277] width 142 height 303
click at [0, 0] on input "1 product tagged Select" at bounding box center [0, 0] width 0 height 0
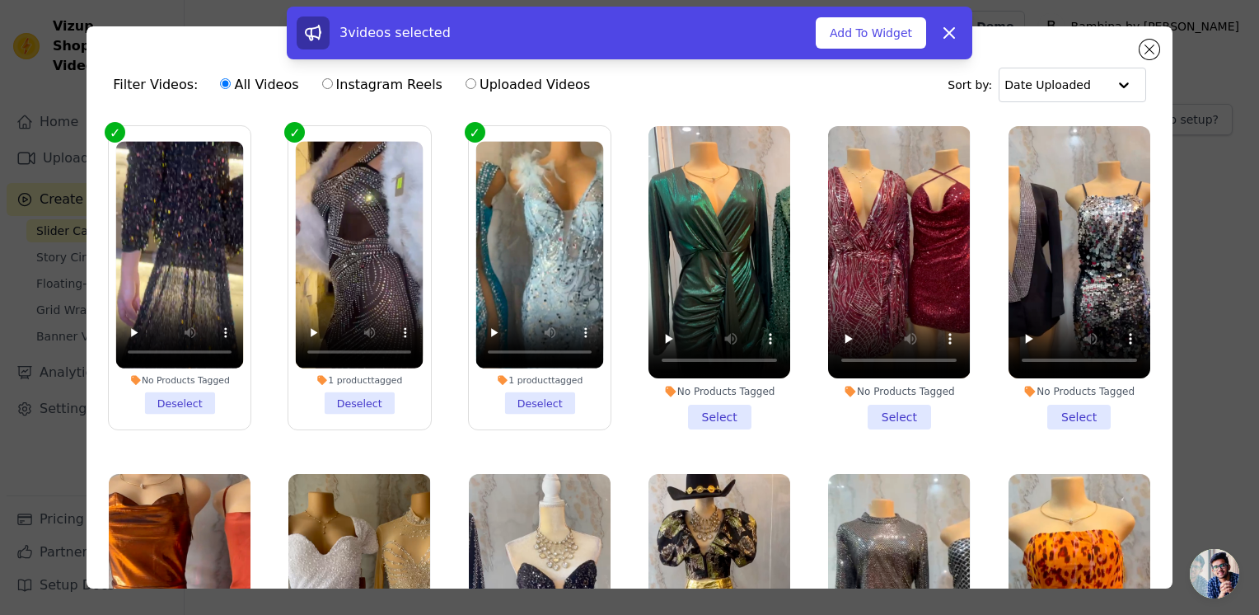
click at [723, 409] on li "No Products Tagged Select" at bounding box center [719, 277] width 142 height 303
click at [0, 0] on input "No Products Tagged Select" at bounding box center [0, 0] width 0 height 0
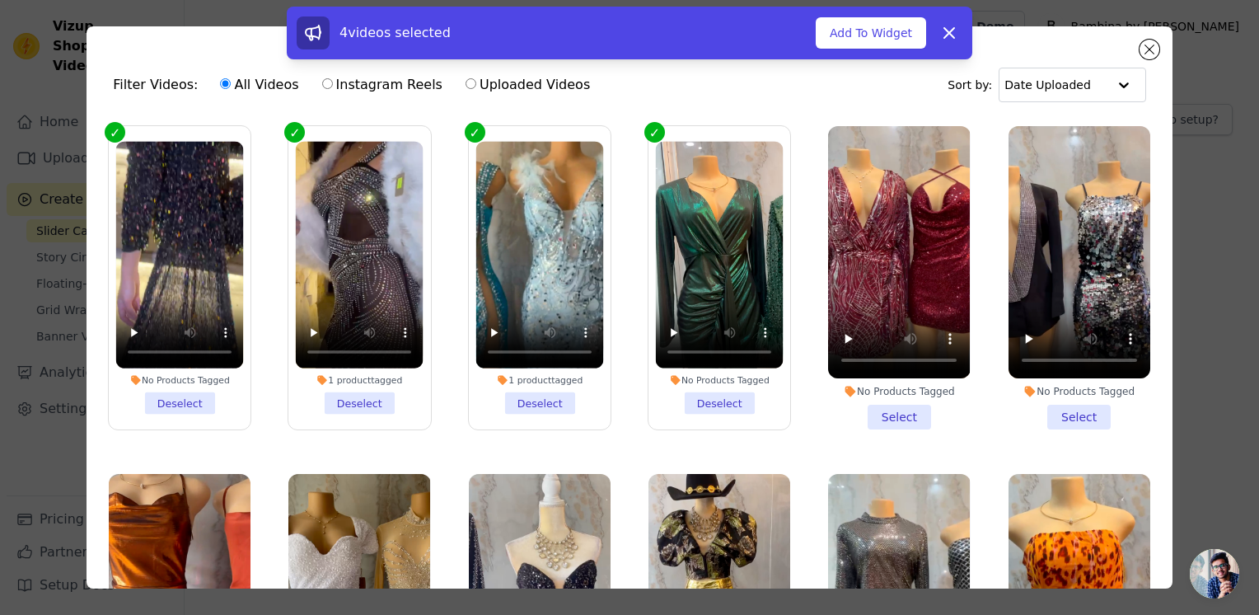
click at [882, 408] on li "No Products Tagged Select" at bounding box center [899, 277] width 142 height 303
click at [0, 0] on input "No Products Tagged Select" at bounding box center [0, 0] width 0 height 0
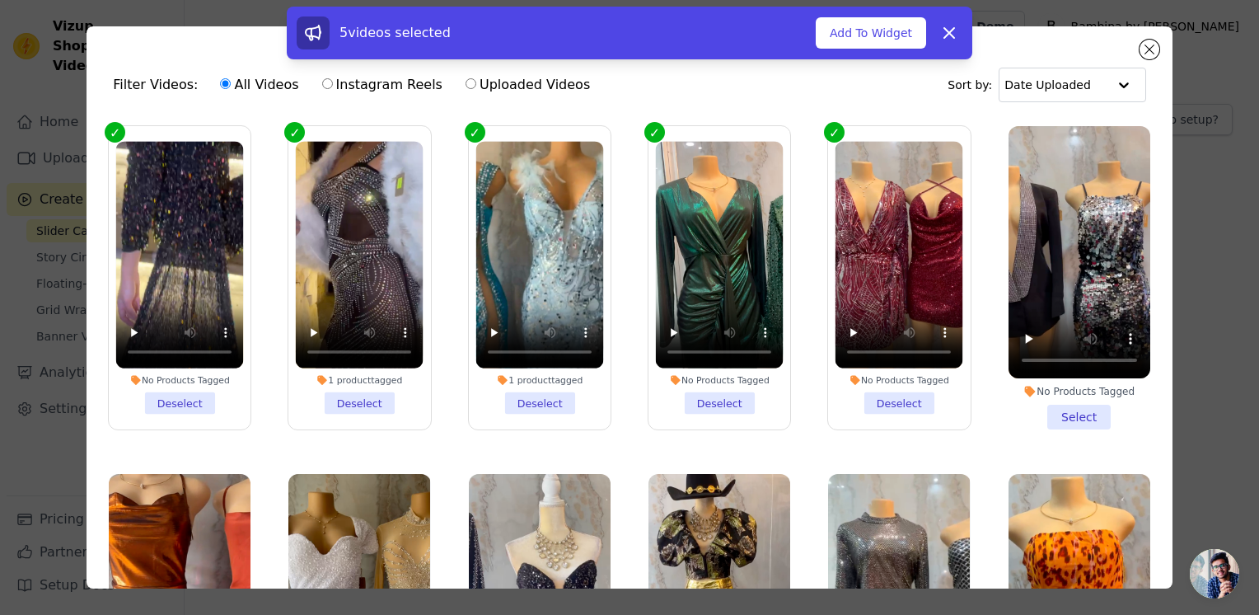
click at [1064, 404] on li "No Products Tagged Select" at bounding box center [1079, 277] width 142 height 303
click at [0, 0] on input "No Products Tagged Select" at bounding box center [0, 0] width 0 height 0
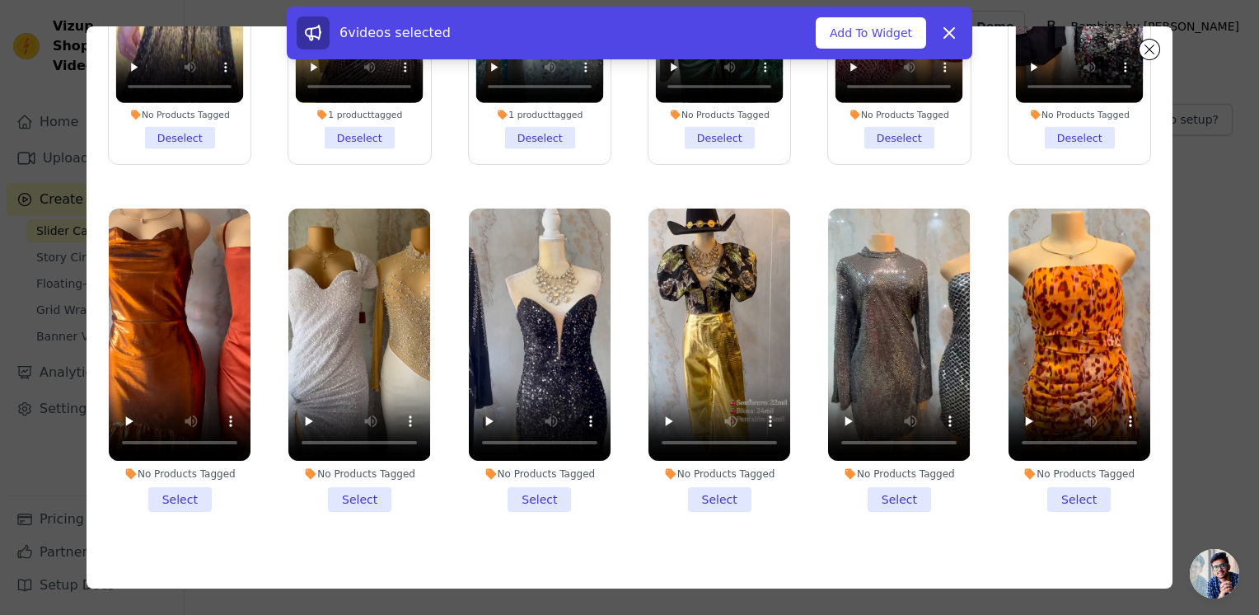
scroll to position [155, 0]
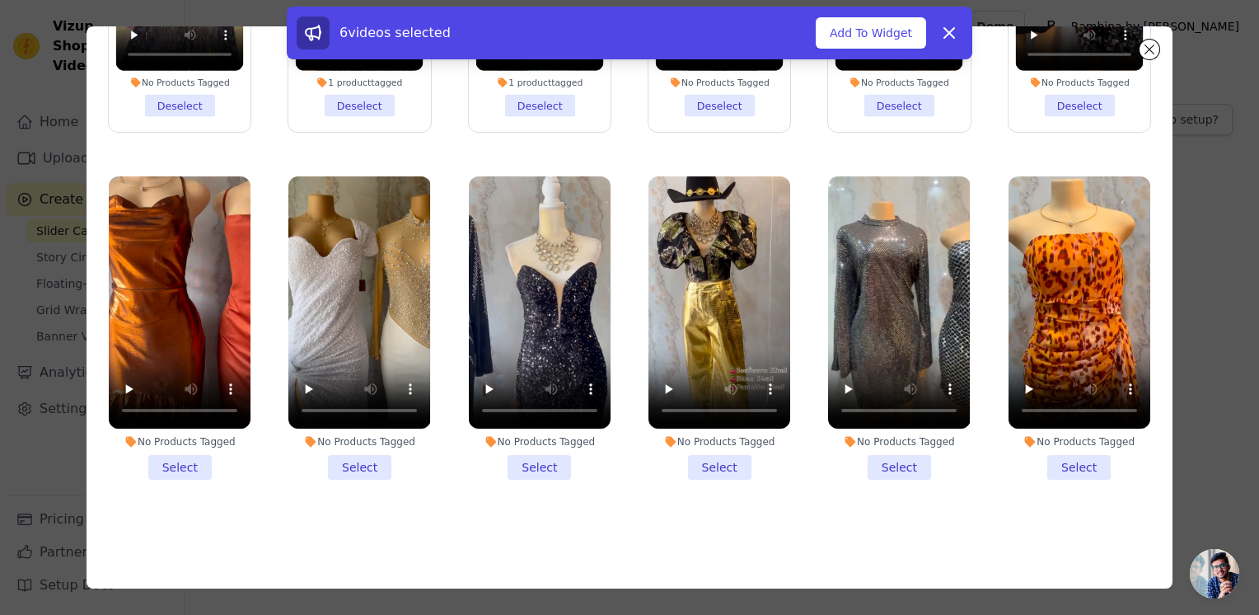
click at [1051, 460] on li "No Products Tagged Select" at bounding box center [1079, 327] width 142 height 303
click at [0, 0] on input "No Products Tagged Select" at bounding box center [0, 0] width 0 height 0
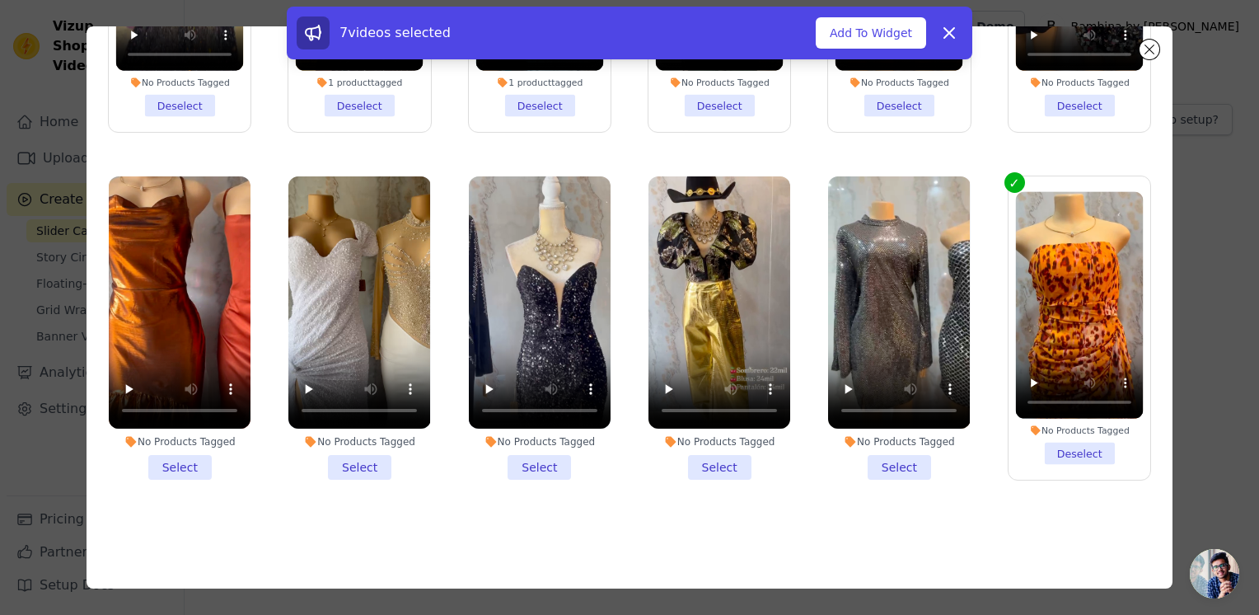
click at [895, 443] on li "No Products Tagged Select" at bounding box center [899, 327] width 142 height 303
click at [0, 0] on input "No Products Tagged Select" at bounding box center [0, 0] width 0 height 0
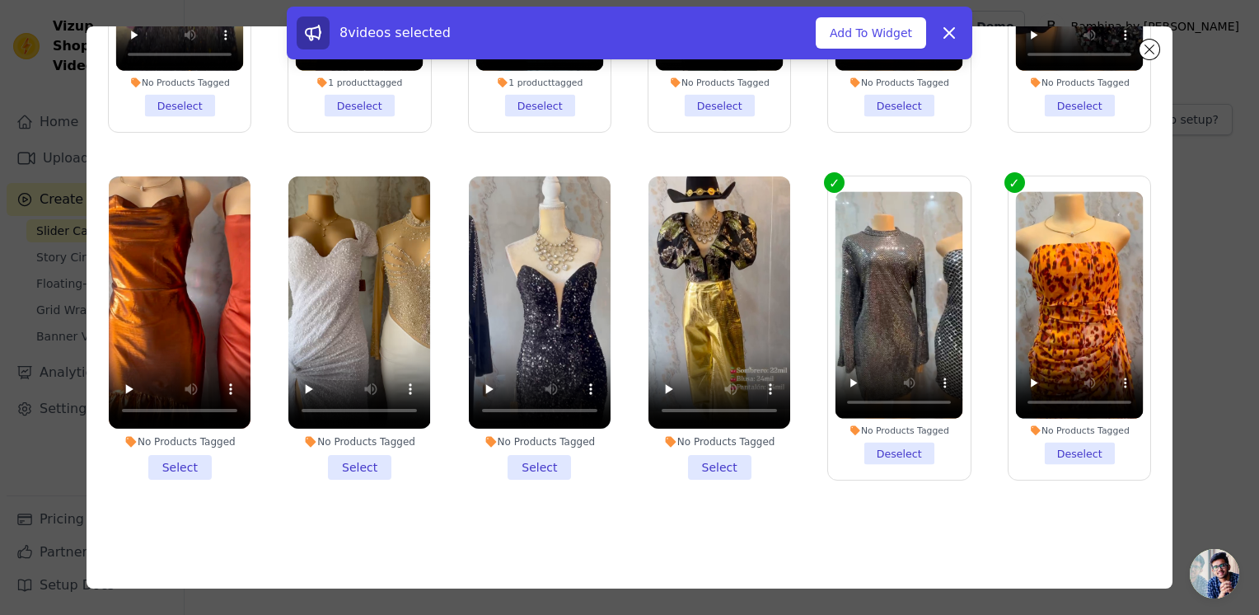
click at [712, 446] on li "No Products Tagged Select" at bounding box center [719, 327] width 142 height 303
click at [0, 0] on input "No Products Tagged Select" at bounding box center [0, 0] width 0 height 0
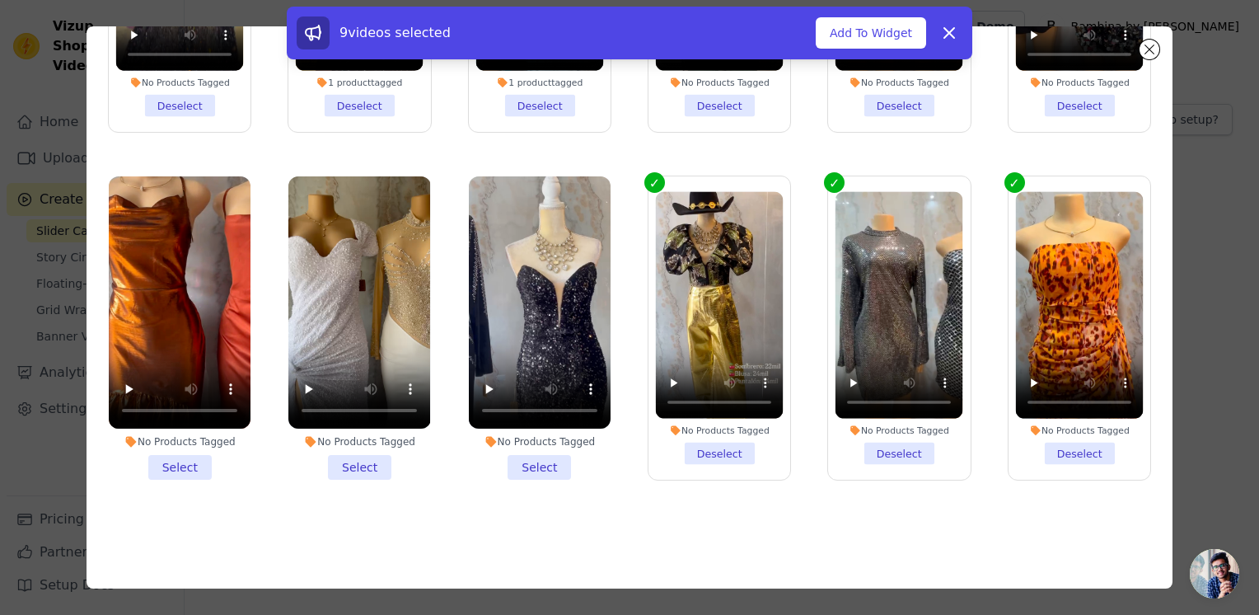
click at [540, 446] on li "No Products Tagged Select" at bounding box center [540, 327] width 142 height 303
click at [0, 0] on input "No Products Tagged Select" at bounding box center [0, 0] width 0 height 0
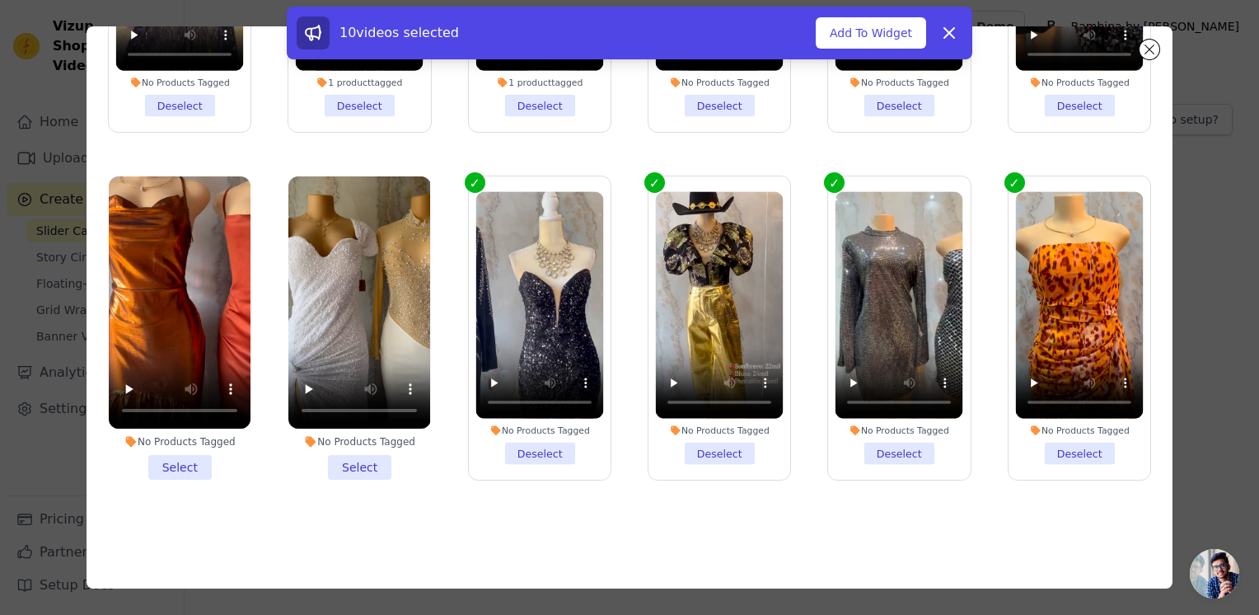
click at [359, 452] on li "No Products Tagged Select" at bounding box center [359, 327] width 142 height 303
click at [0, 0] on input "No Products Tagged Select" at bounding box center [0, 0] width 0 height 0
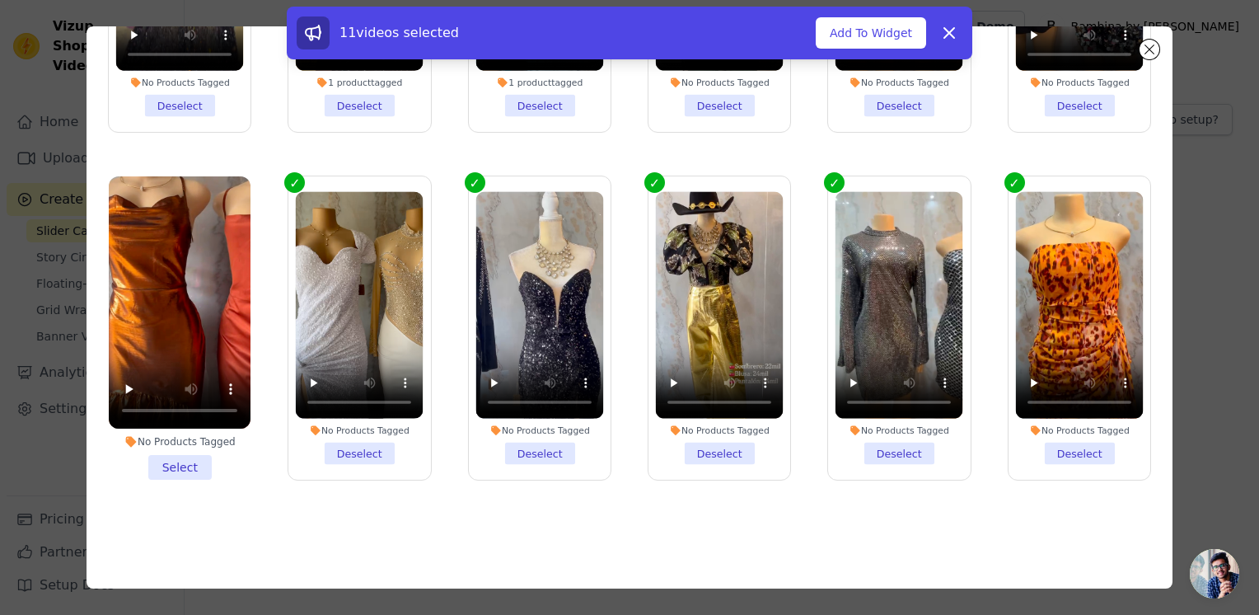
click at [196, 460] on li "No Products Tagged Select" at bounding box center [180, 327] width 142 height 303
click at [0, 0] on input "No Products Tagged Select" at bounding box center [0, 0] width 0 height 0
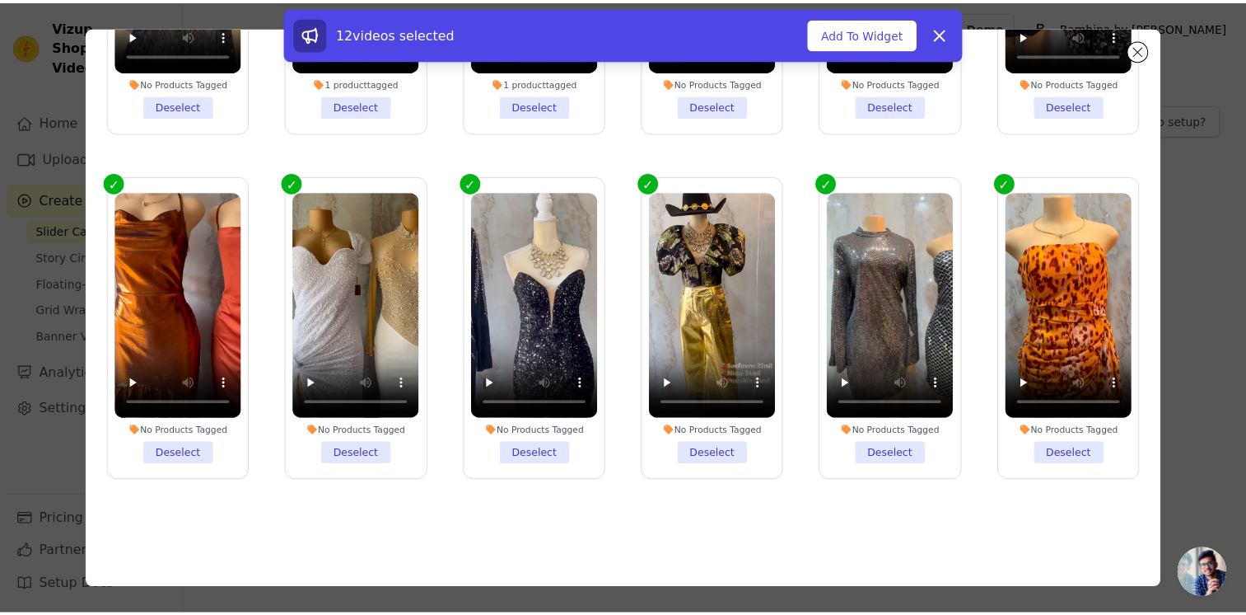
scroll to position [0, 0]
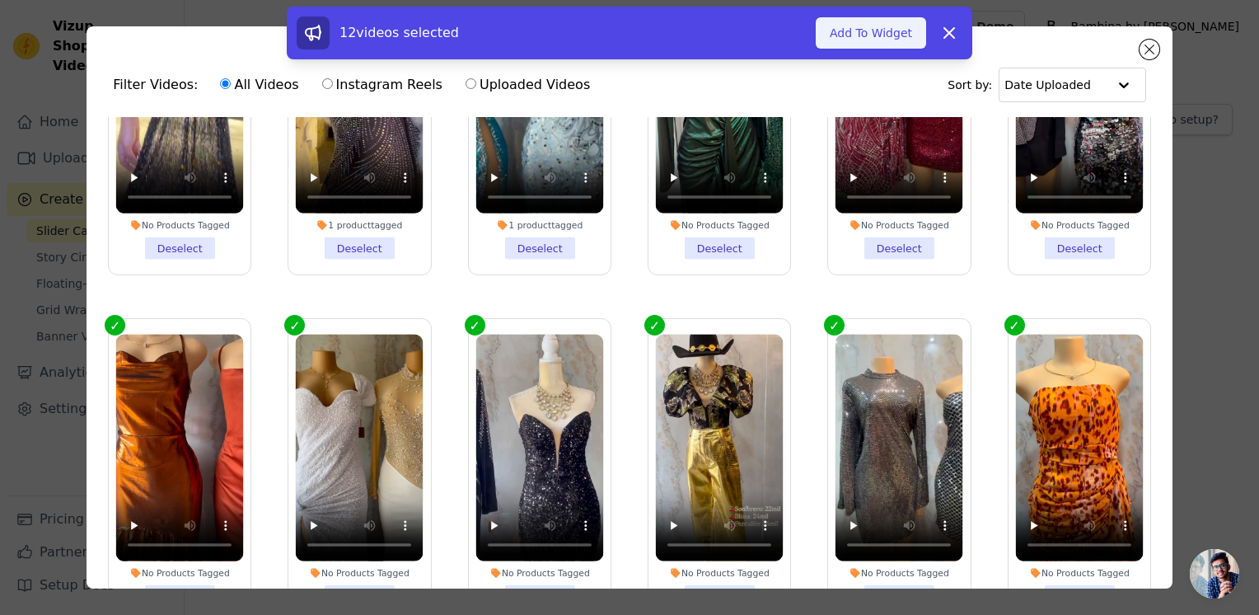
click at [863, 41] on button "Add To Widget" at bounding box center [871, 32] width 110 height 31
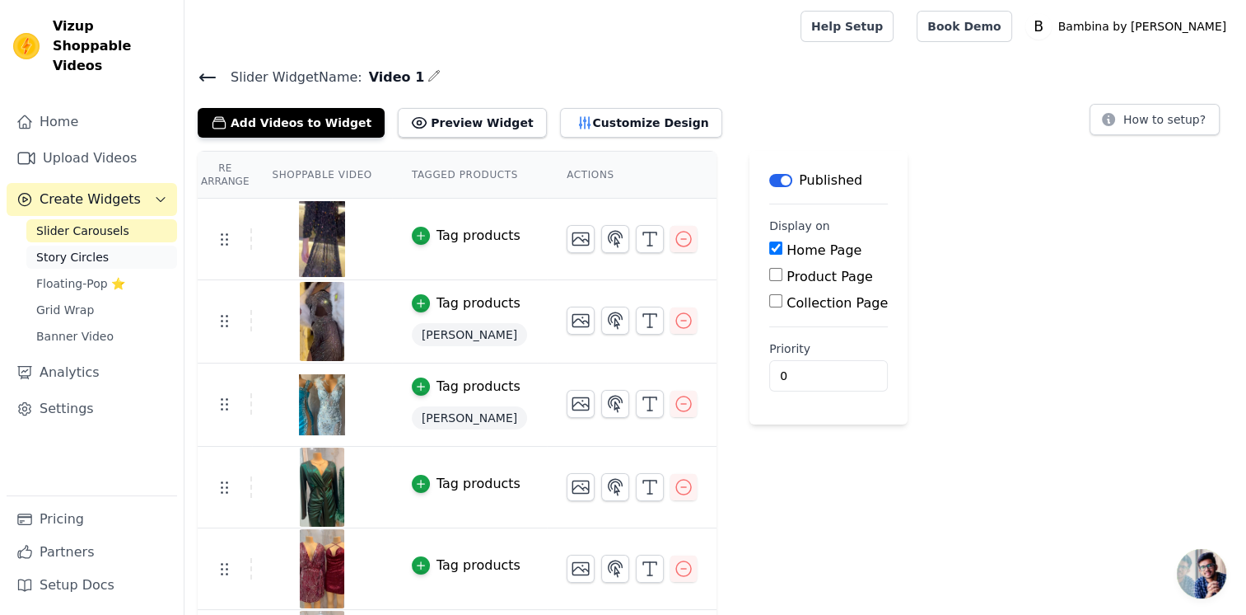
click at [100, 246] on link "Story Circles" at bounding box center [101, 257] width 151 height 23
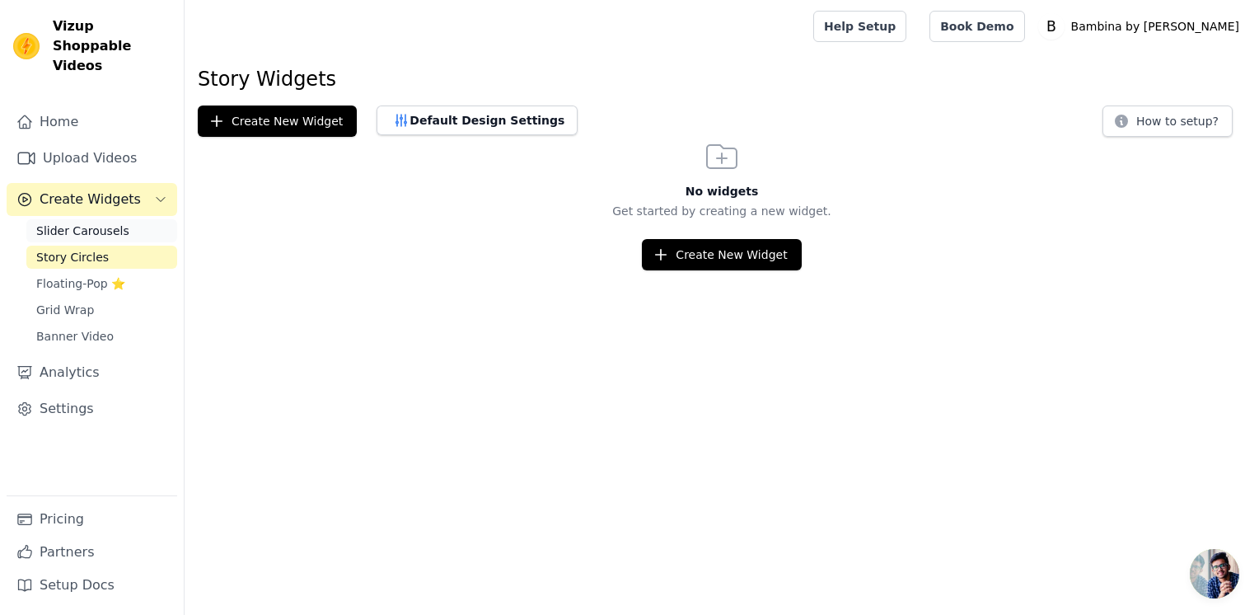
click at [140, 219] on link "Slider Carousels" at bounding box center [101, 230] width 151 height 23
